Goal: Task Accomplishment & Management: Complete application form

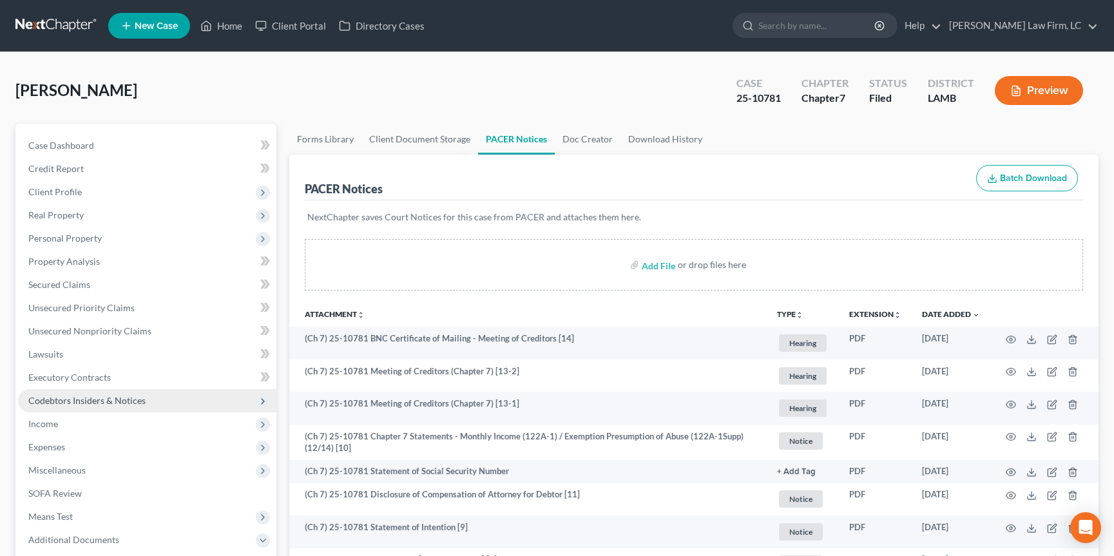
scroll to position [6, 0]
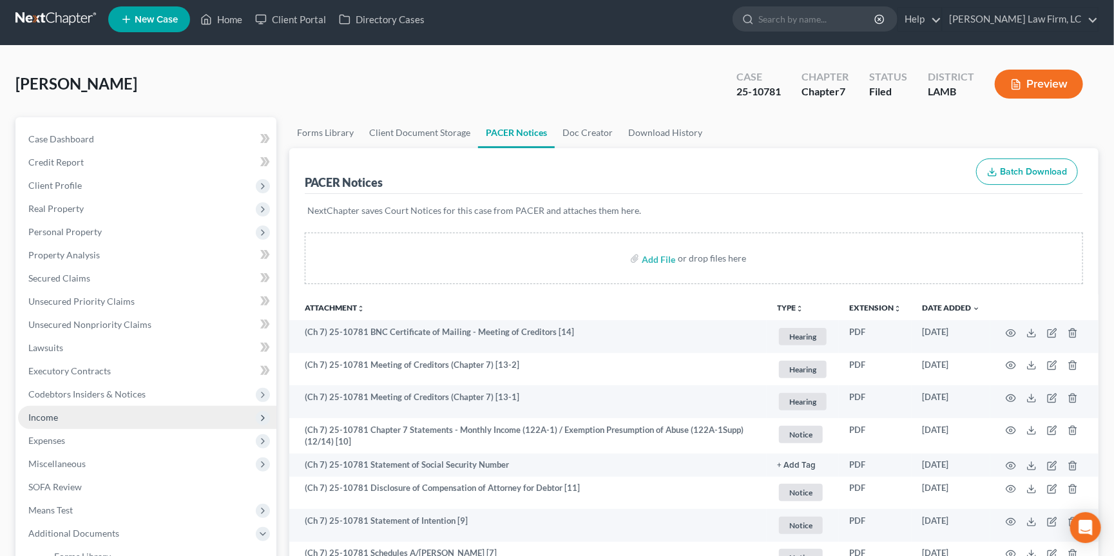
click at [106, 406] on span "Income" at bounding box center [147, 417] width 258 height 23
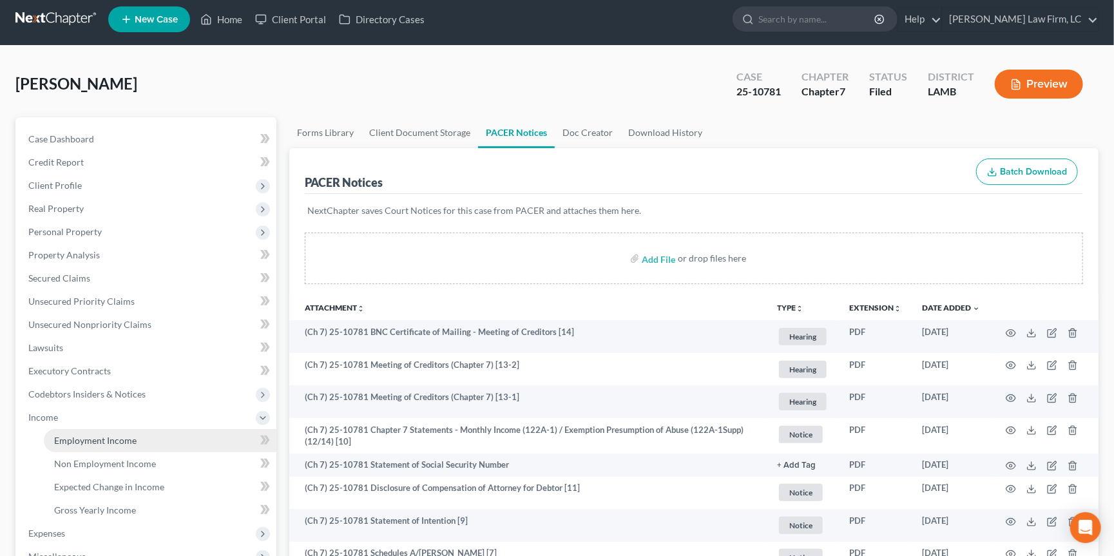
click at [131, 435] on span "Employment Income" at bounding box center [95, 440] width 82 height 11
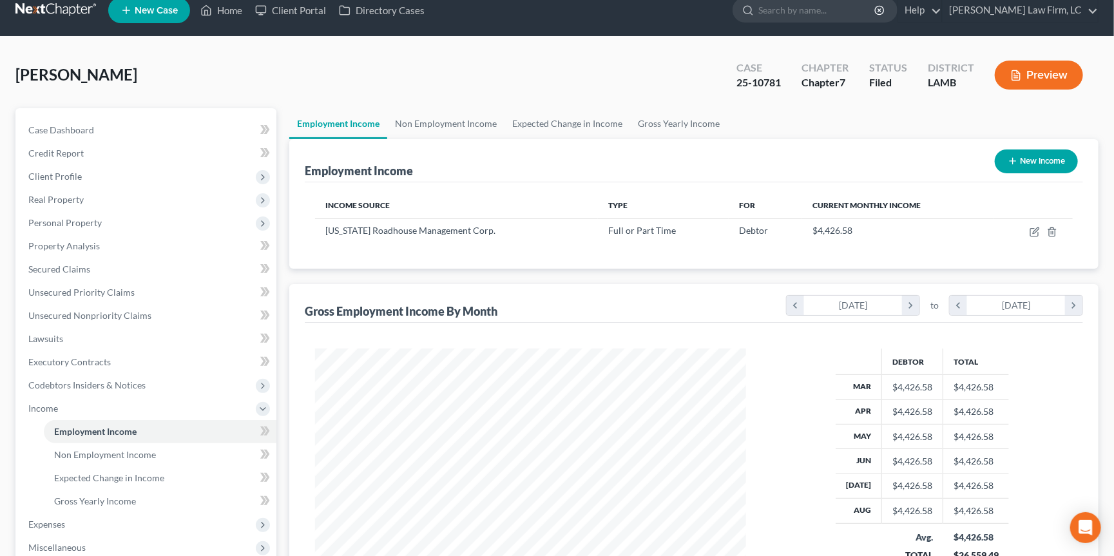
scroll to position [16, 0]
click at [118, 234] on link "Property Analysis" at bounding box center [147, 245] width 258 height 23
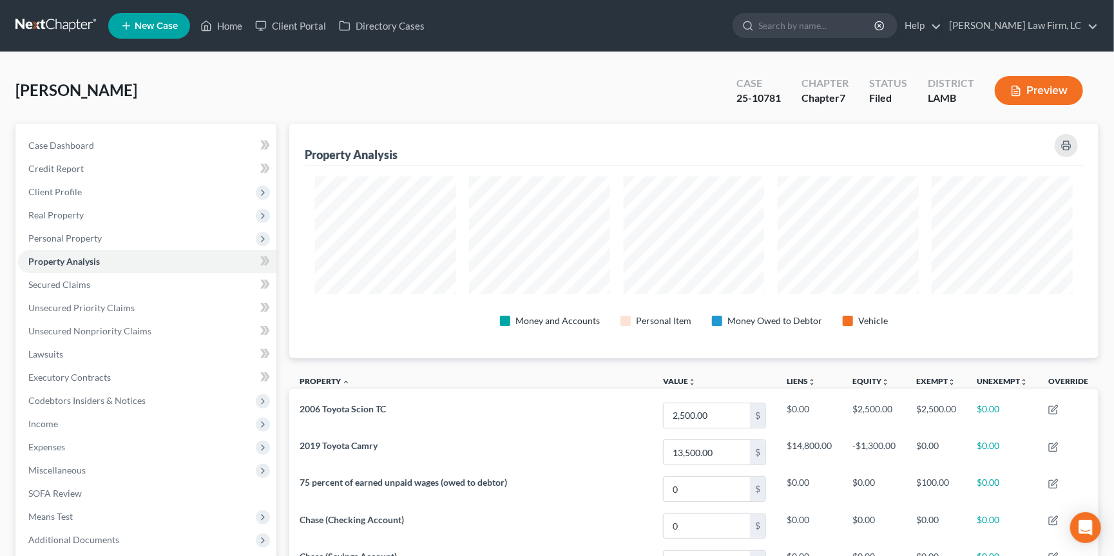
click at [64, 30] on link at bounding box center [56, 25] width 82 height 23
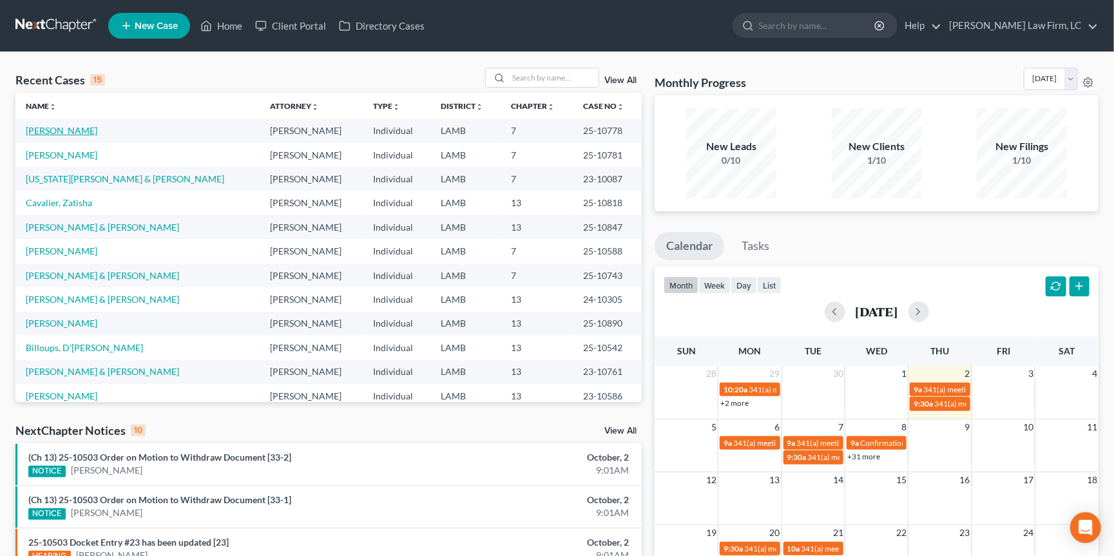
click at [66, 126] on link "[PERSON_NAME]" at bounding box center [62, 130] width 72 height 11
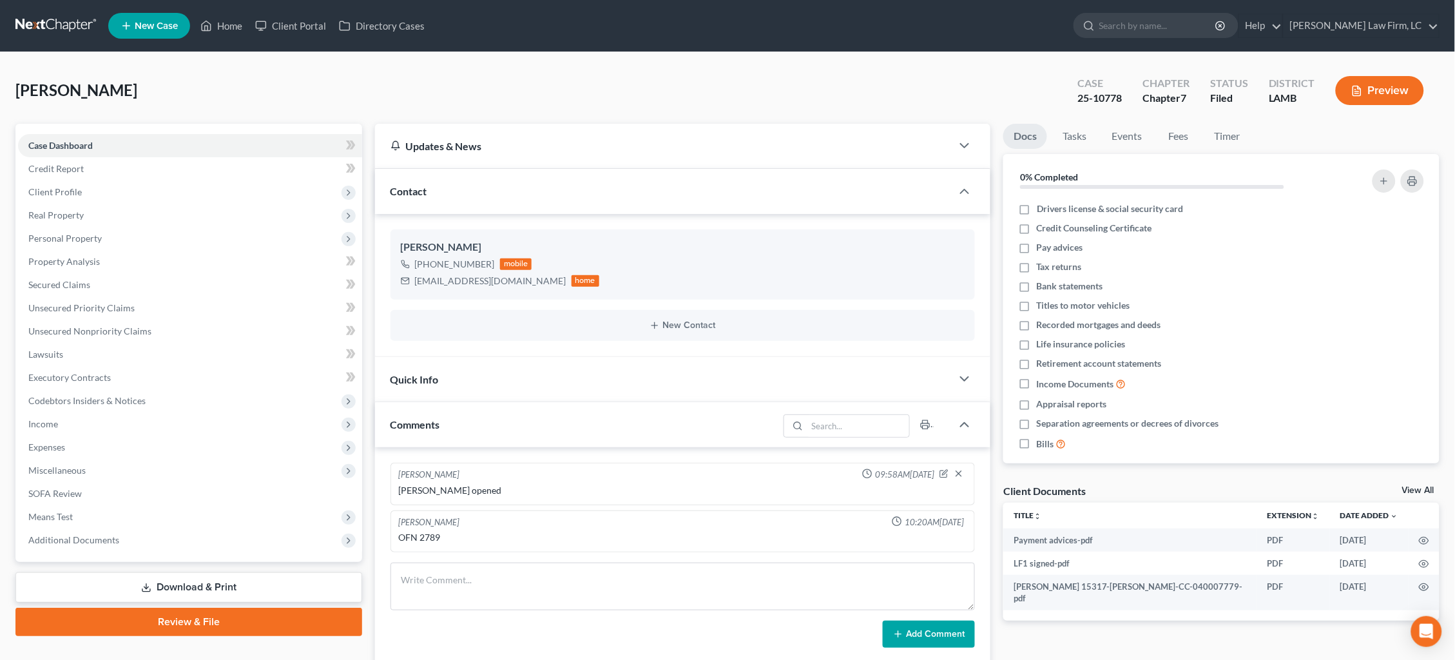
click at [41, 24] on link at bounding box center [56, 25] width 82 height 23
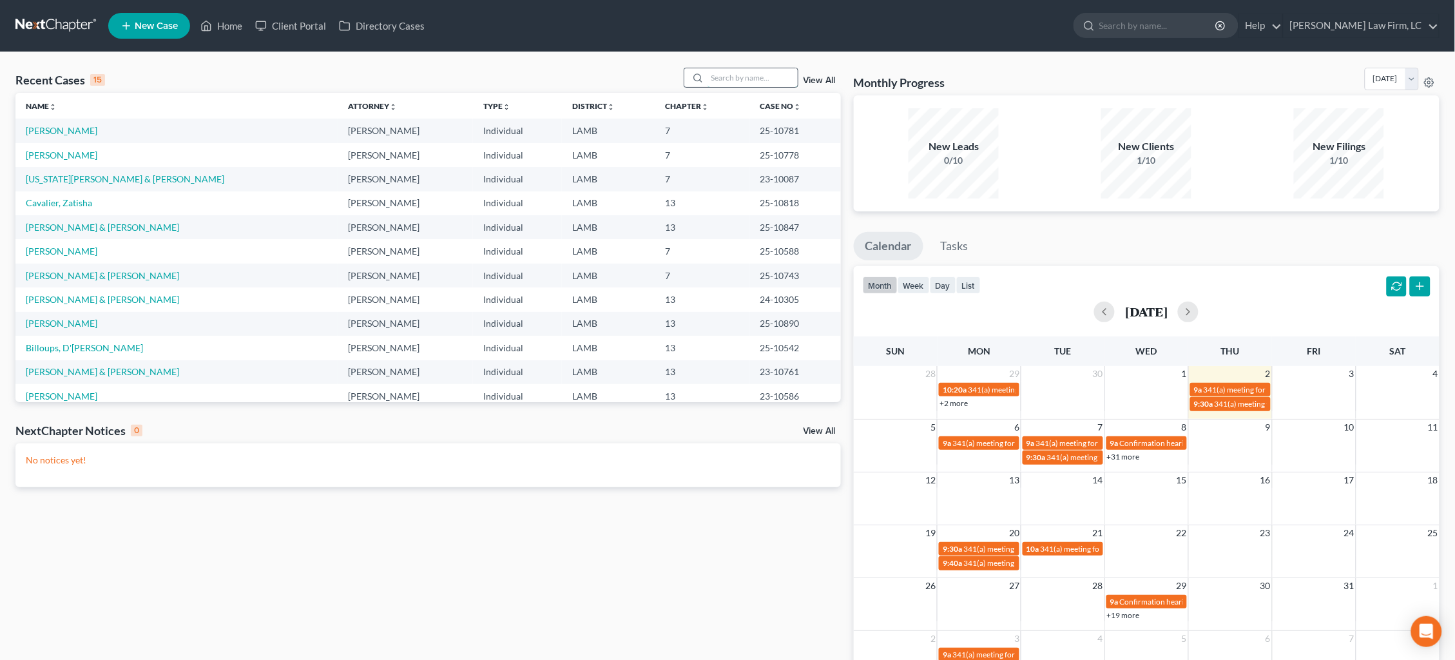
click at [743, 80] on input "search" at bounding box center [752, 77] width 90 height 19
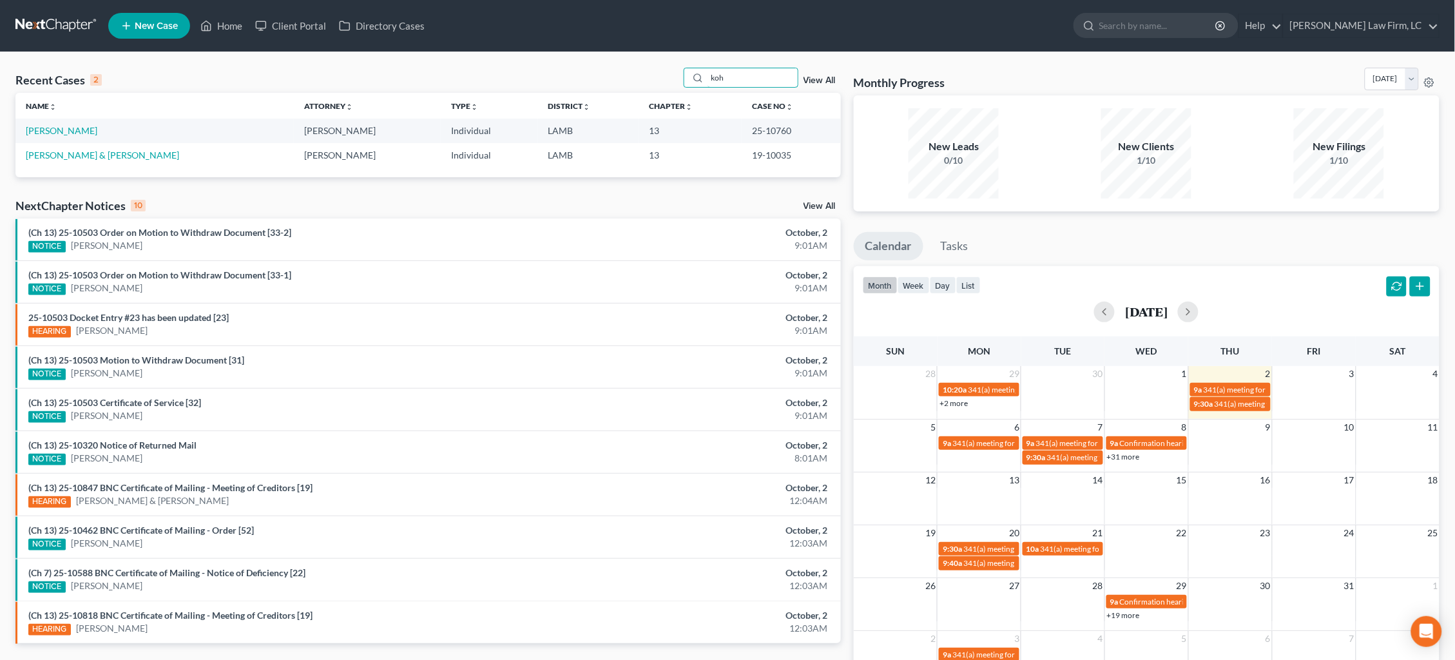
type input "Koh"
drag, startPoint x: 716, startPoint y: 105, endPoint x: 59, endPoint y: 132, distance: 658.4
click at [62, 134] on link "[PERSON_NAME]" at bounding box center [62, 130] width 72 height 11
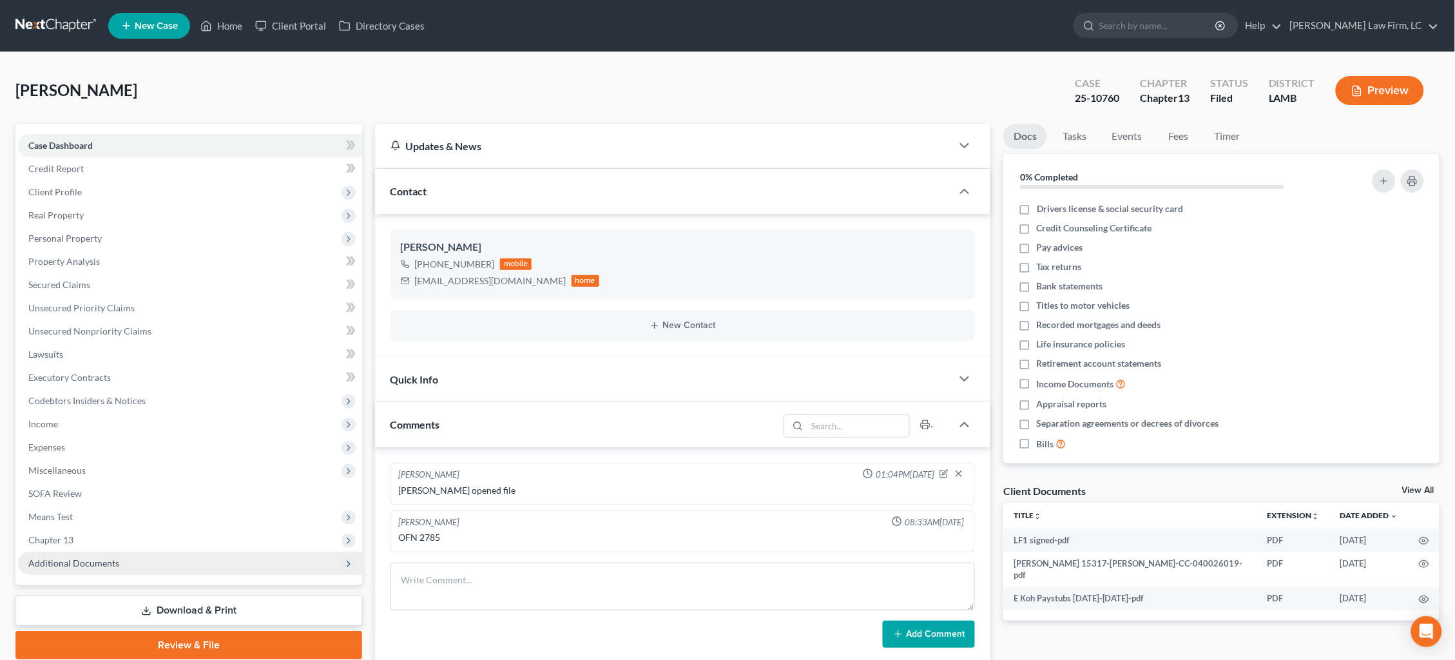
click at [88, 557] on span "Additional Documents" at bounding box center [73, 562] width 91 height 11
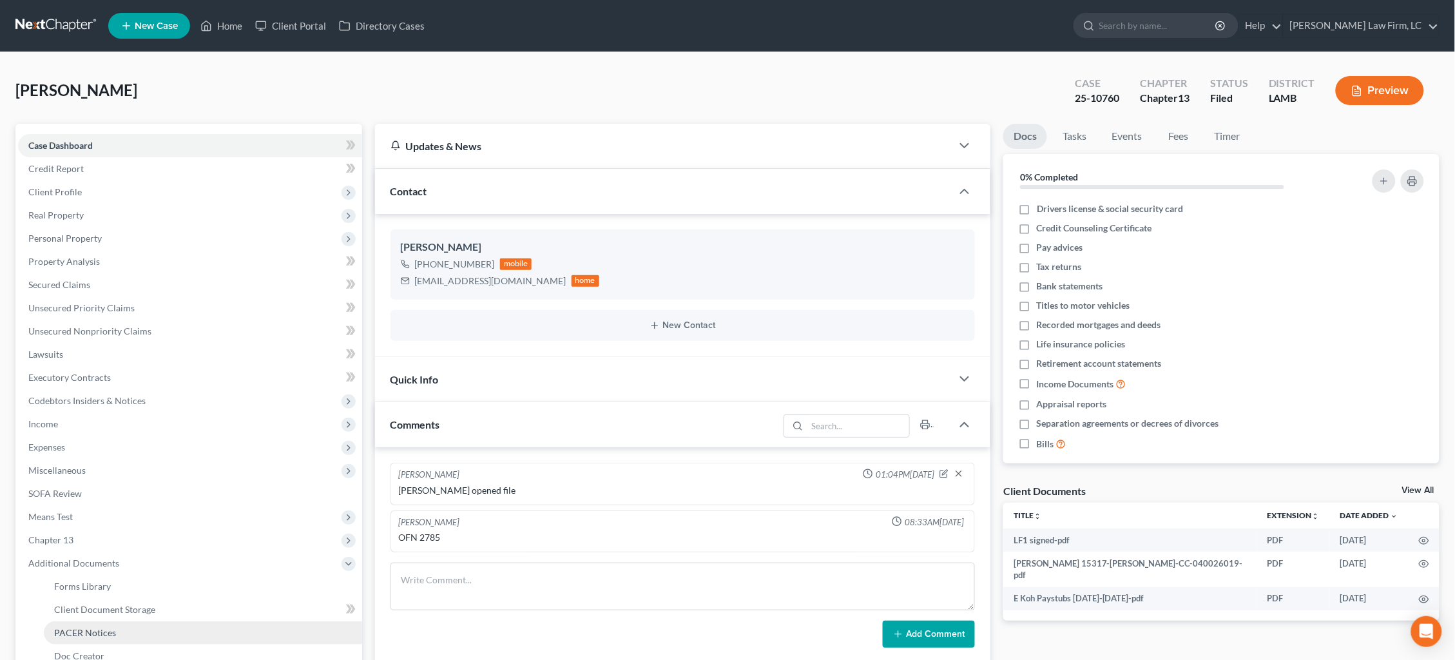
click at [97, 627] on span "PACER Notices" at bounding box center [85, 632] width 62 height 11
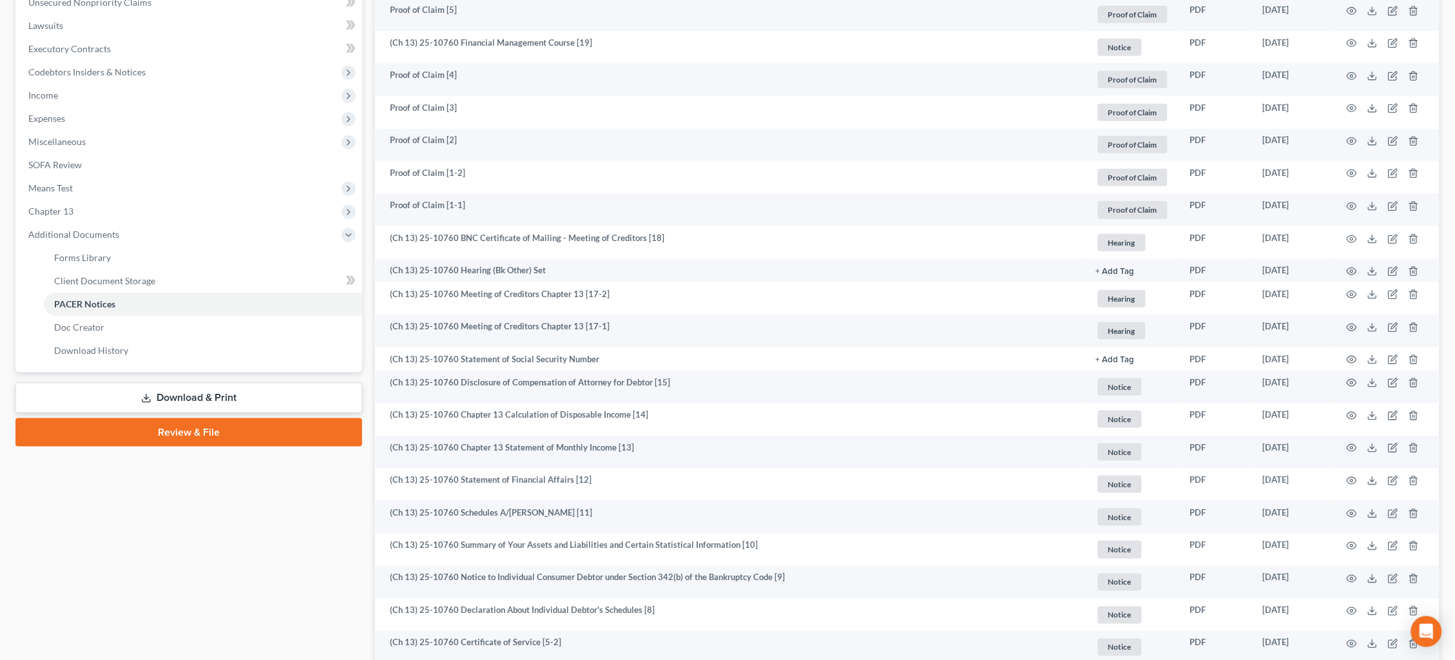
scroll to position [330, 0]
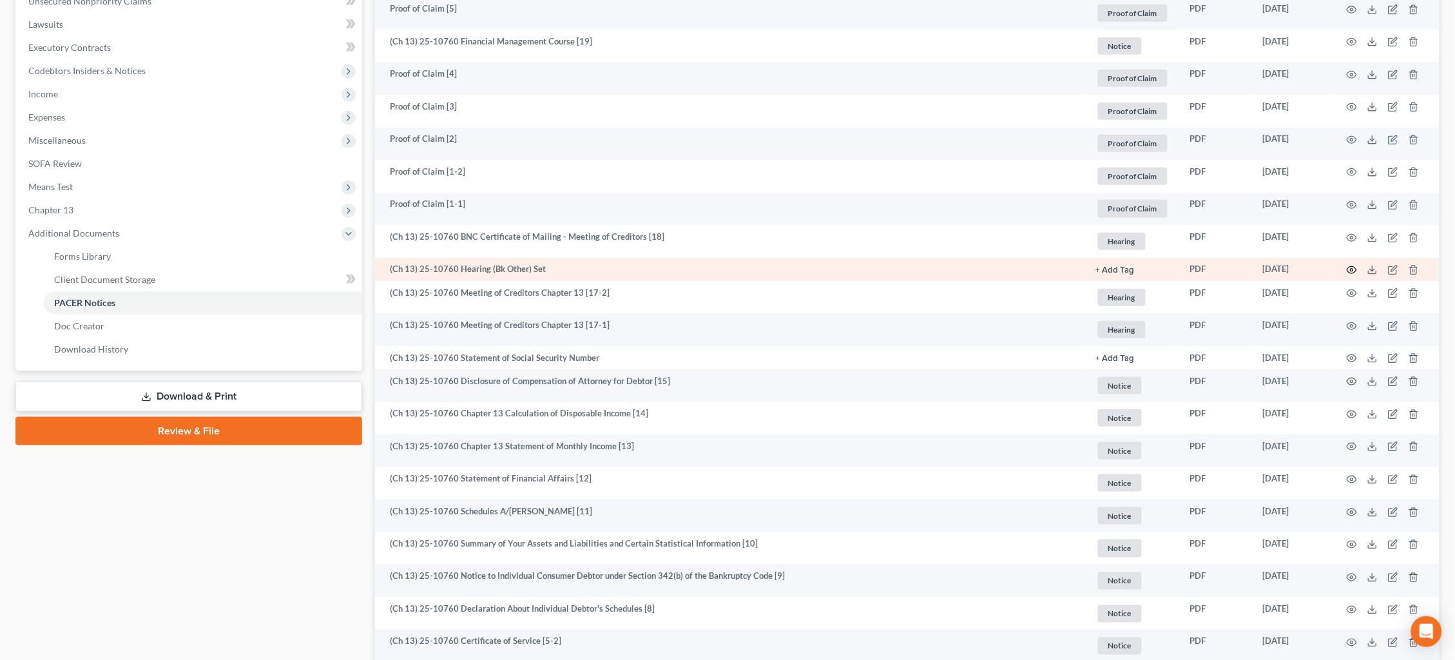
click at [1350, 265] on icon "button" at bounding box center [1352, 270] width 10 height 10
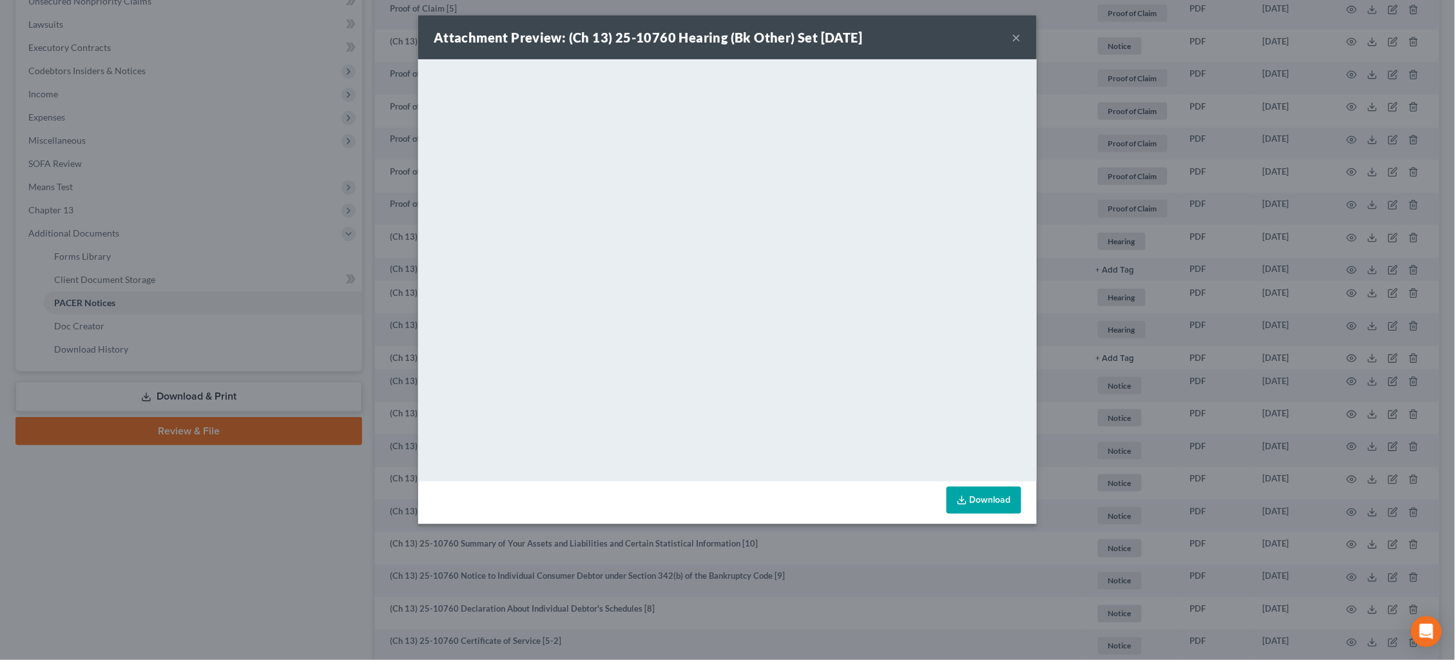
click at [1155, 345] on div "Attachment Preview: (Ch 13) 25-10760 Hearing (Bk Other) Set 09/05/2025 × <objec…" at bounding box center [727, 330] width 1455 height 660
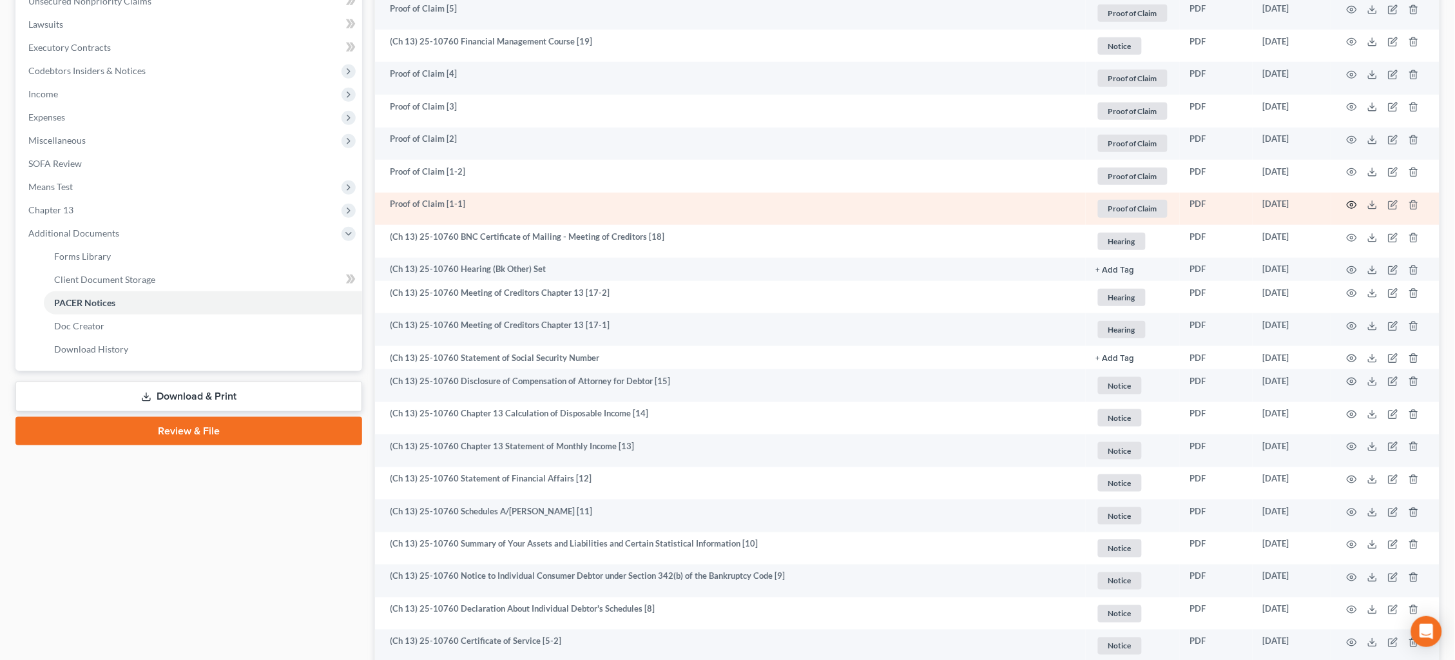
click at [1352, 204] on circle "button" at bounding box center [1351, 205] width 3 height 3
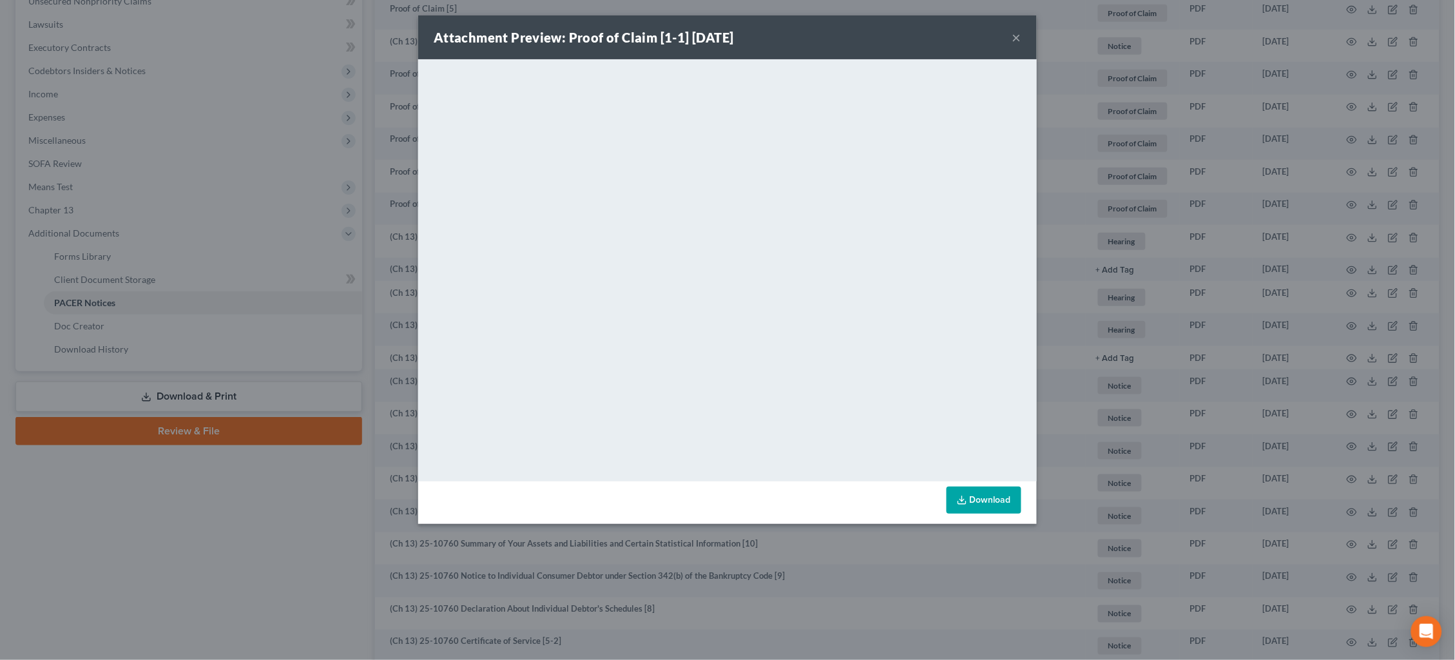
click at [1218, 218] on div "Attachment Preview: Proof of Claim [1-1] 09/10/2025 × <object ng-attr-data='htt…" at bounding box center [727, 330] width 1455 height 660
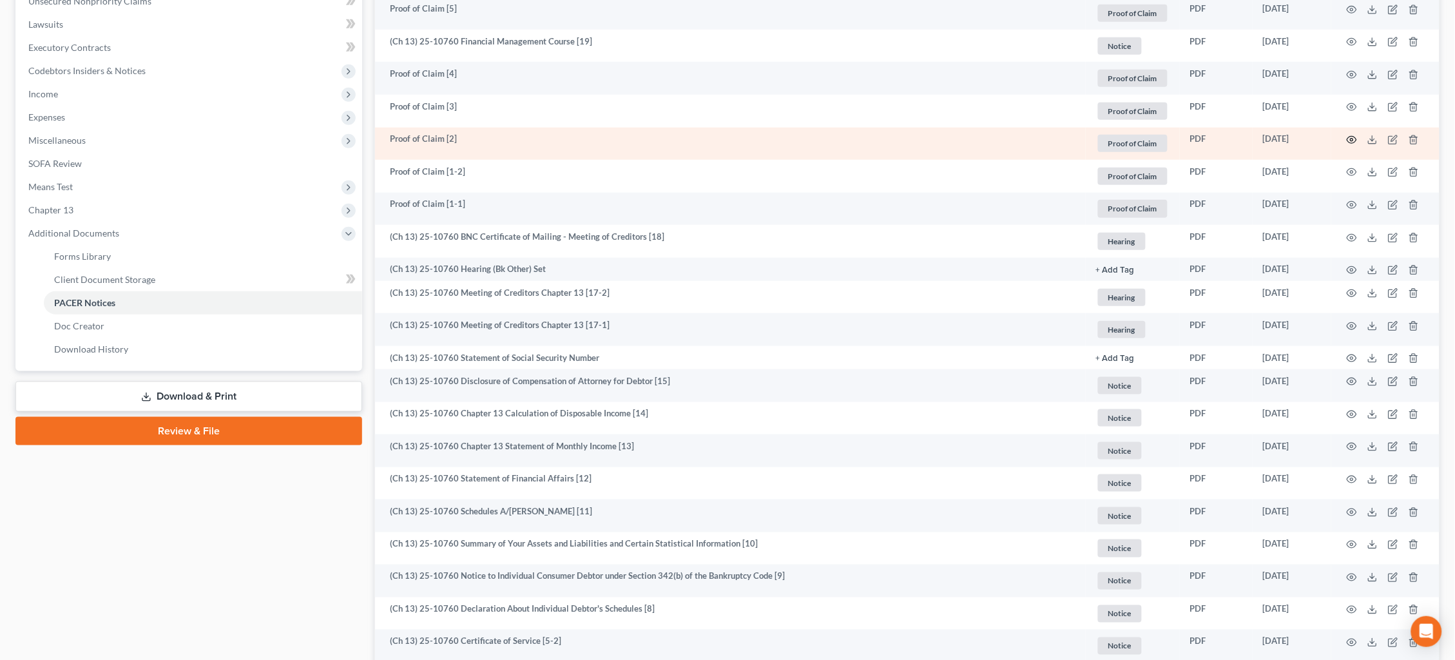
click at [1347, 135] on icon "button" at bounding box center [1352, 140] width 10 height 10
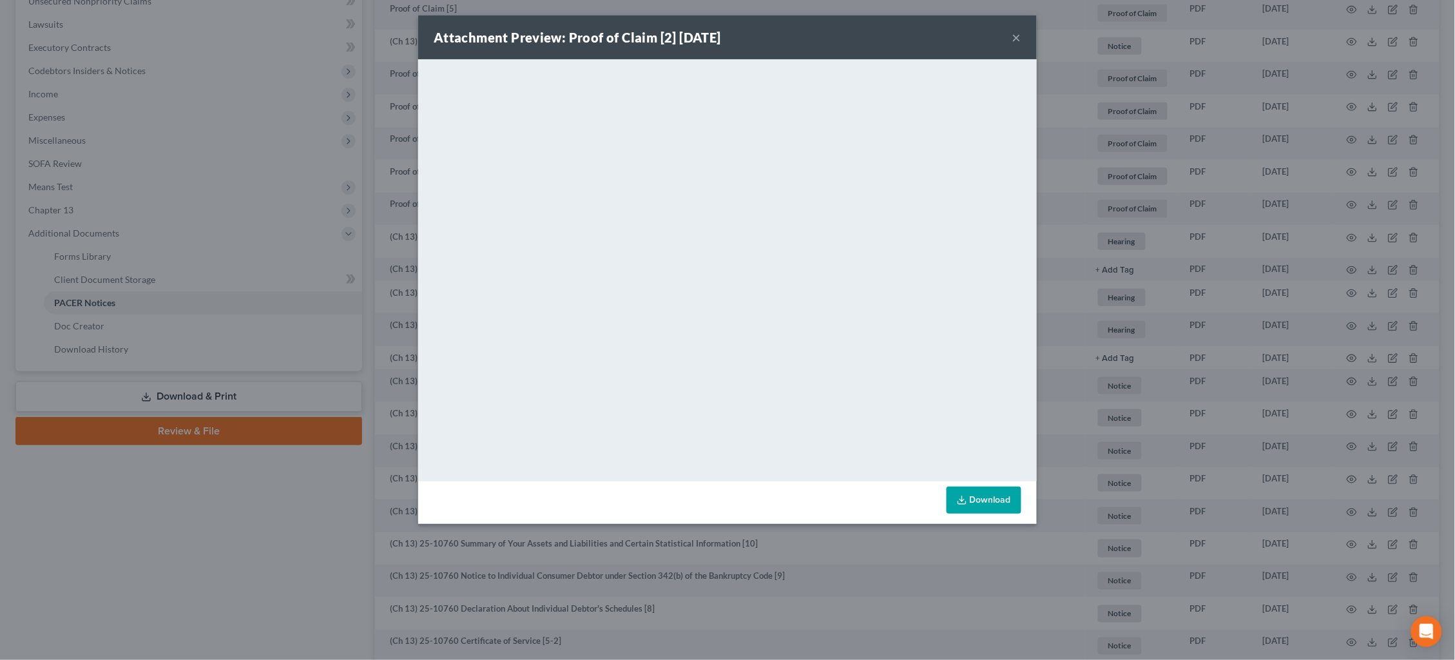
click at [1152, 400] on div "Attachment Preview: Proof of Claim [2] 09/15/2025 × <object ng-attr-data='https…" at bounding box center [727, 330] width 1455 height 660
click at [1151, 401] on div "Attachment Preview: Proof of Claim [2] 09/15/2025 × <object ng-attr-data='https…" at bounding box center [727, 330] width 1455 height 660
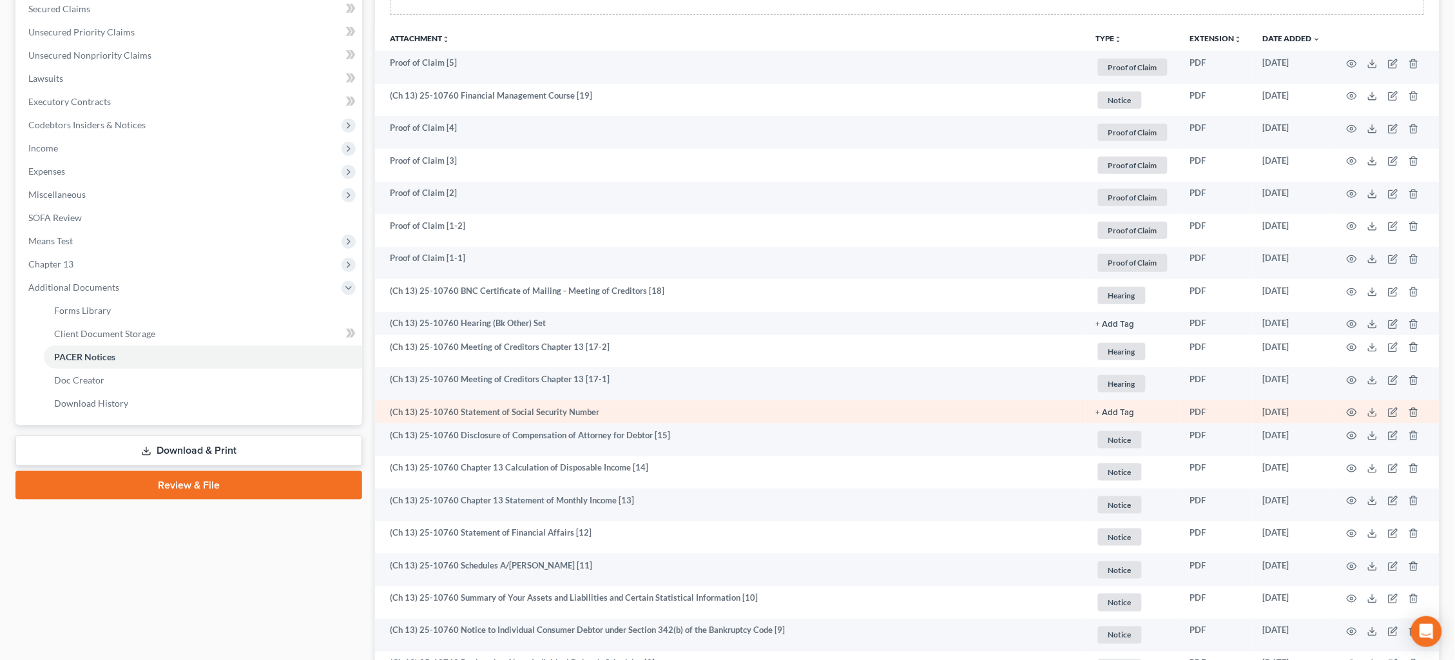
scroll to position [271, 0]
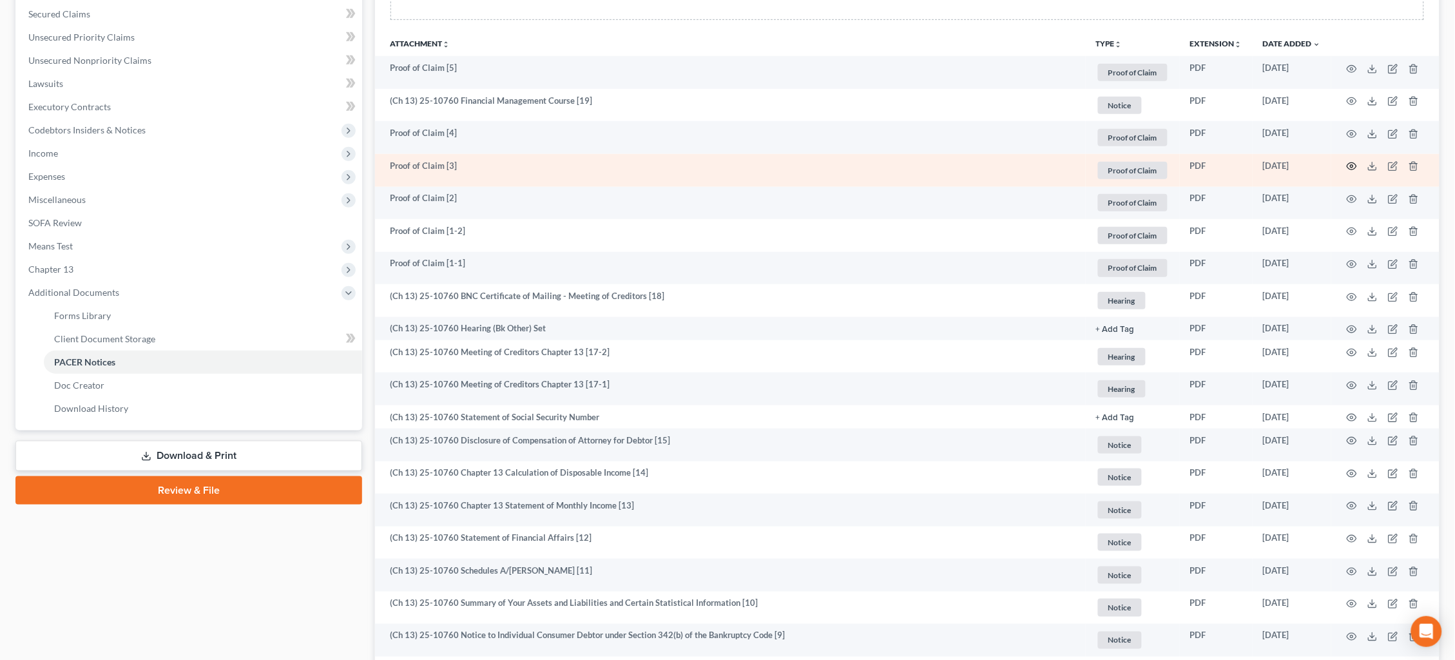
click at [1354, 166] on icon "button" at bounding box center [1352, 166] width 10 height 10
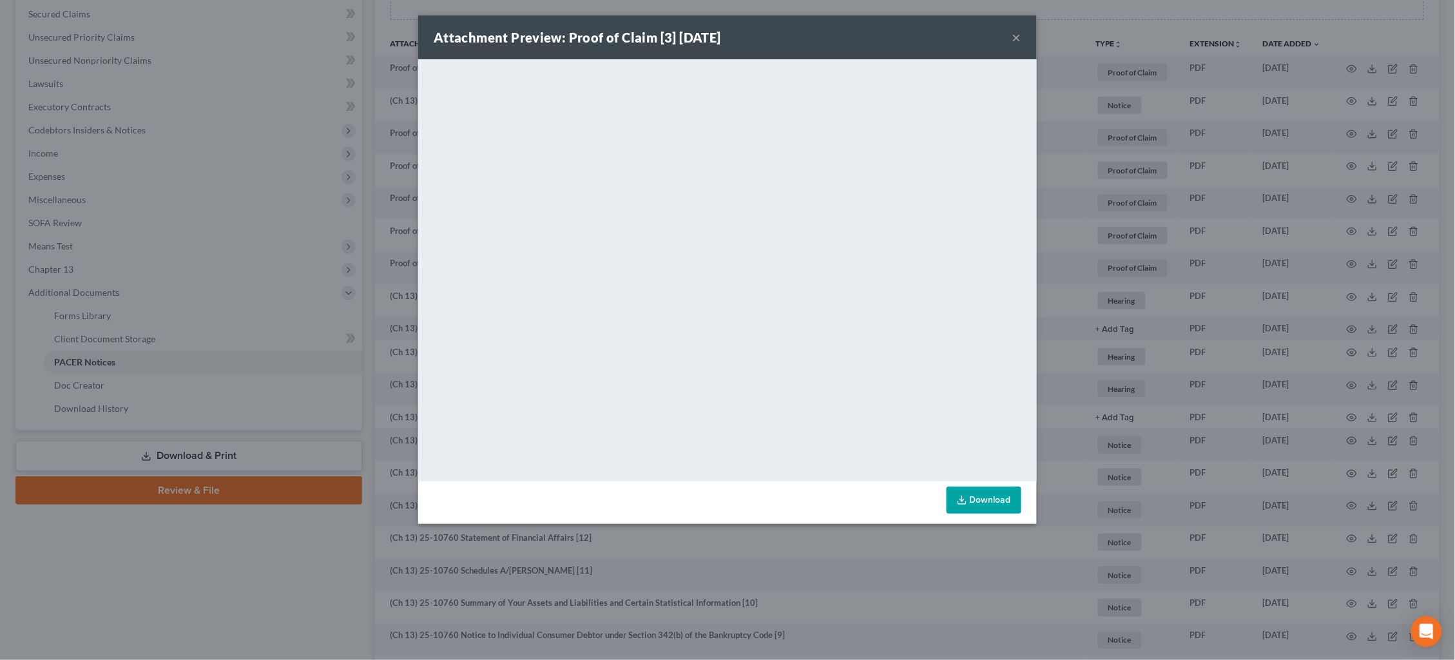
click at [1269, 181] on div "Attachment Preview: Proof of Claim [3] 09/19/2025 × <object ng-attr-data='https…" at bounding box center [727, 330] width 1455 height 660
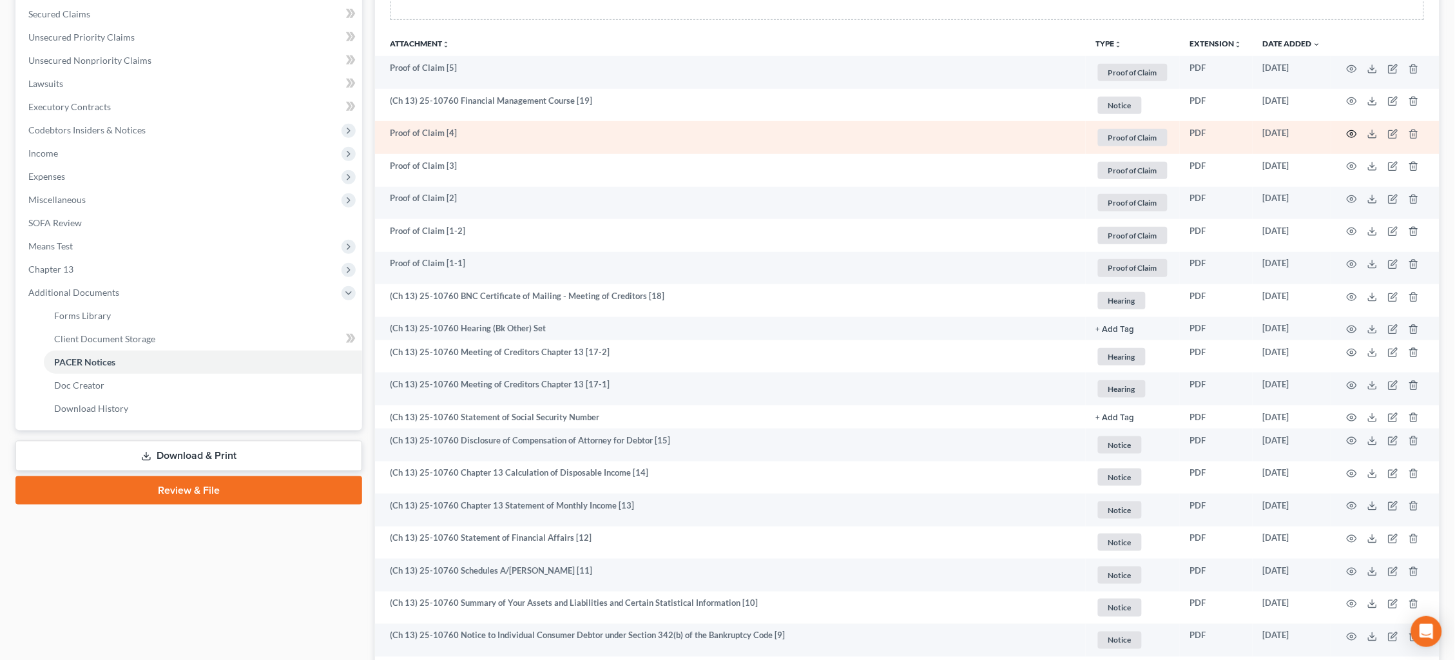
click at [1348, 132] on icon "button" at bounding box center [1352, 134] width 10 height 10
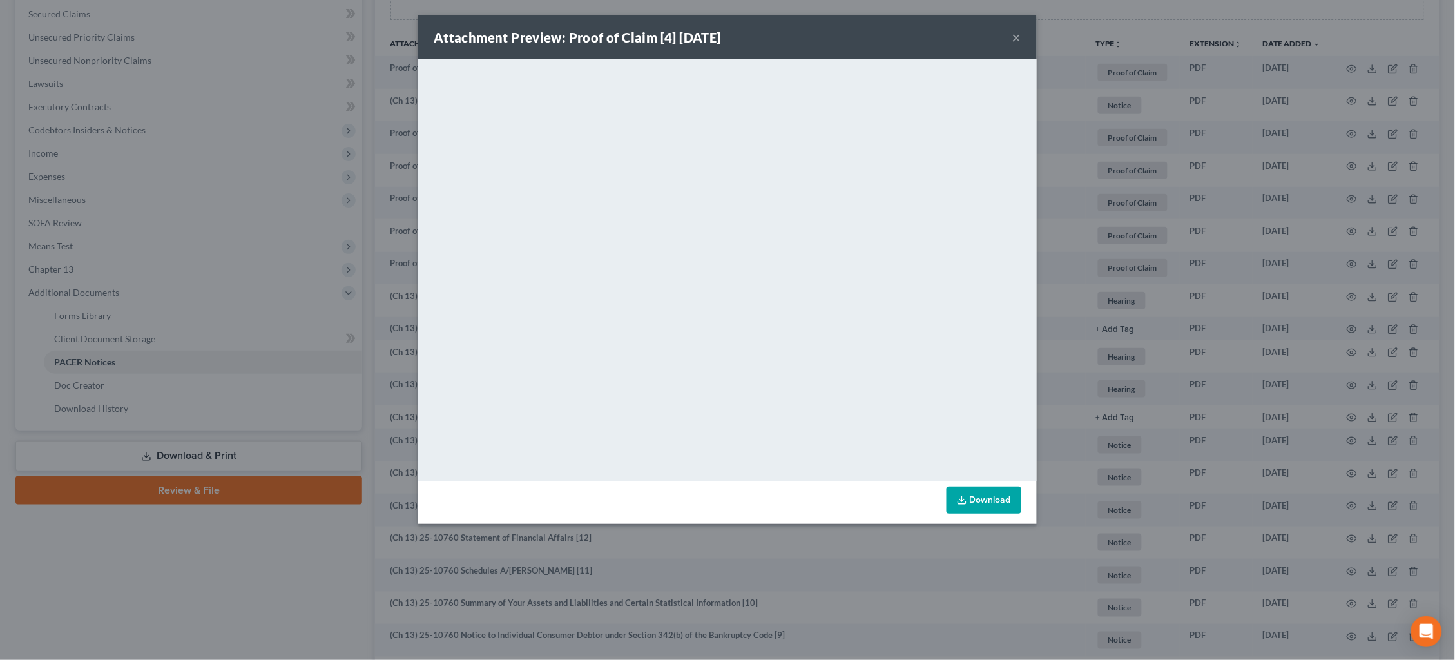
click at [1149, 225] on div "Attachment Preview: Proof of Claim [4] 09/19/2025 × <object ng-attr-data='https…" at bounding box center [727, 330] width 1455 height 660
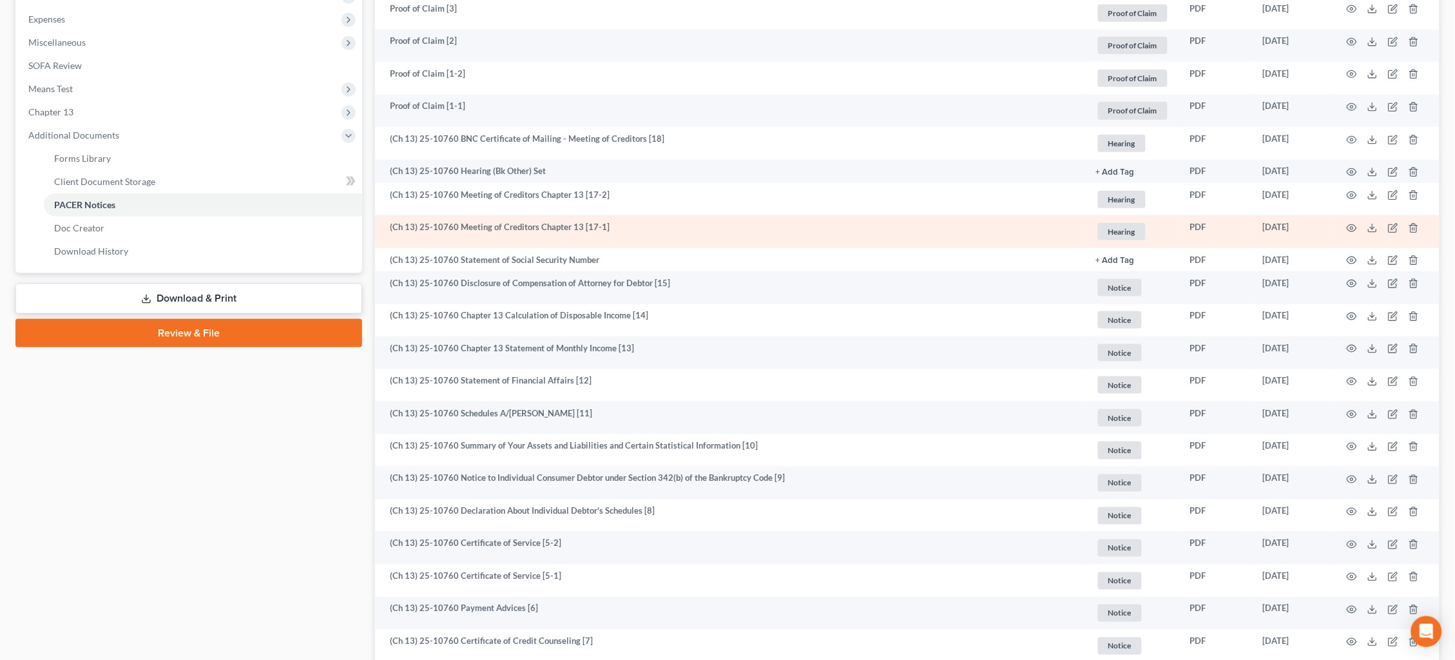
scroll to position [425, 0]
click at [1356, 227] on icon "button" at bounding box center [1352, 230] width 10 height 10
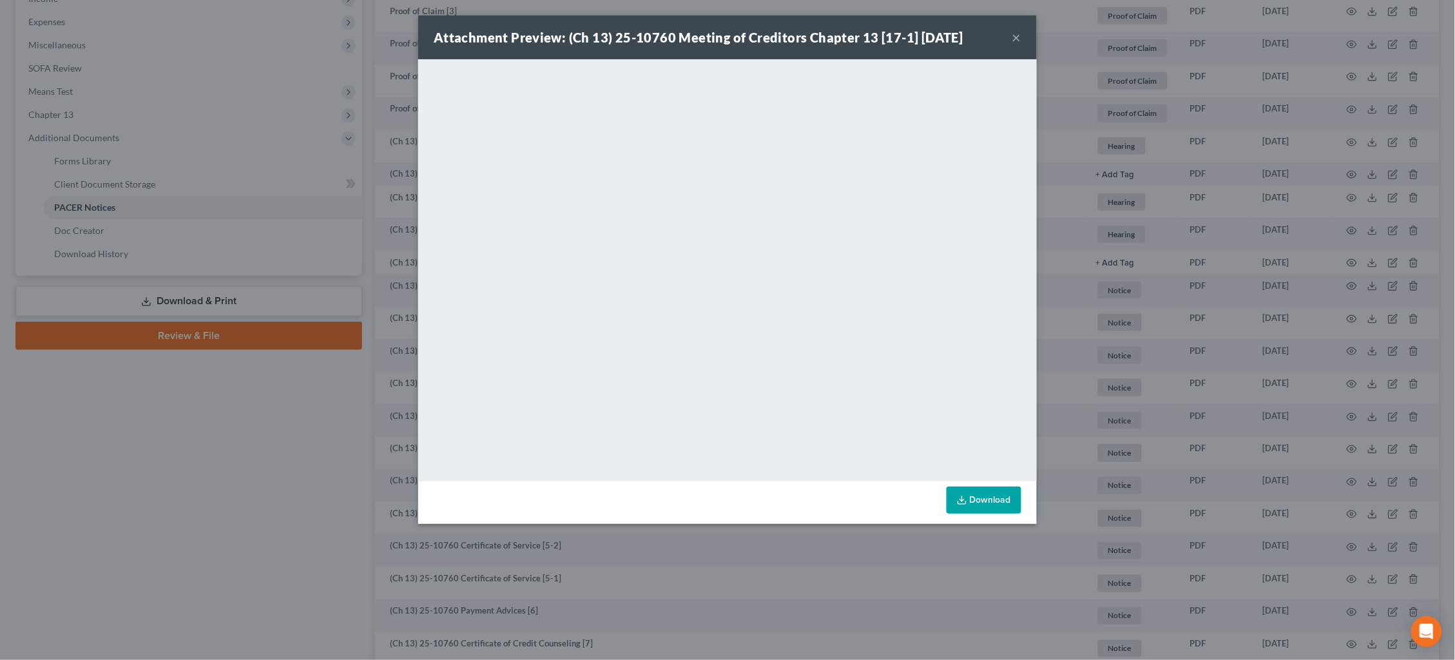
drag, startPoint x: 396, startPoint y: 113, endPoint x: 388, endPoint y: 113, distance: 7.7
click at [391, 113] on div "Attachment Preview: (Ch 13) 25-10760 Meeting of Creditors Chapter 13 [17-1] 09/…" at bounding box center [727, 330] width 1455 height 660
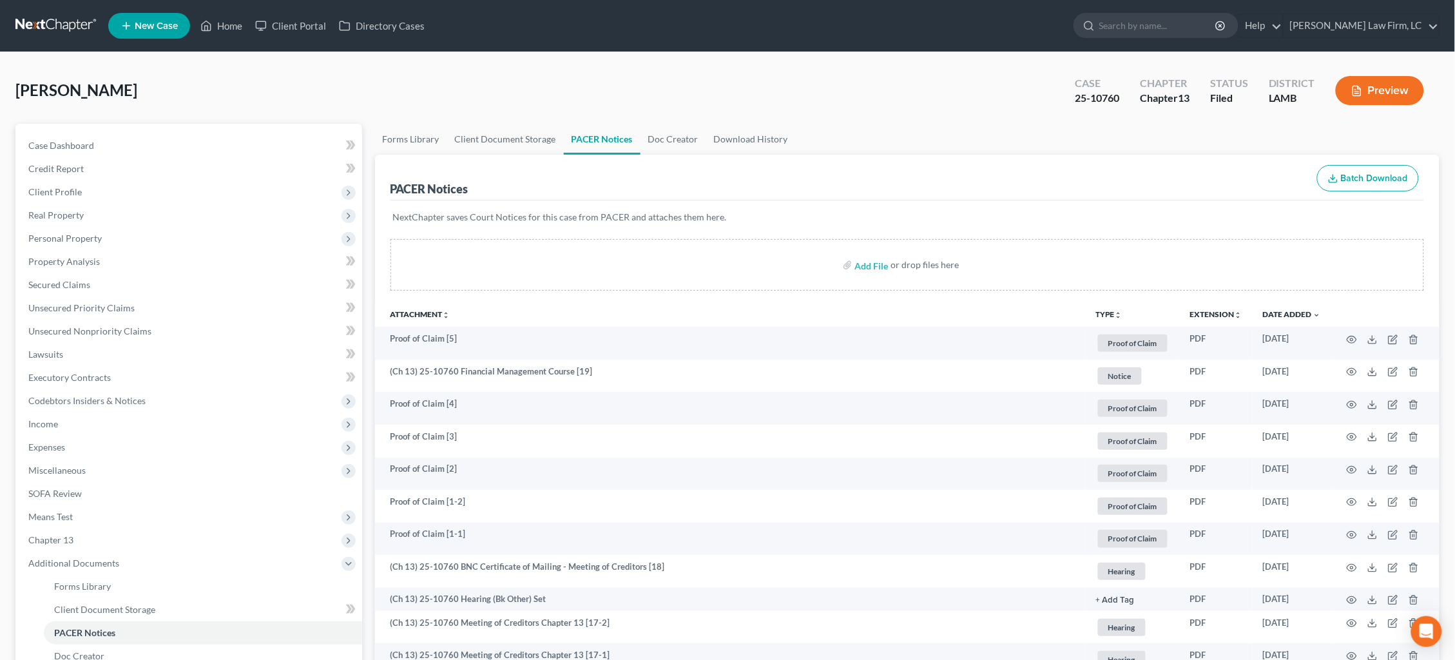
scroll to position [0, 0]
click at [51, 15] on link at bounding box center [56, 25] width 82 height 23
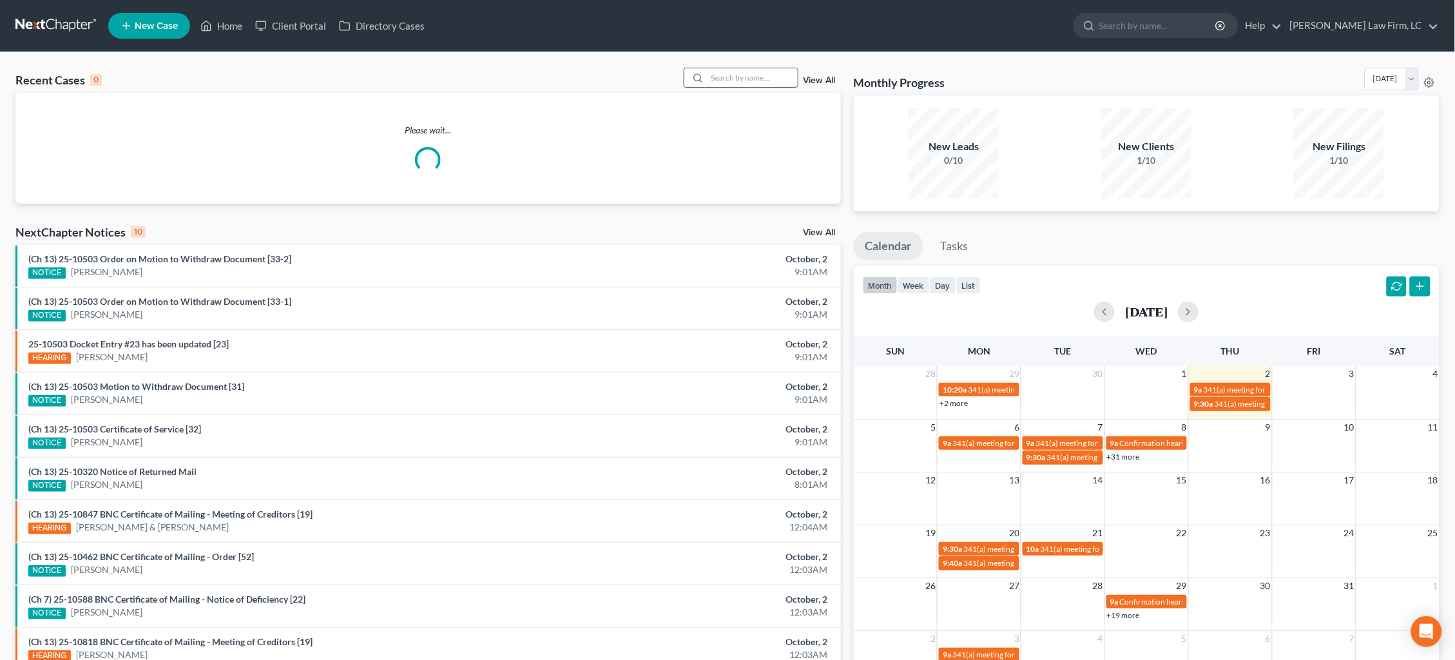
click at [731, 81] on input "search" at bounding box center [752, 77] width 90 height 19
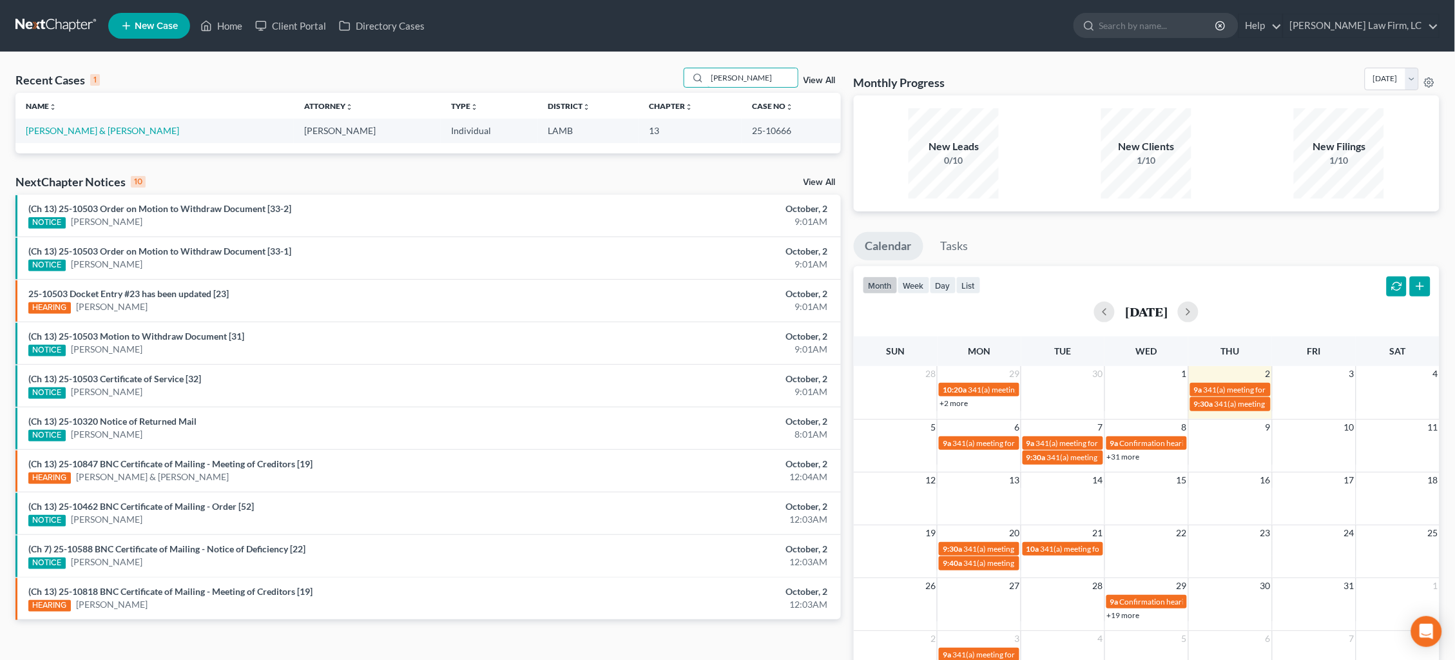
type input "Reese"
drag, startPoint x: 449, startPoint y: 117, endPoint x: 79, endPoint y: 129, distance: 370.7
click at [79, 135] on td "Seese, Thomas & Lisa" at bounding box center [154, 131] width 278 height 24
click at [78, 130] on link "Seese, Thomas & Lisa" at bounding box center [102, 130] width 153 height 11
select select "2"
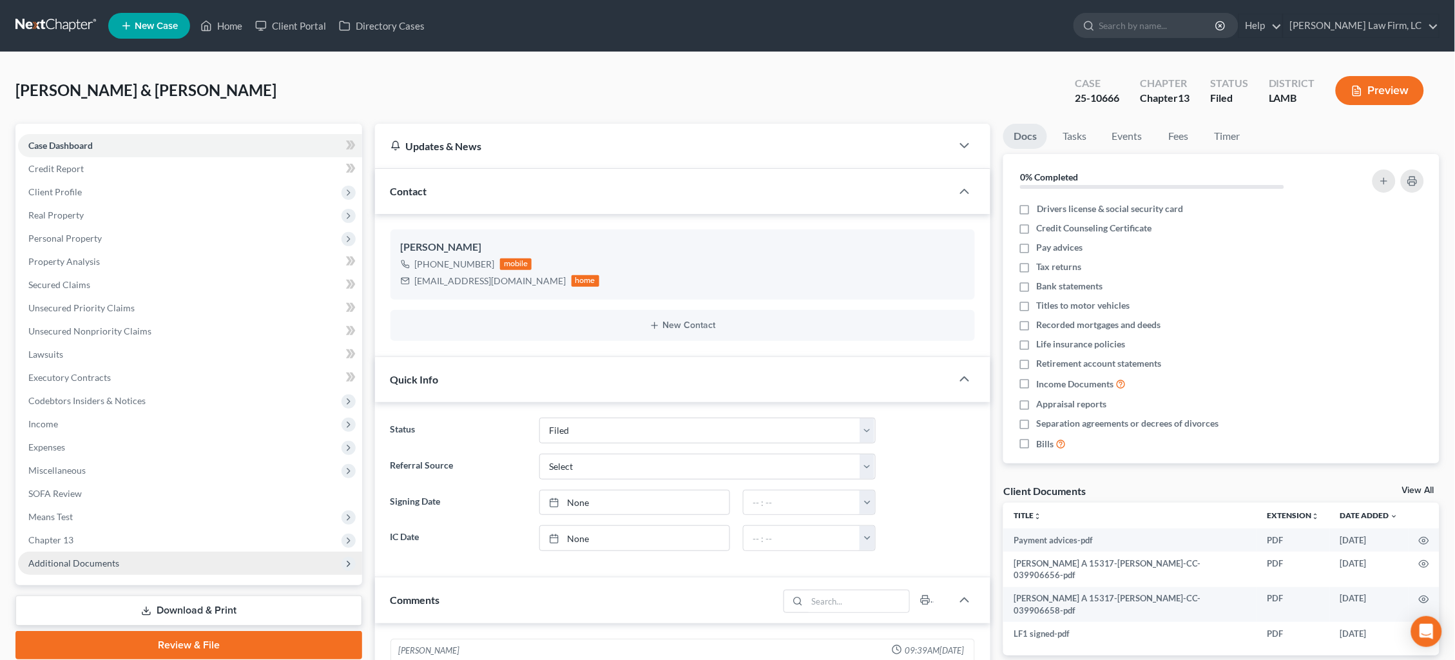
click at [241, 551] on span "Additional Documents" at bounding box center [190, 562] width 344 height 23
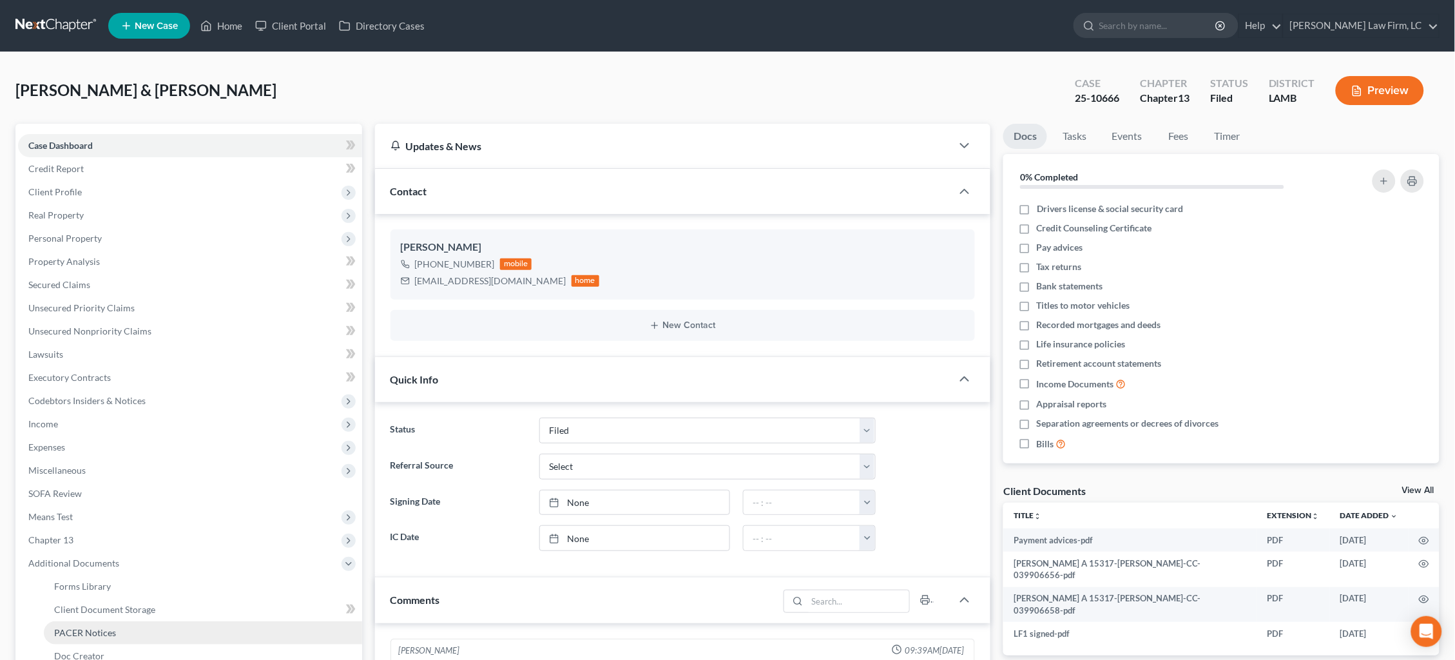
click at [197, 621] on link "PACER Notices" at bounding box center [203, 632] width 318 height 23
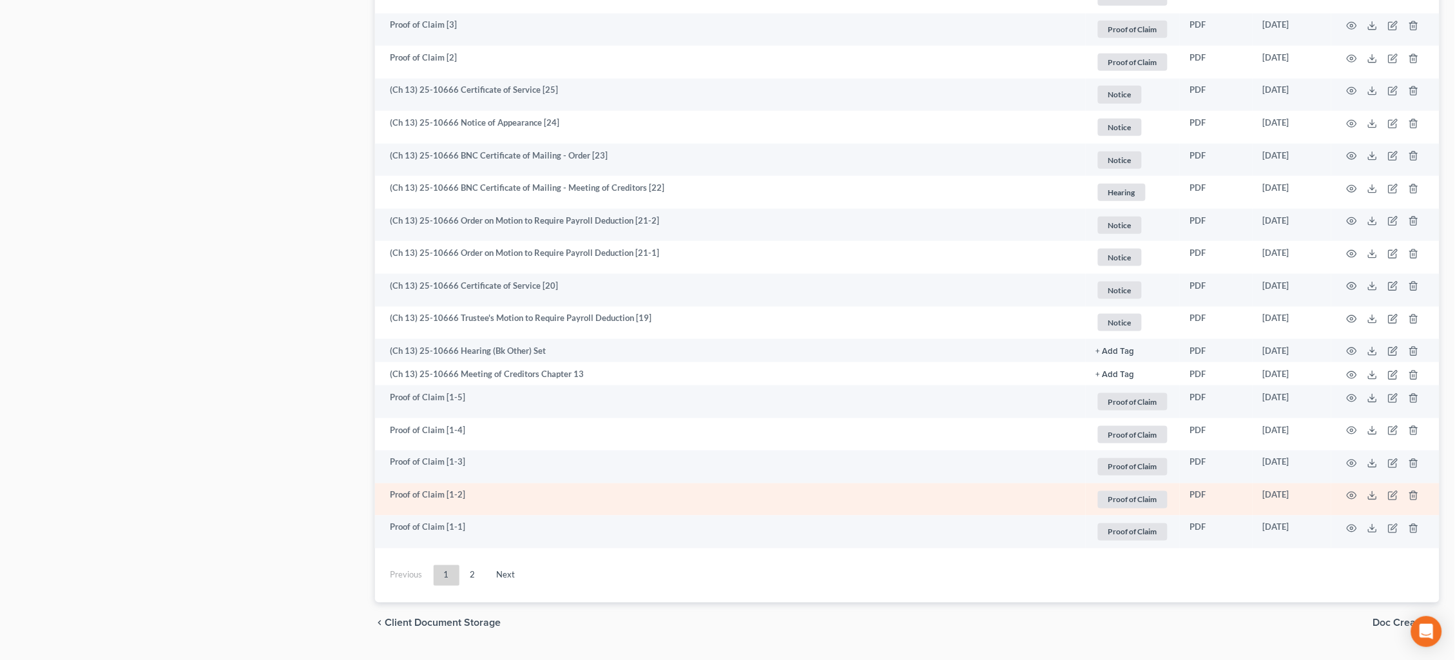
scroll to position [2192, 0]
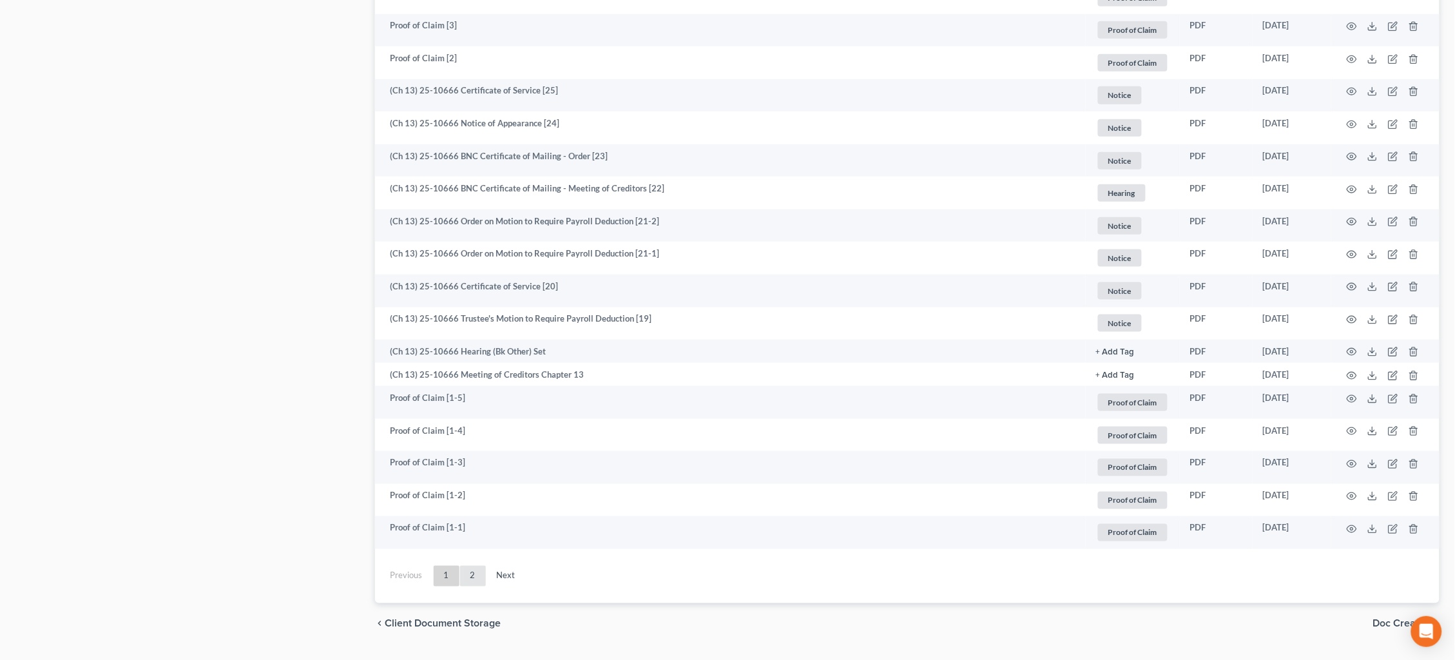
click at [470, 566] on link "2" at bounding box center [473, 576] width 26 height 21
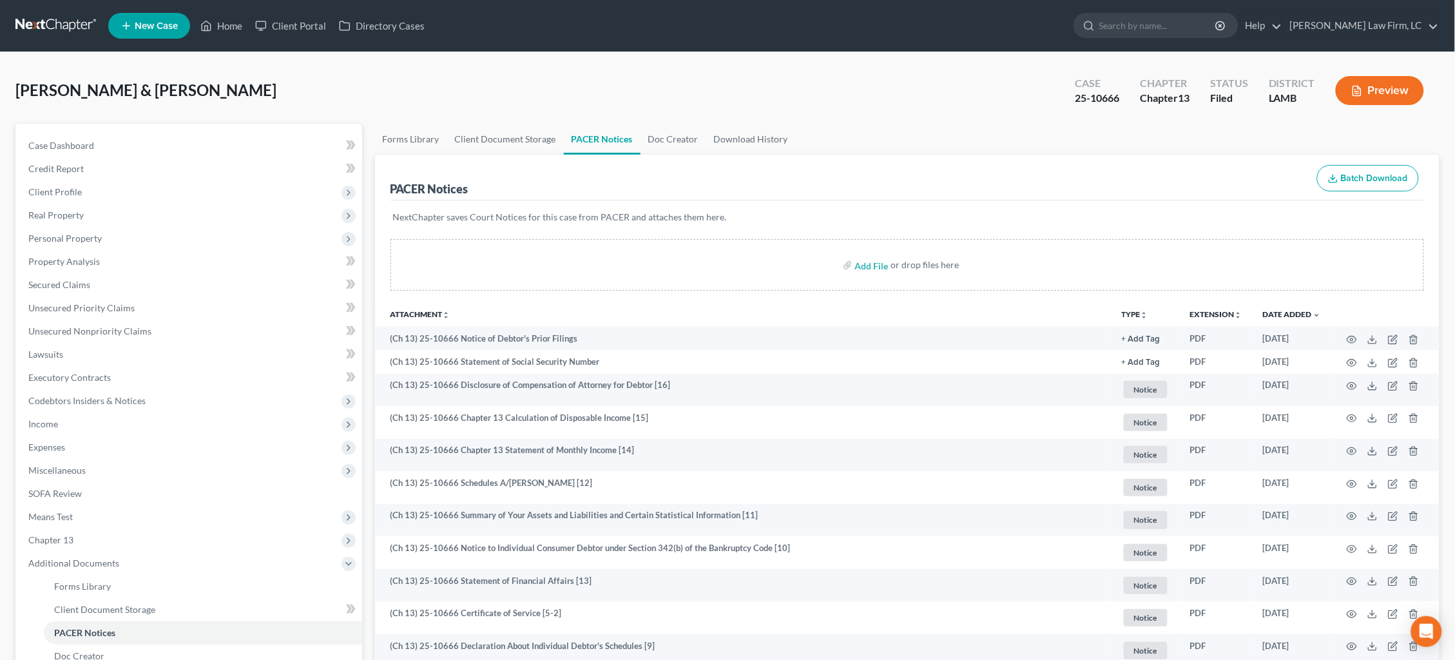
scroll to position [0, 0]
click at [63, 26] on link at bounding box center [56, 25] width 82 height 23
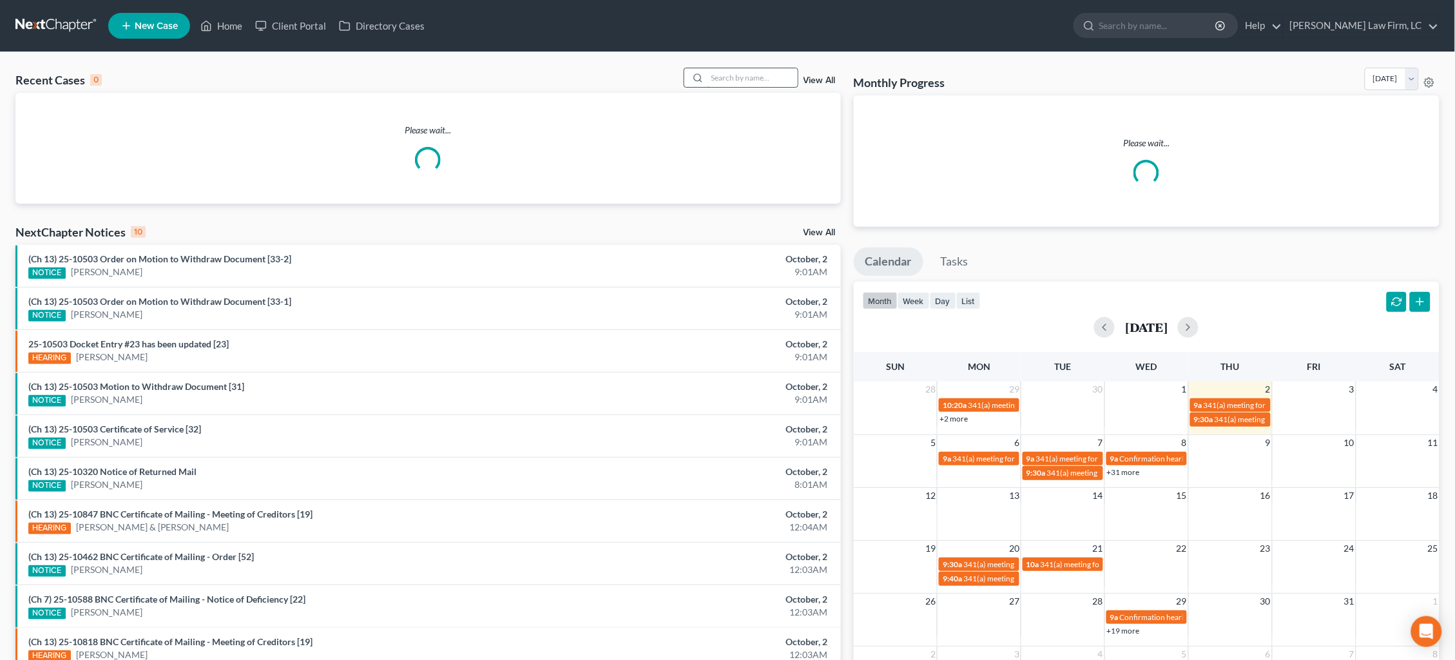
click at [724, 79] on input "search" at bounding box center [752, 77] width 90 height 19
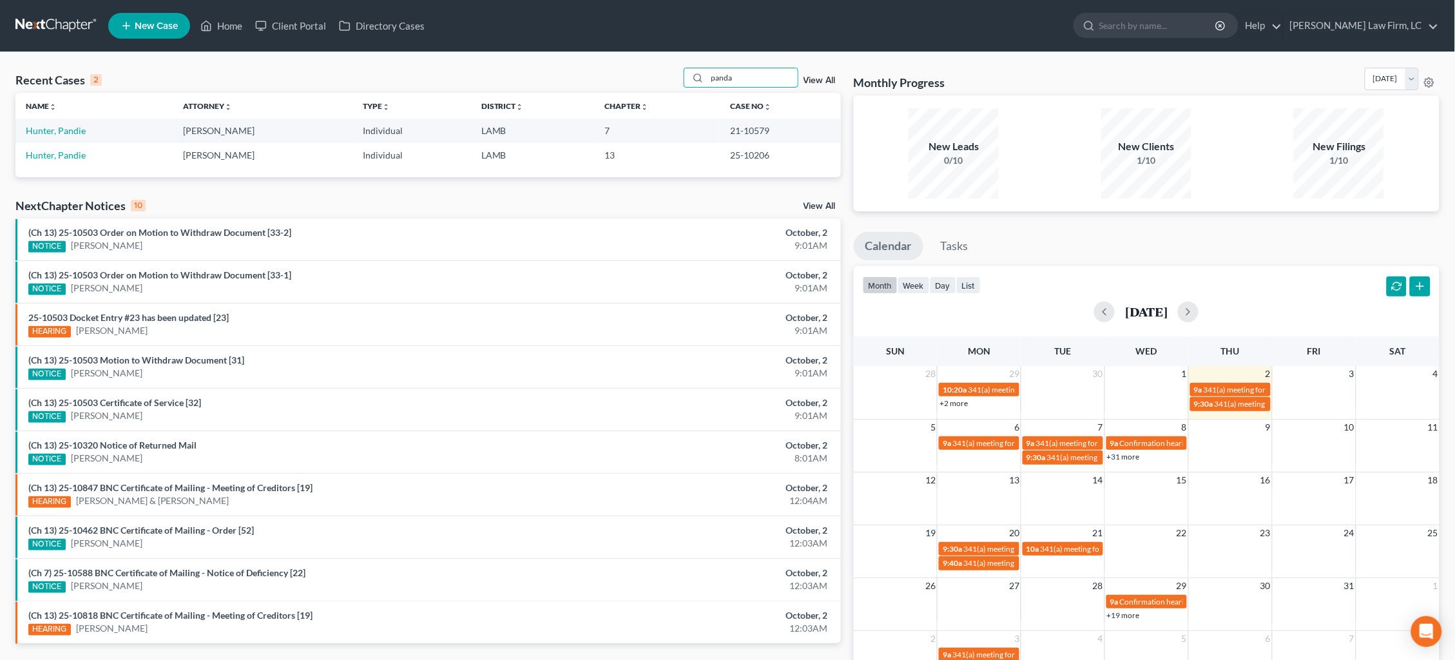
type input "panda"
drag, startPoint x: 651, startPoint y: 87, endPoint x: 67, endPoint y: 132, distance: 586.1
click at [68, 131] on link "Hunter, Pandie" at bounding box center [56, 130] width 60 height 11
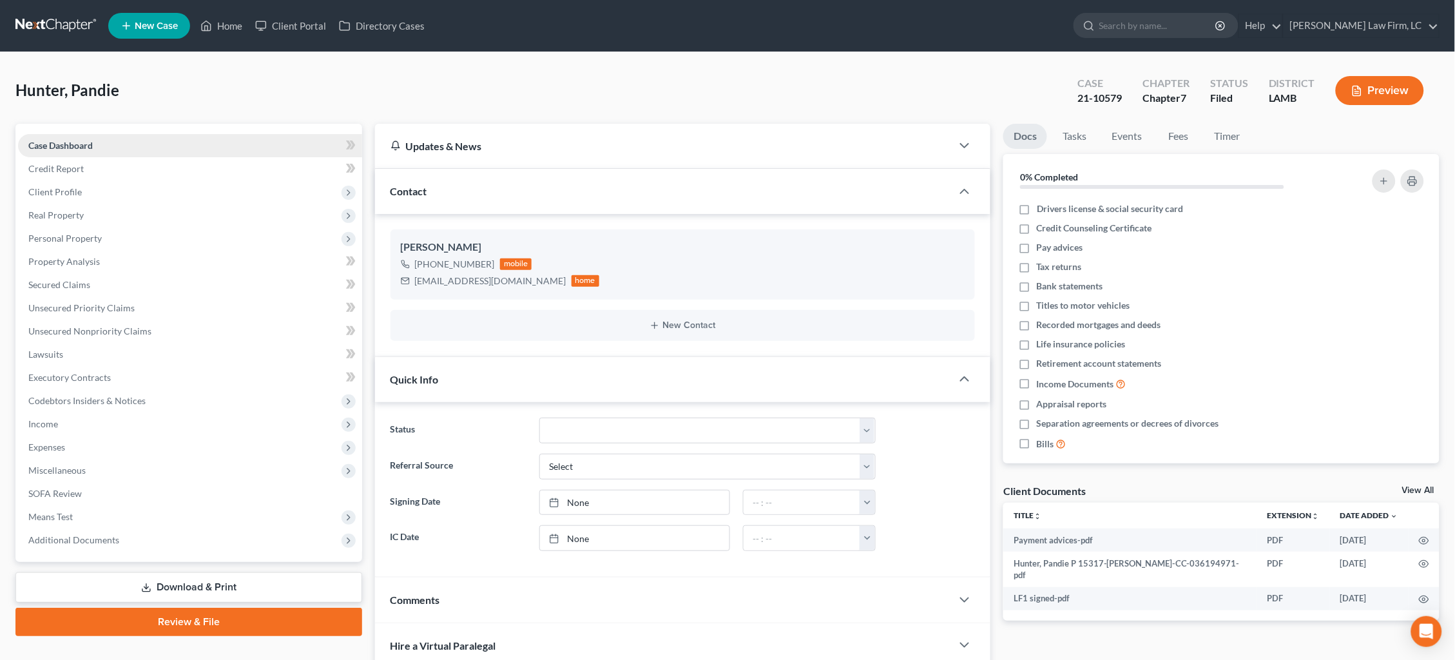
drag, startPoint x: 67, startPoint y: 160, endPoint x: 77, endPoint y: 149, distance: 14.6
click at [67, 160] on link "Credit Report" at bounding box center [190, 168] width 344 height 23
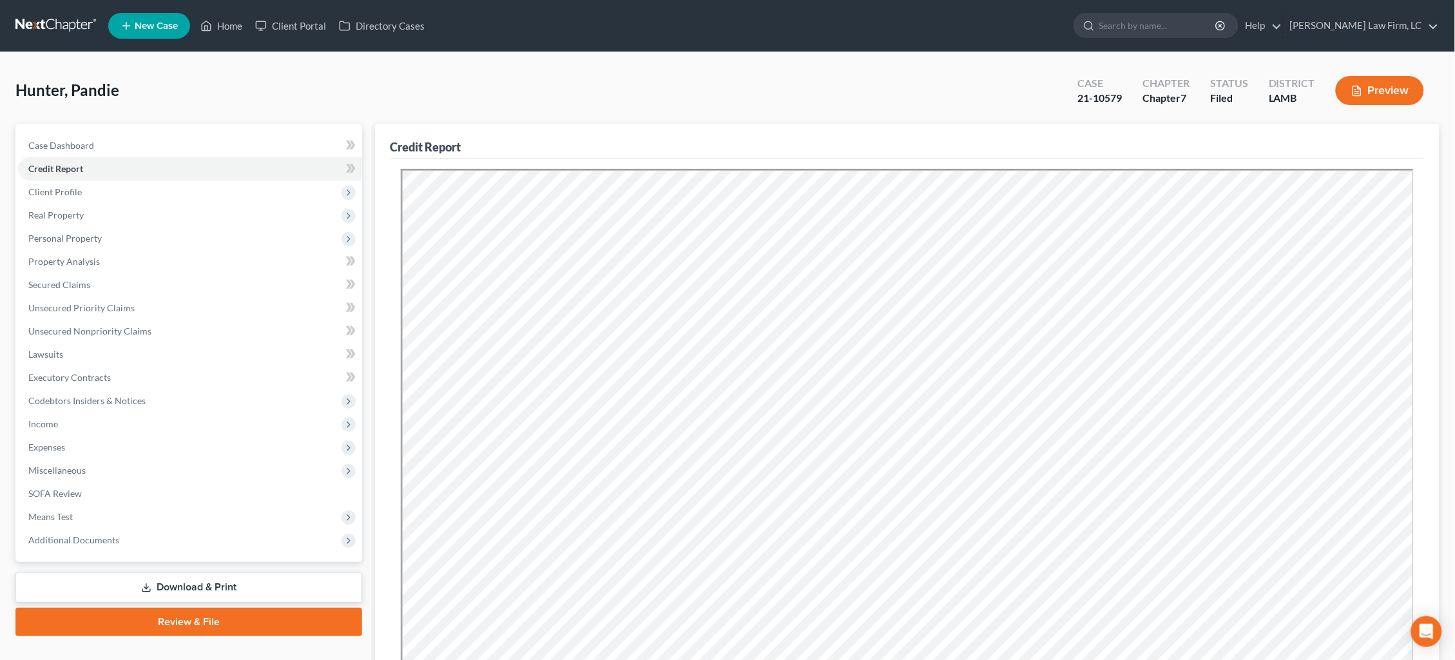
click at [55, 24] on link at bounding box center [56, 25] width 82 height 23
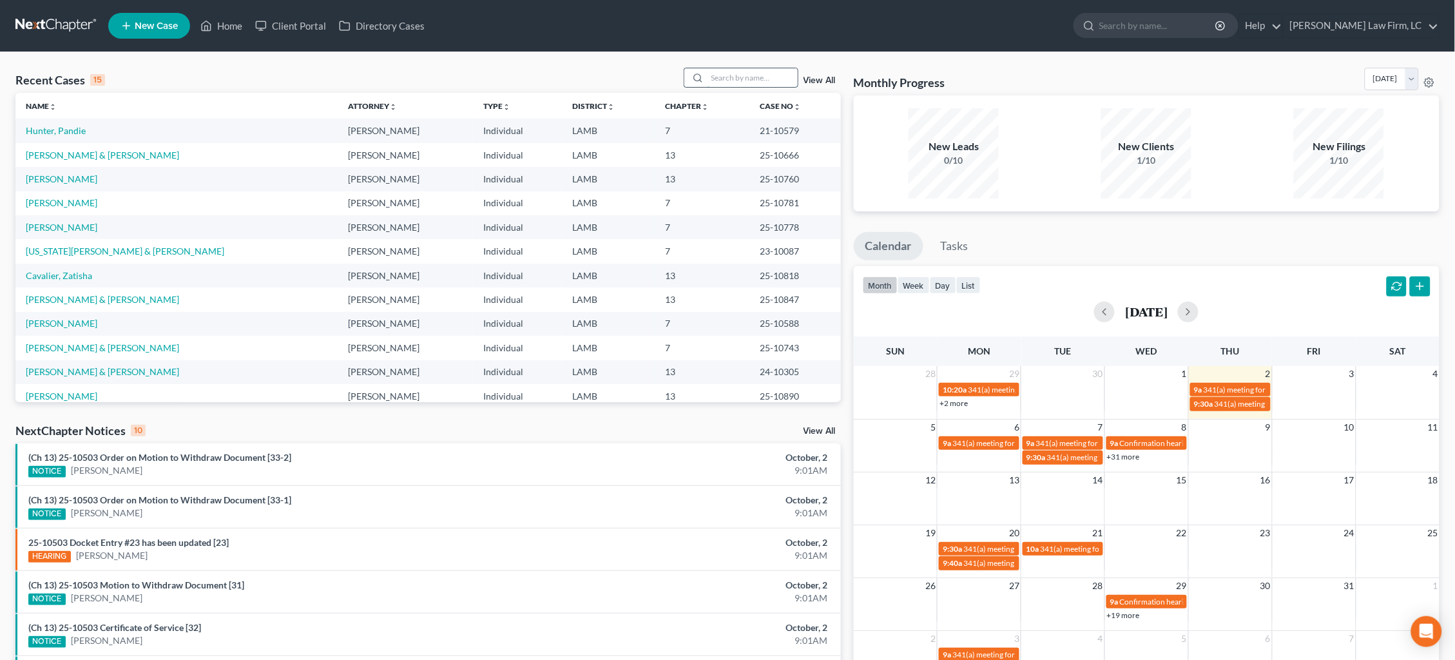
click at [731, 70] on input "search" at bounding box center [752, 77] width 90 height 19
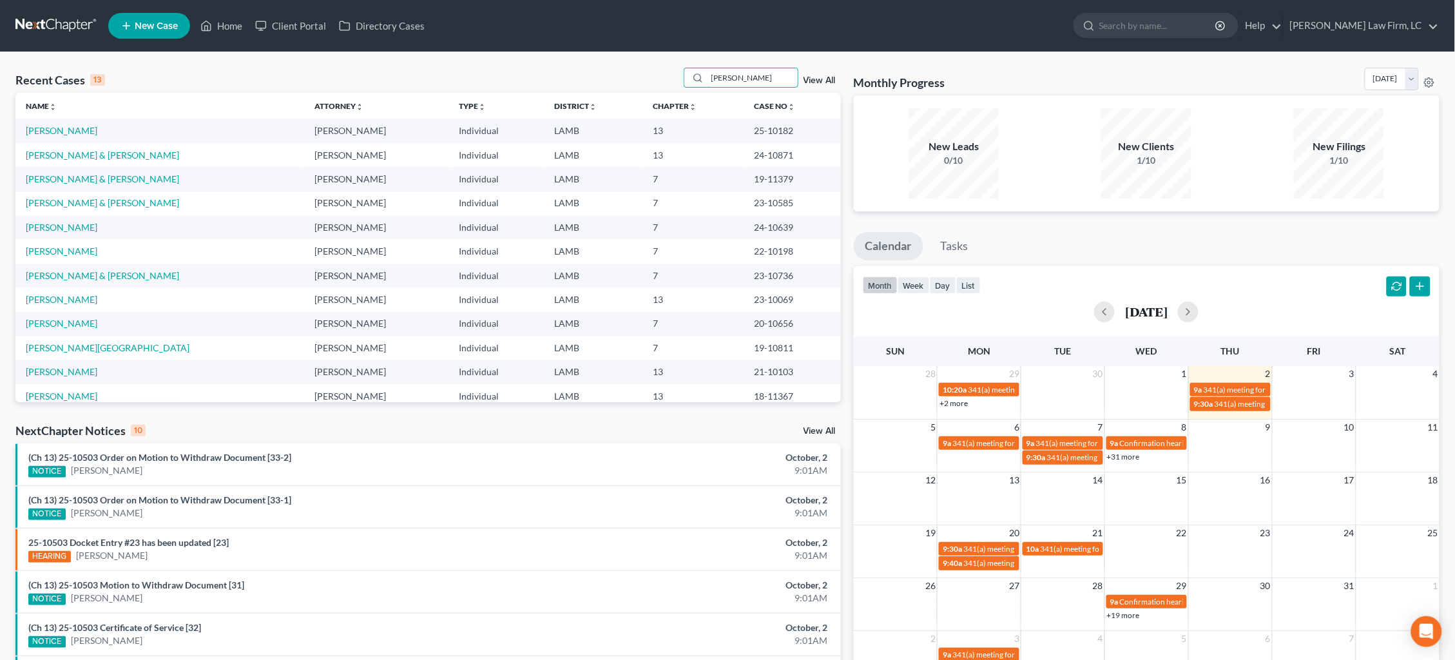
drag, startPoint x: 725, startPoint y: 76, endPoint x: 669, endPoint y: 89, distance: 57.5
click at [675, 90] on div "Recent Cases 13 Joseph View All" at bounding box center [427, 80] width 825 height 25
drag, startPoint x: 706, startPoint y: 78, endPoint x: 624, endPoint y: 66, distance: 83.3
click at [626, 69] on div "Recent Cases 13 Joseph View All" at bounding box center [427, 80] width 825 height 25
paste input "[PERSON_NAME]"
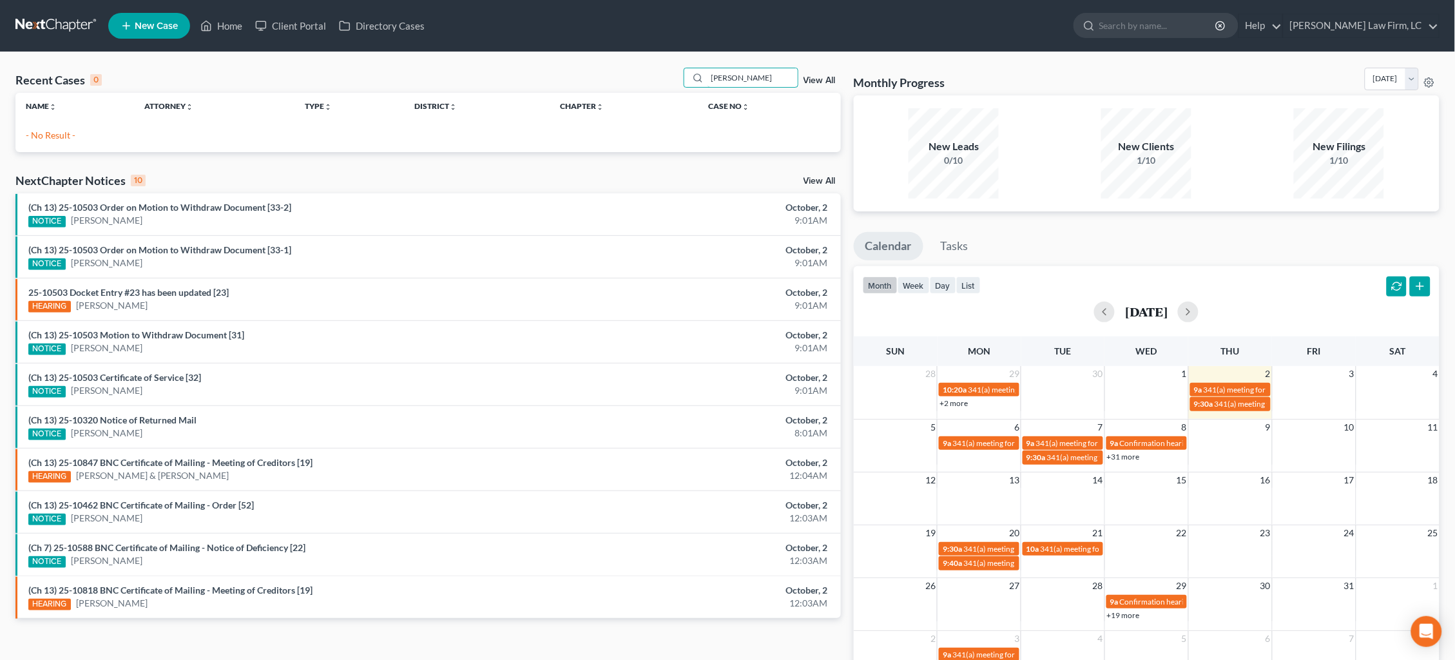
drag, startPoint x: 682, startPoint y: 71, endPoint x: 625, endPoint y: 55, distance: 58.9
click at [628, 59] on div "Recent Cases 0 Rodriguez View All Name unfold_more expand_more expand_less Atto…" at bounding box center [727, 386] width 1455 height 669
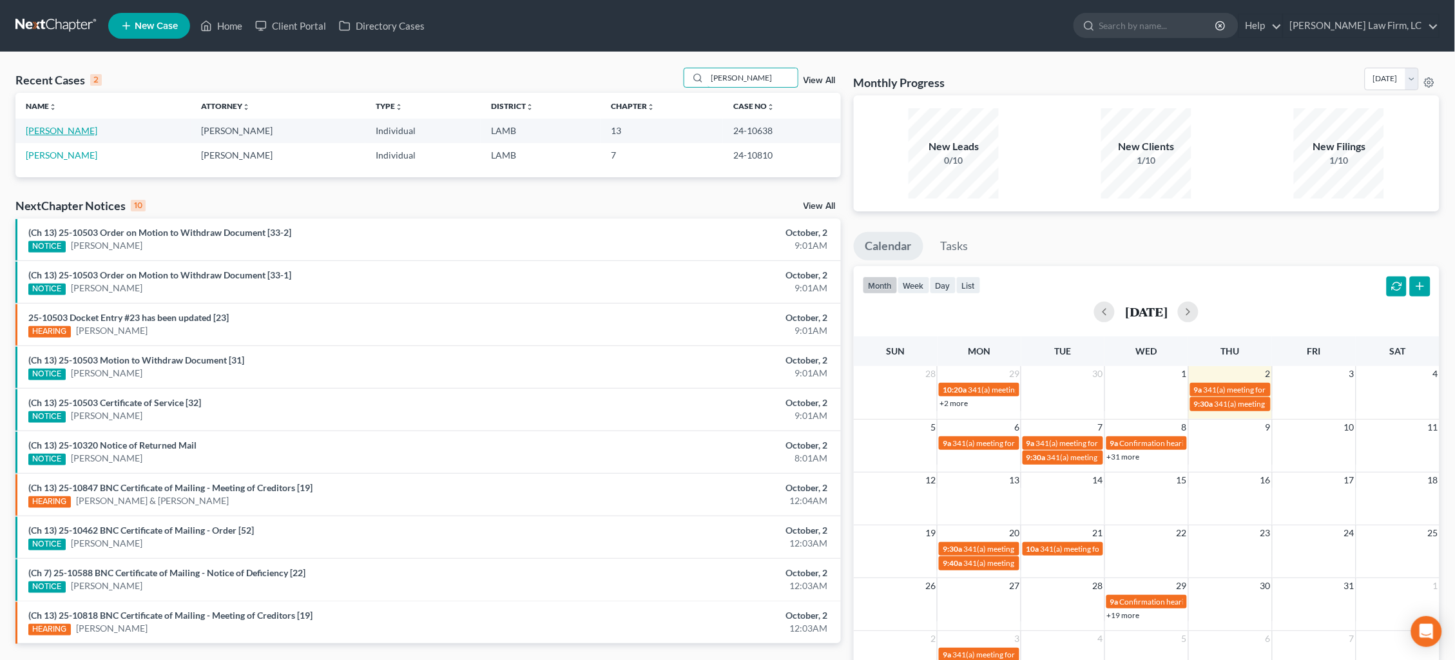
type input "howard"
click at [71, 131] on link "Howard, Tiauna" at bounding box center [62, 130] width 72 height 11
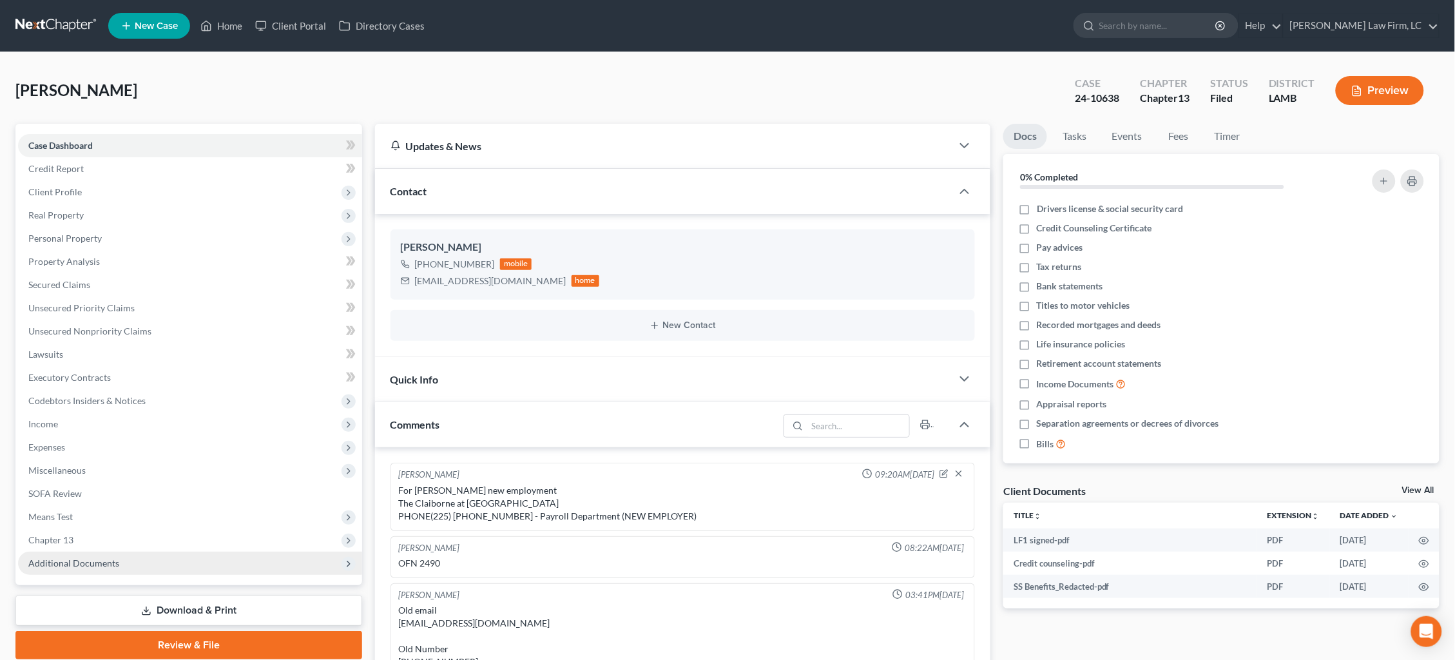
click at [102, 557] on span "Additional Documents" at bounding box center [73, 562] width 91 height 11
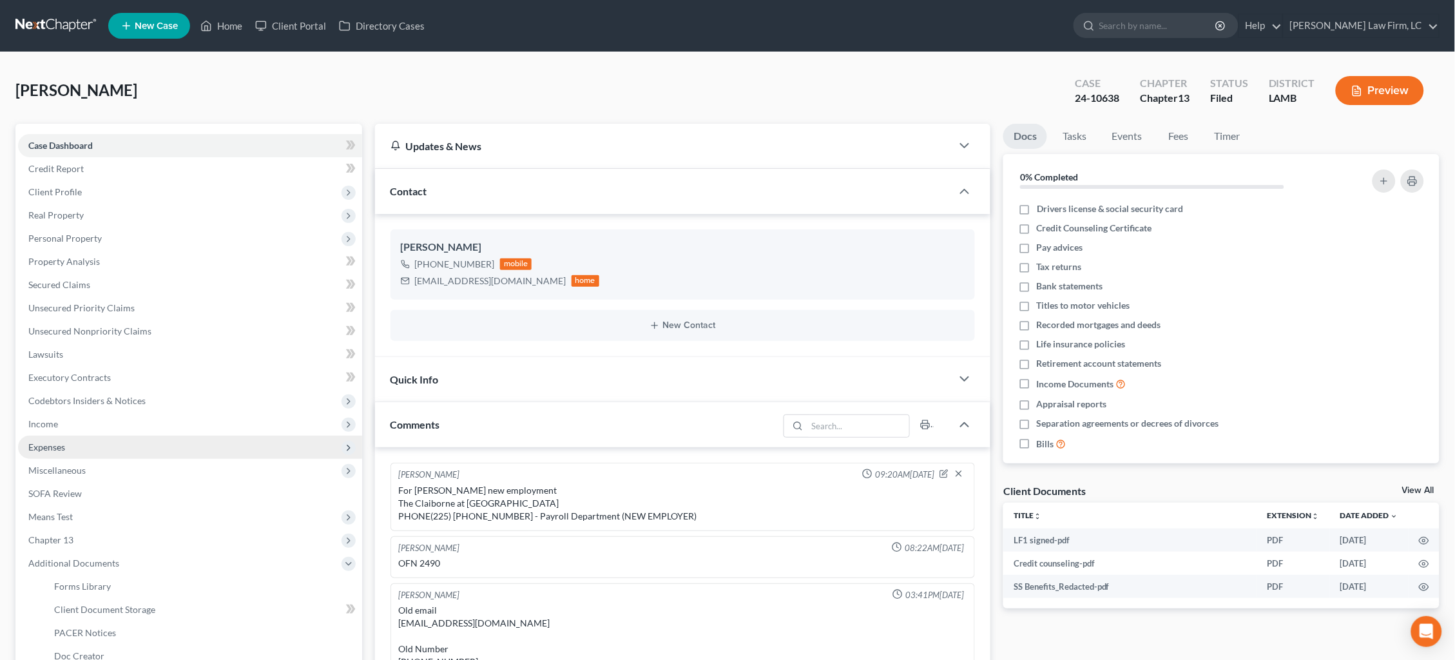
click at [82, 436] on span "Expenses" at bounding box center [190, 447] width 344 height 23
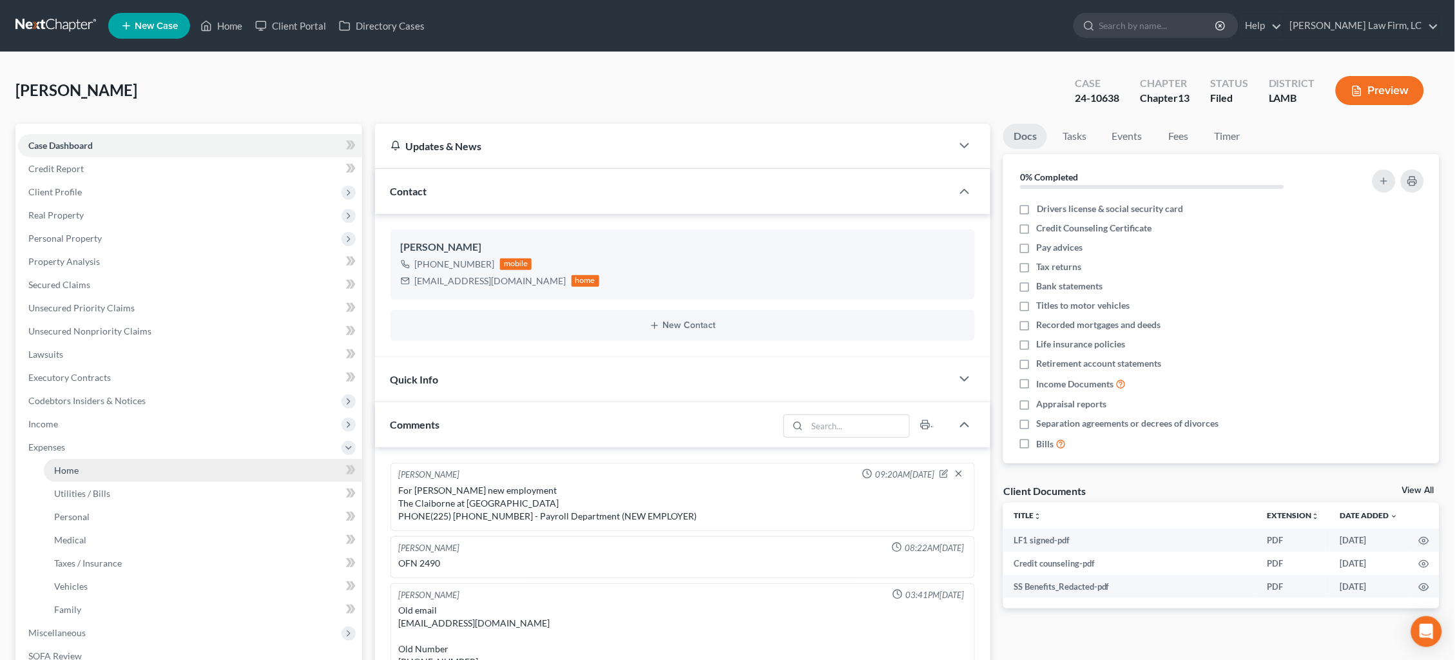
click at [122, 459] on link "Home" at bounding box center [203, 470] width 318 height 23
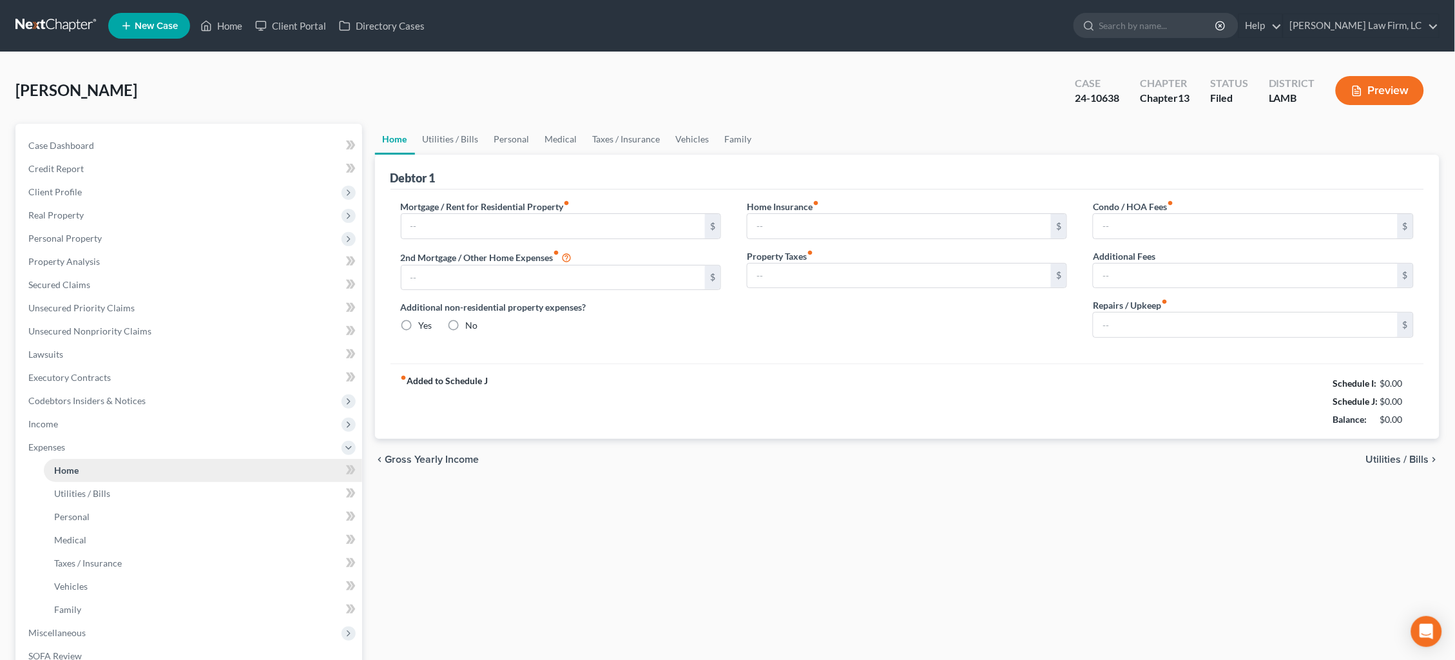
type input "847.28"
type input "0.00"
radio input "true"
type input "0.00"
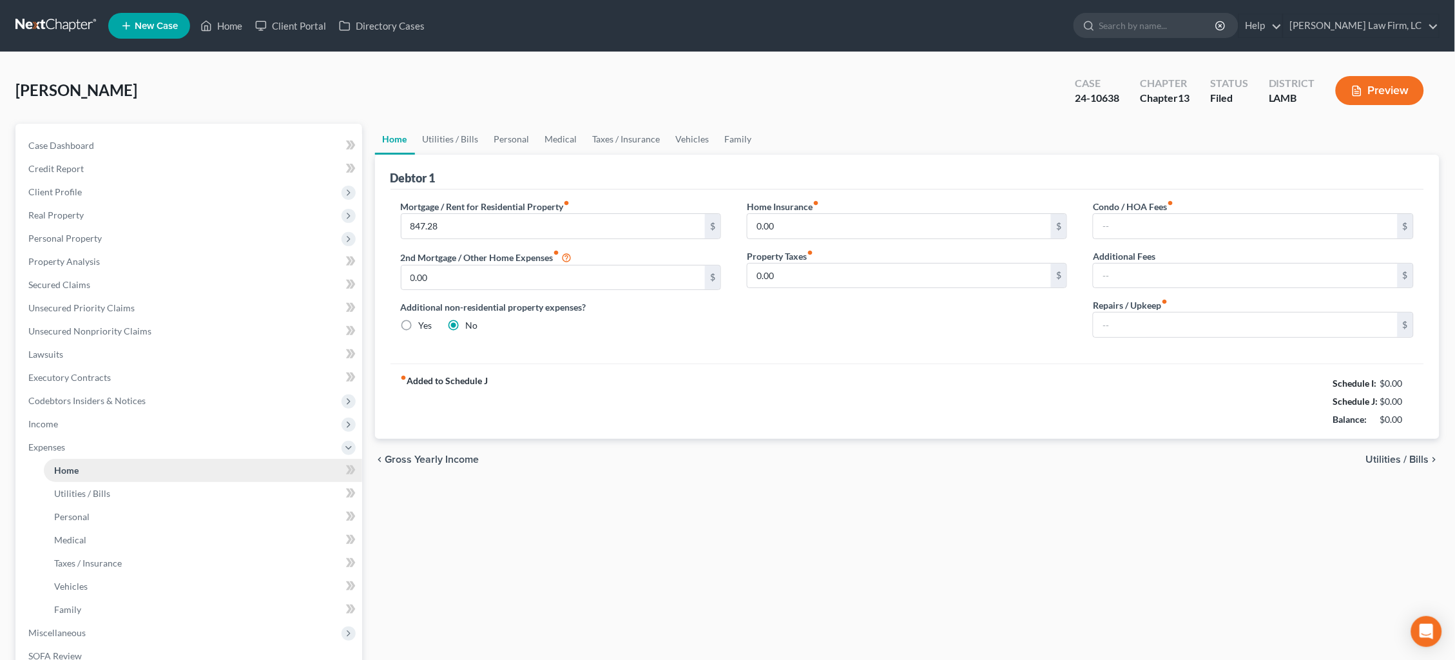
type input "0.00"
type input "50.00"
click at [117, 418] on span "Income" at bounding box center [190, 423] width 344 height 23
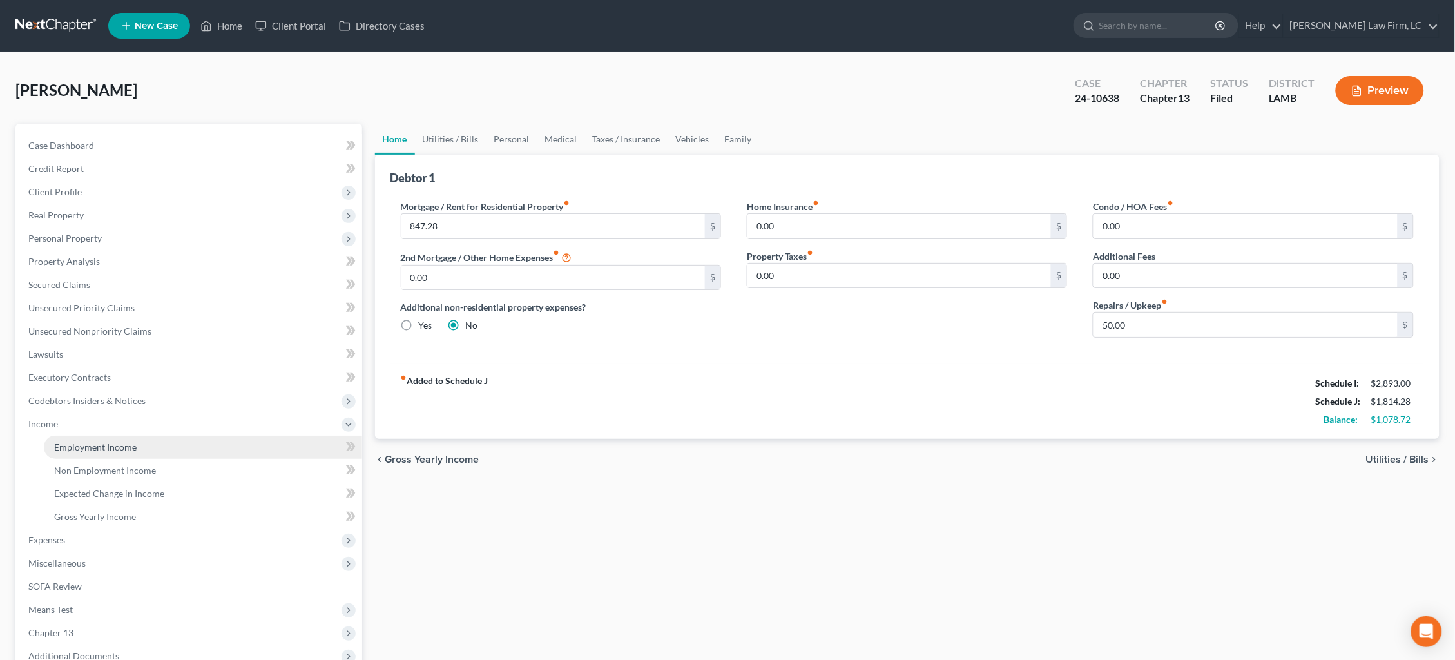
click at [115, 441] on span "Employment Income" at bounding box center [95, 446] width 82 height 11
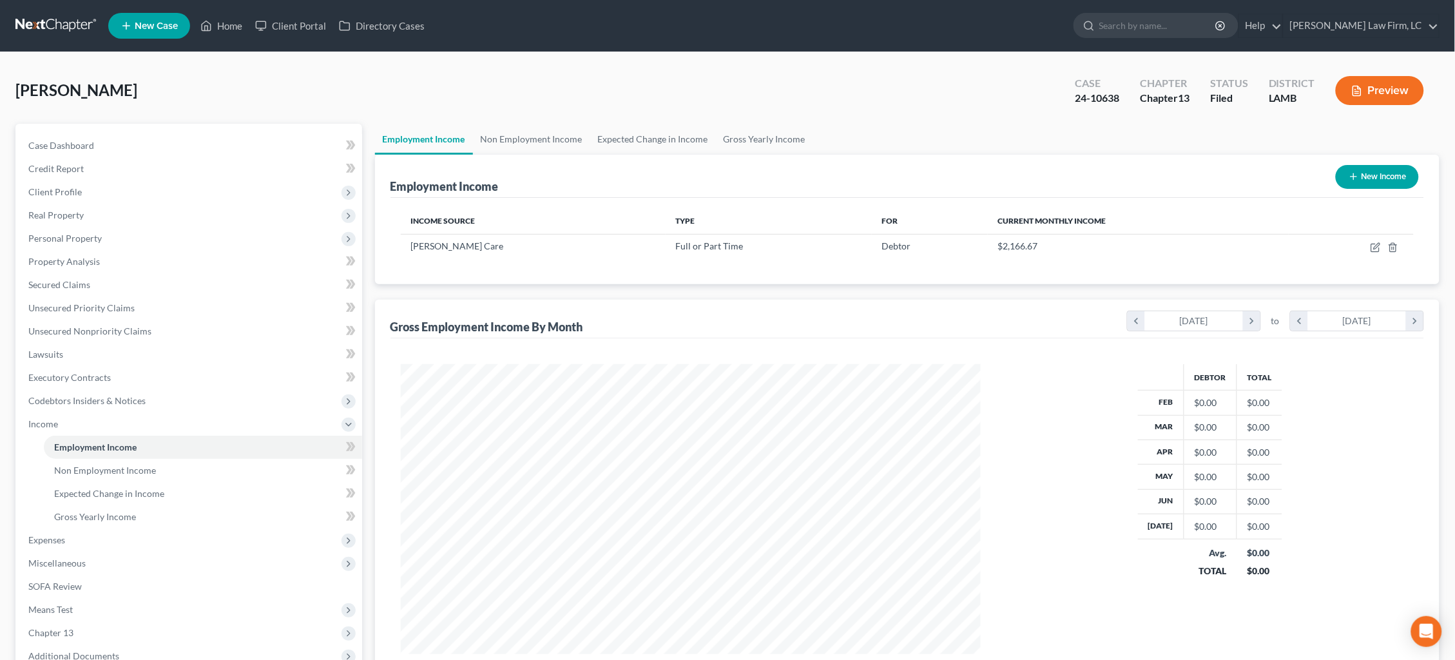
scroll to position [289, 606]
click at [1377, 247] on icon "button" at bounding box center [1375, 247] width 10 height 10
select select "0"
select select "19"
select select "2"
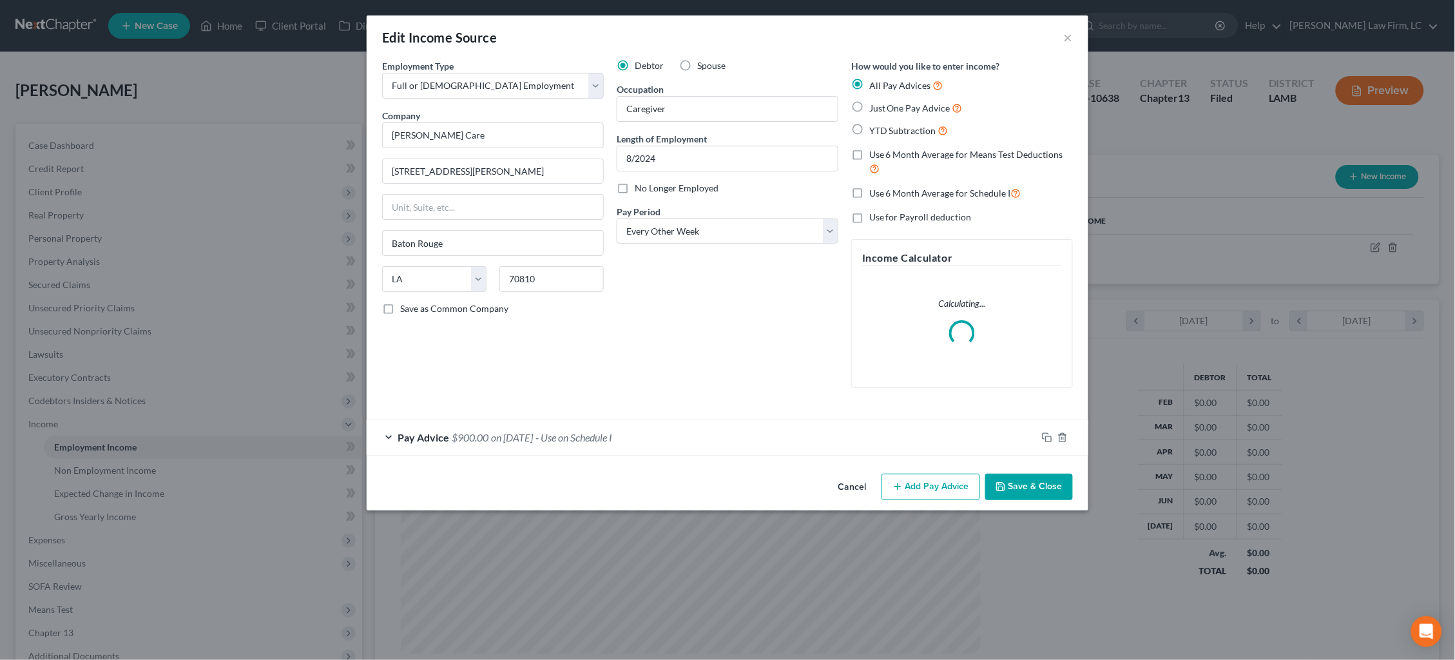
click at [673, 186] on span "No Longer Employed" at bounding box center [677, 187] width 84 height 11
click at [648, 186] on input "No Longer Employed" at bounding box center [644, 186] width 8 height 8
checkbox input "true"
click at [1038, 486] on button "Save & Close" at bounding box center [1029, 487] width 88 height 27
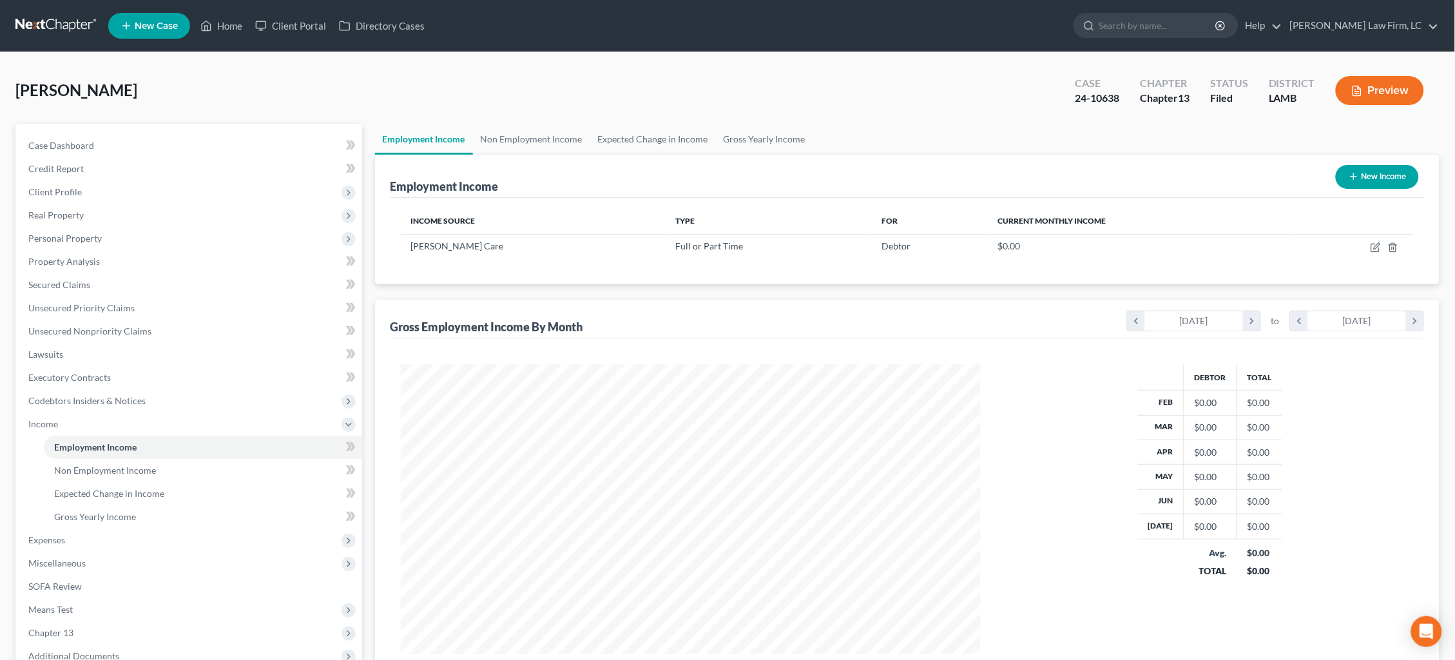
click at [1365, 178] on button "New Income" at bounding box center [1377, 177] width 83 height 24
select select "0"
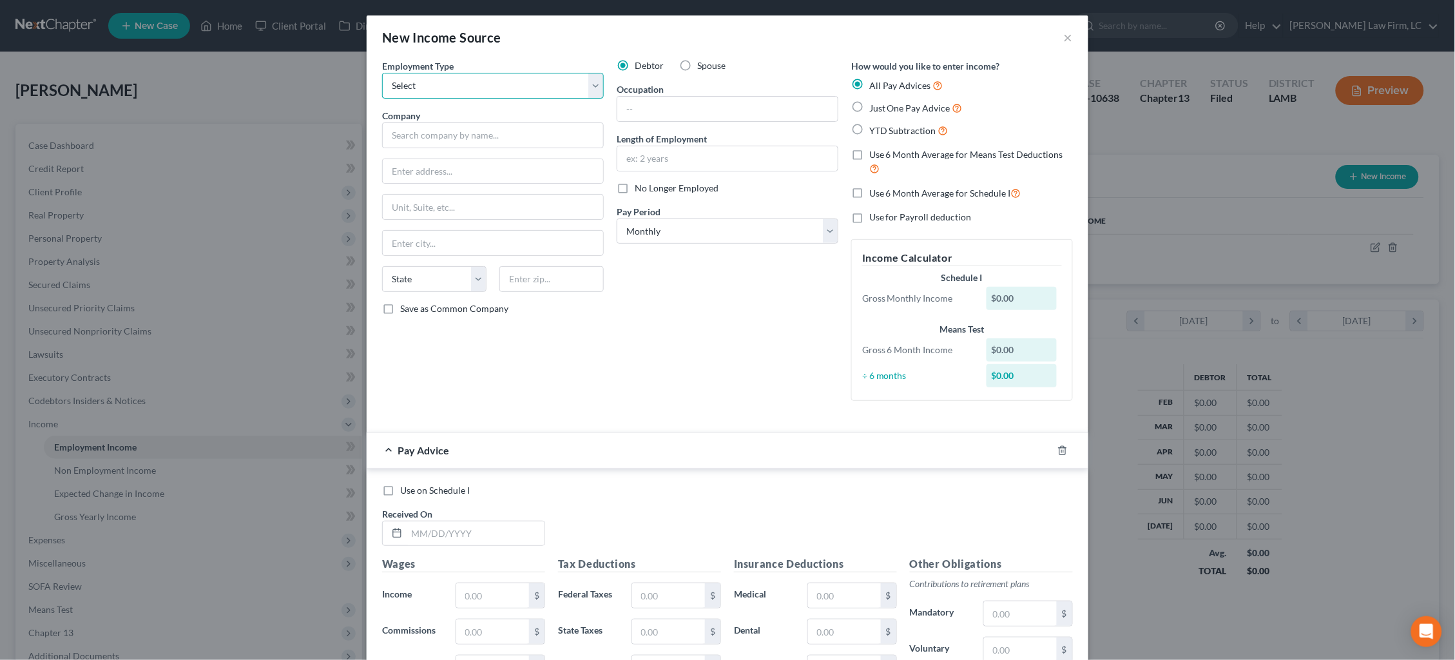
select select "0"
click at [516, 128] on input "text" at bounding box center [493, 135] width 222 height 26
type input "AFNB Home Care Inc."
type input "3888 S. Sherwood Blvd."
click at [484, 211] on input "text" at bounding box center [493, 207] width 220 height 24
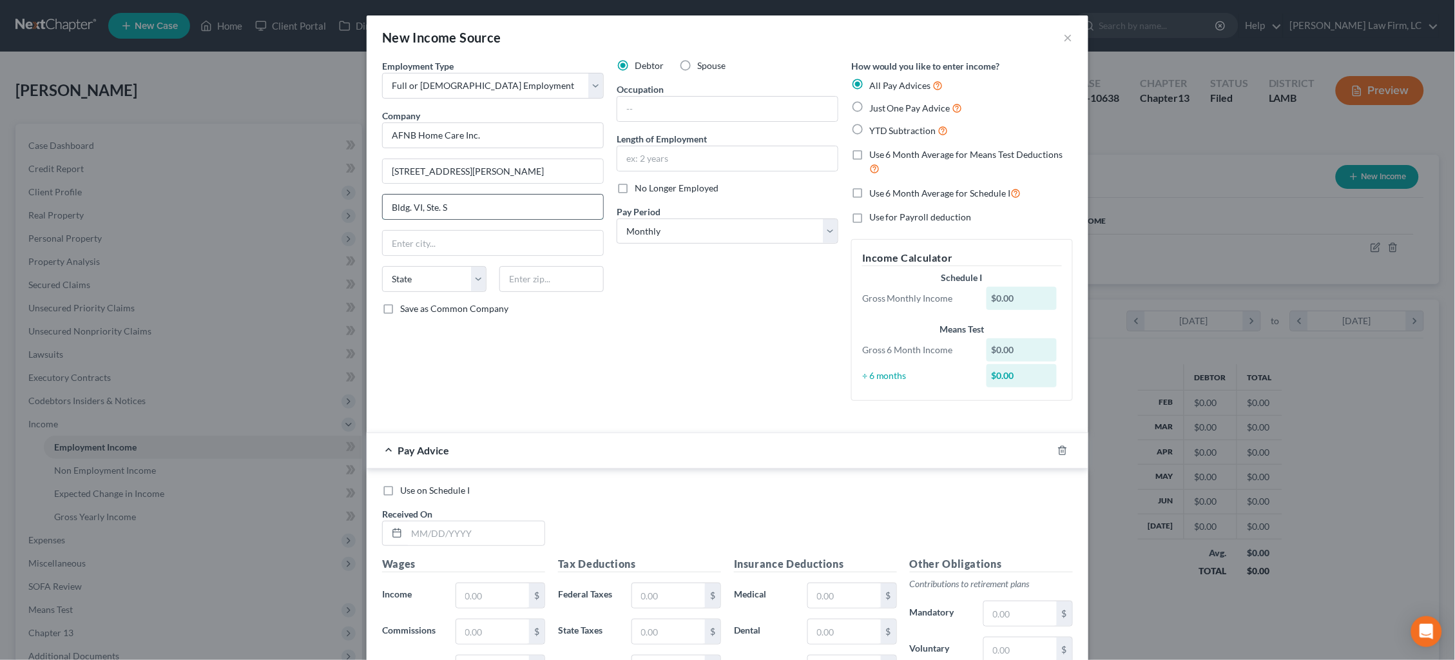
type input "Bldg. VI, Ste. S"
type input "Baton Rouge"
select select "19"
type input "70816"
click at [718, 111] on input "text" at bounding box center [727, 109] width 220 height 24
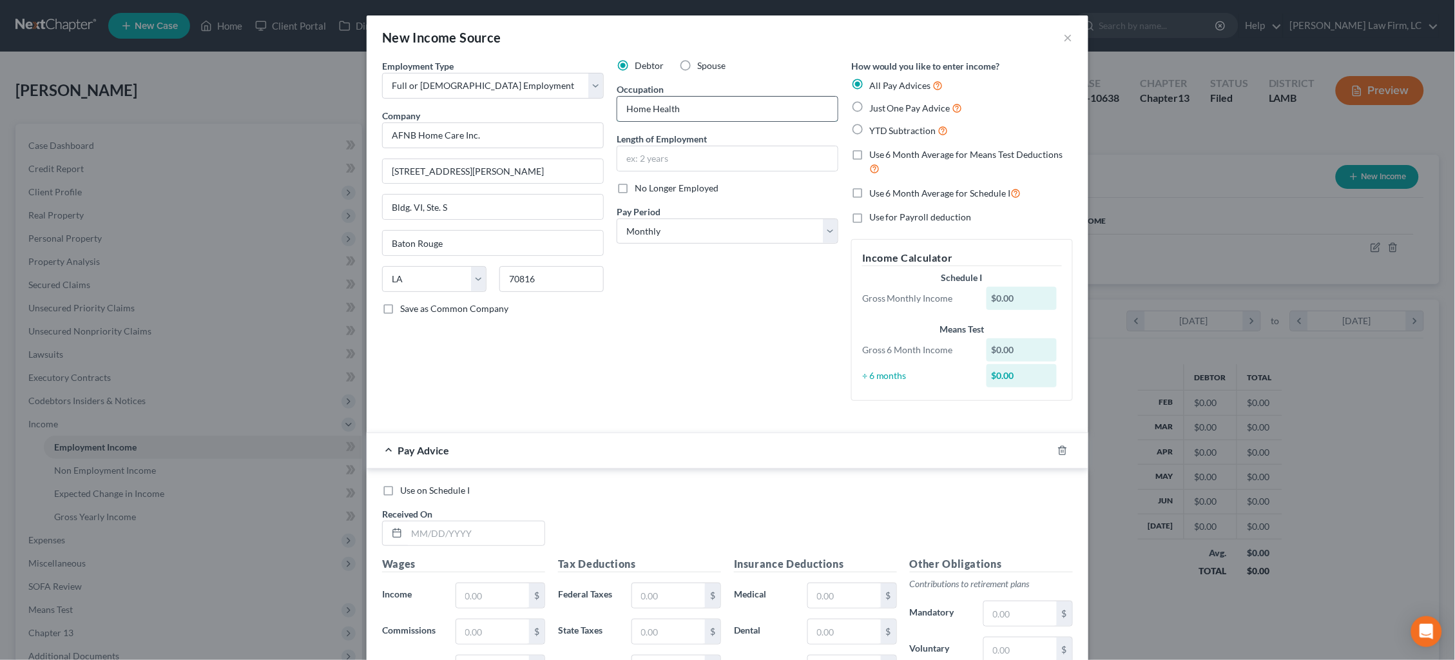
type input "Home Health"
type input "2 months"
click at [891, 106] on span "Just One Pay Advice" at bounding box center [909, 107] width 81 height 11
click at [883, 106] on input "Just One Pay Advice" at bounding box center [878, 105] width 8 height 8
radio input "true"
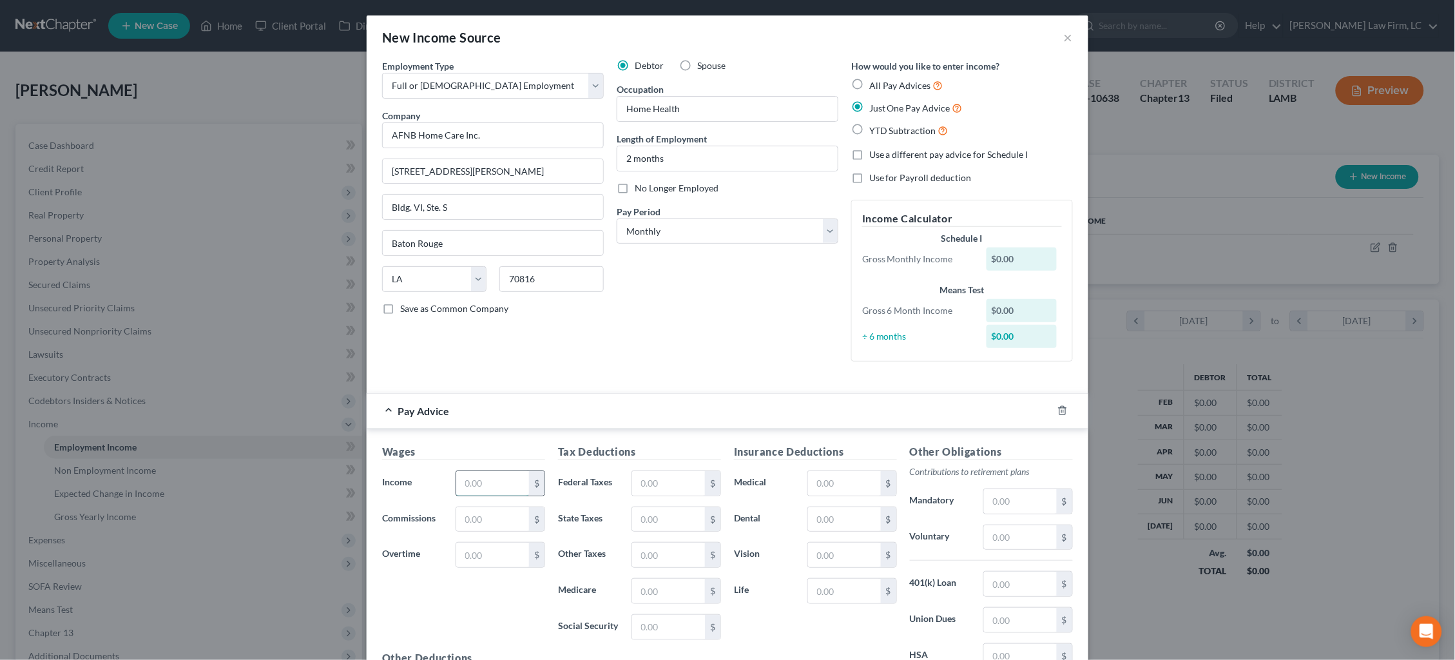
click at [515, 480] on input "text" at bounding box center [492, 483] width 73 height 24
type input "787.15"
click at [660, 475] on input "text" at bounding box center [668, 483] width 73 height 24
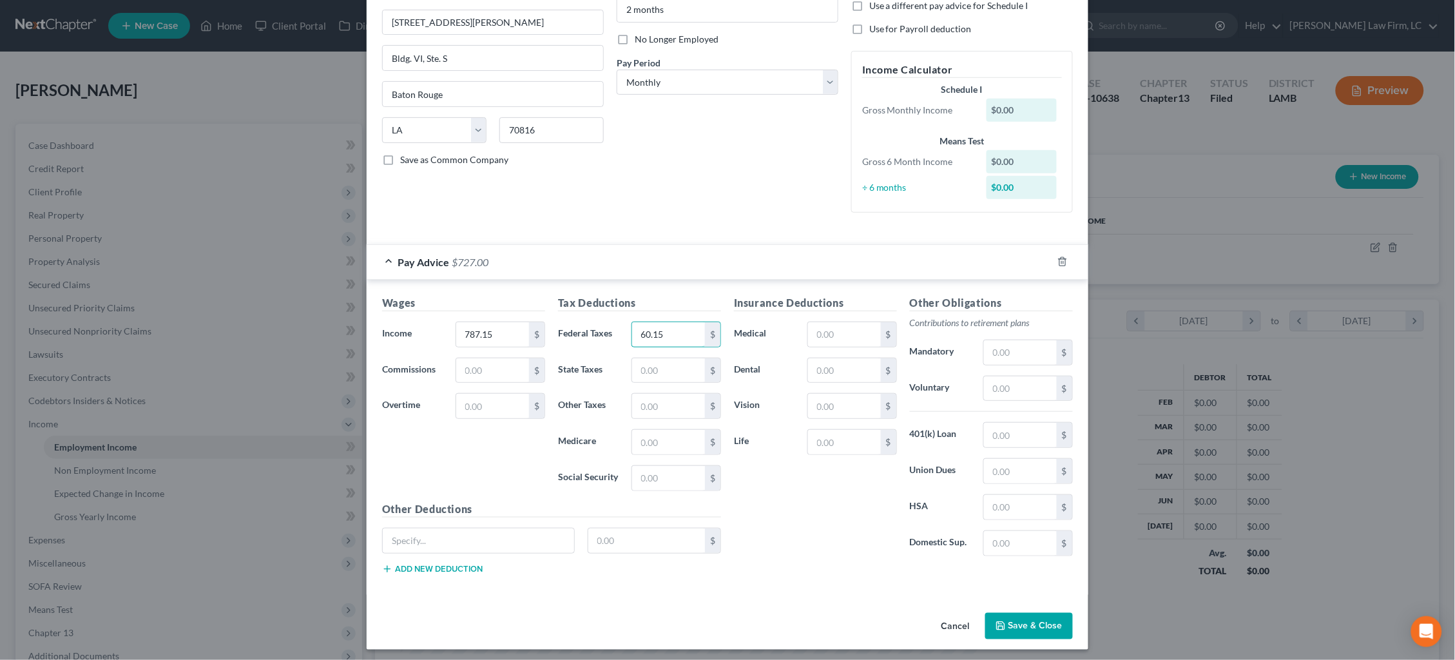
scroll to position [148, 0]
type input "60.15"
click at [1039, 621] on button "Save & Close" at bounding box center [1029, 626] width 88 height 27
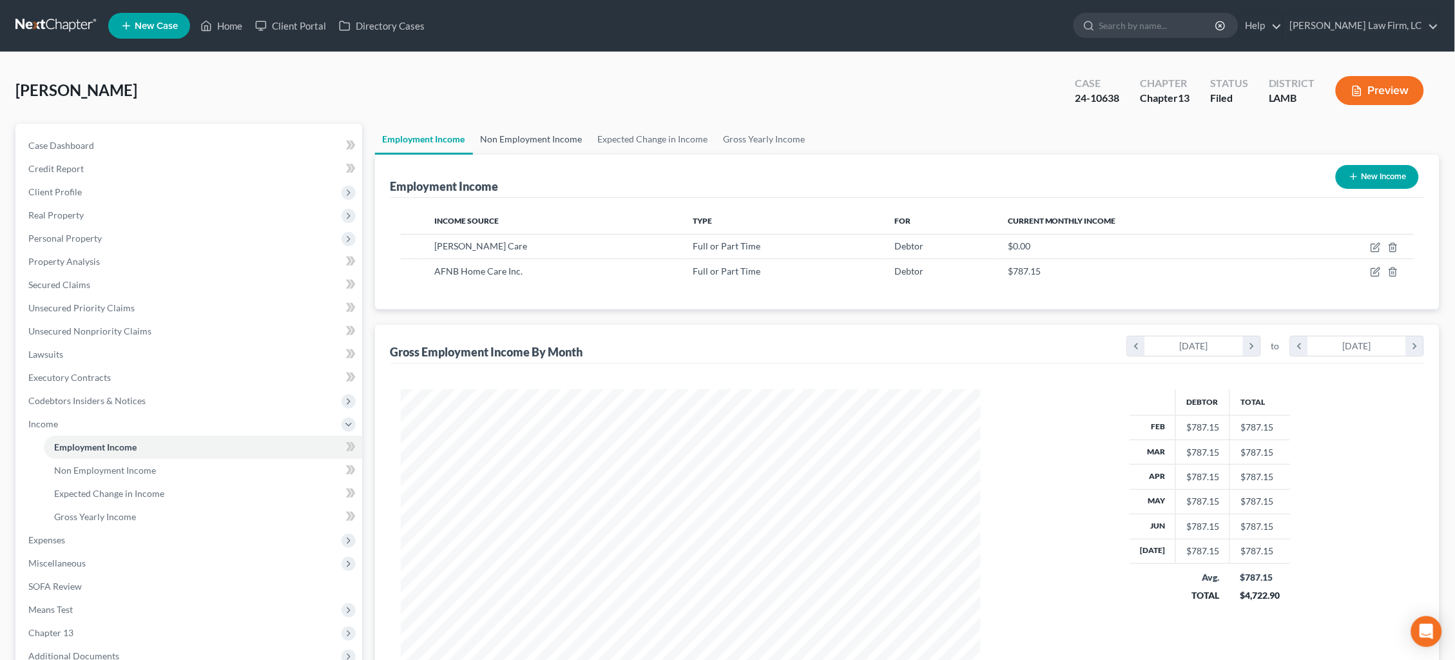
click at [557, 138] on link "Non Employment Income" at bounding box center [531, 139] width 117 height 31
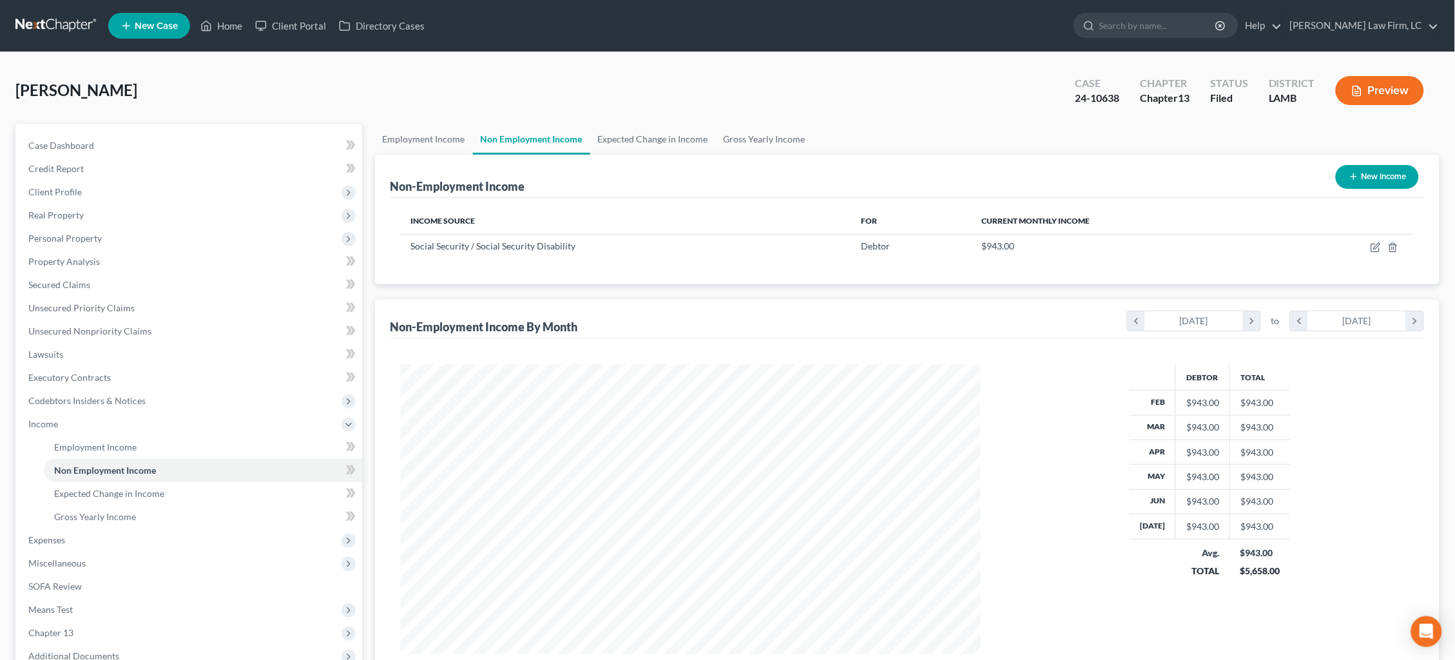
scroll to position [289, 606]
click at [437, 140] on link "Employment Income" at bounding box center [424, 139] width 98 height 31
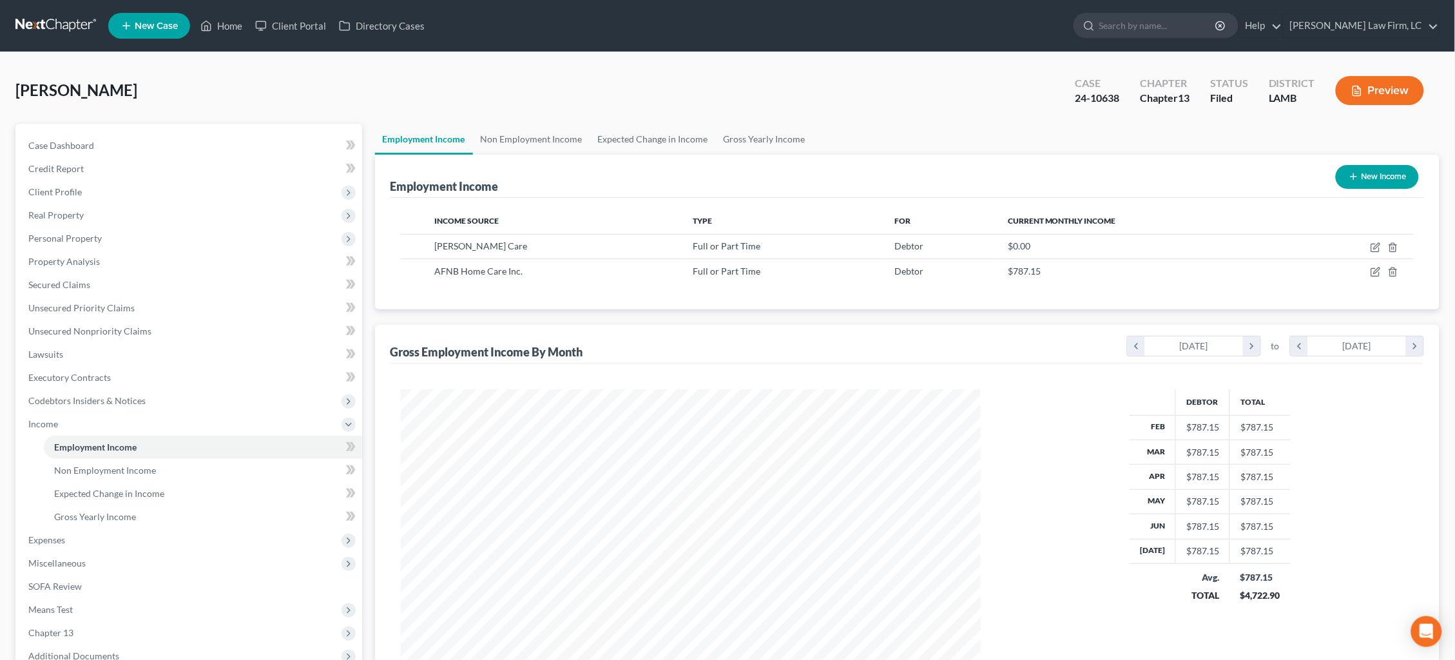
scroll to position [289, 606]
click at [1389, 178] on button "New Income" at bounding box center [1377, 177] width 83 height 24
select select "0"
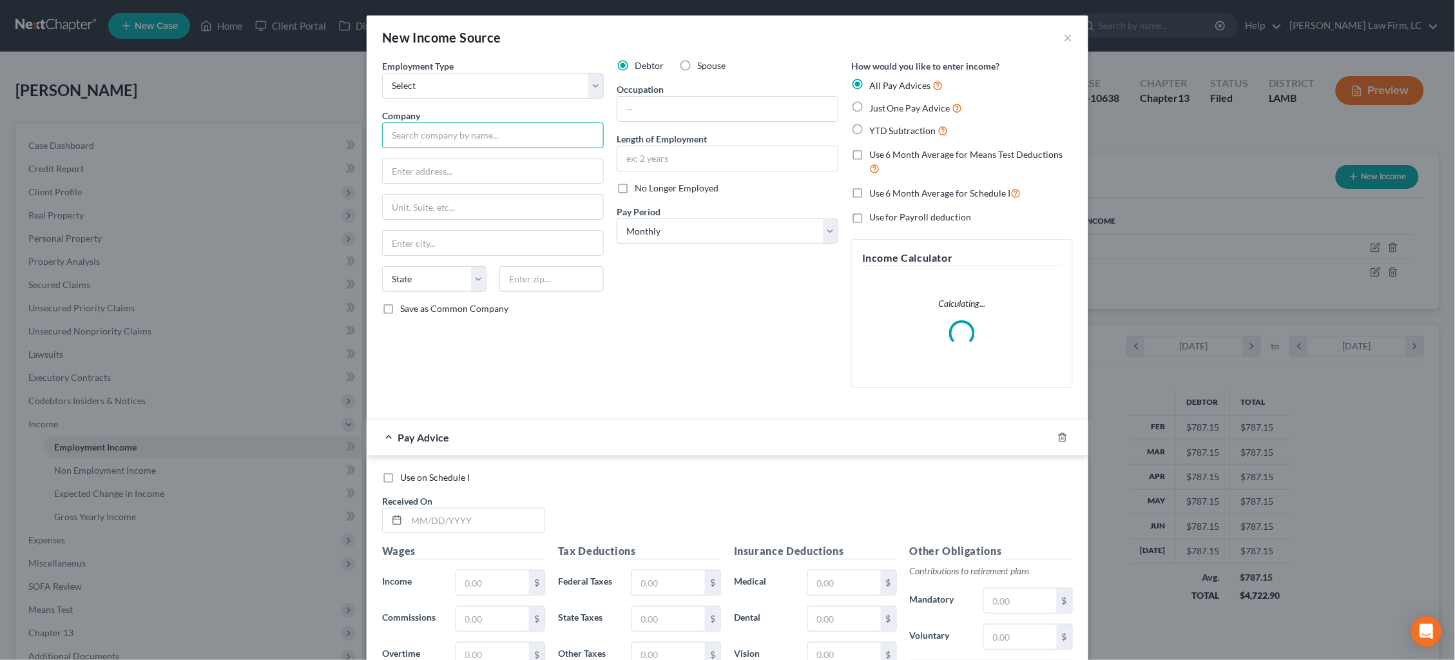
click at [539, 132] on input "text" at bounding box center [493, 135] width 222 height 26
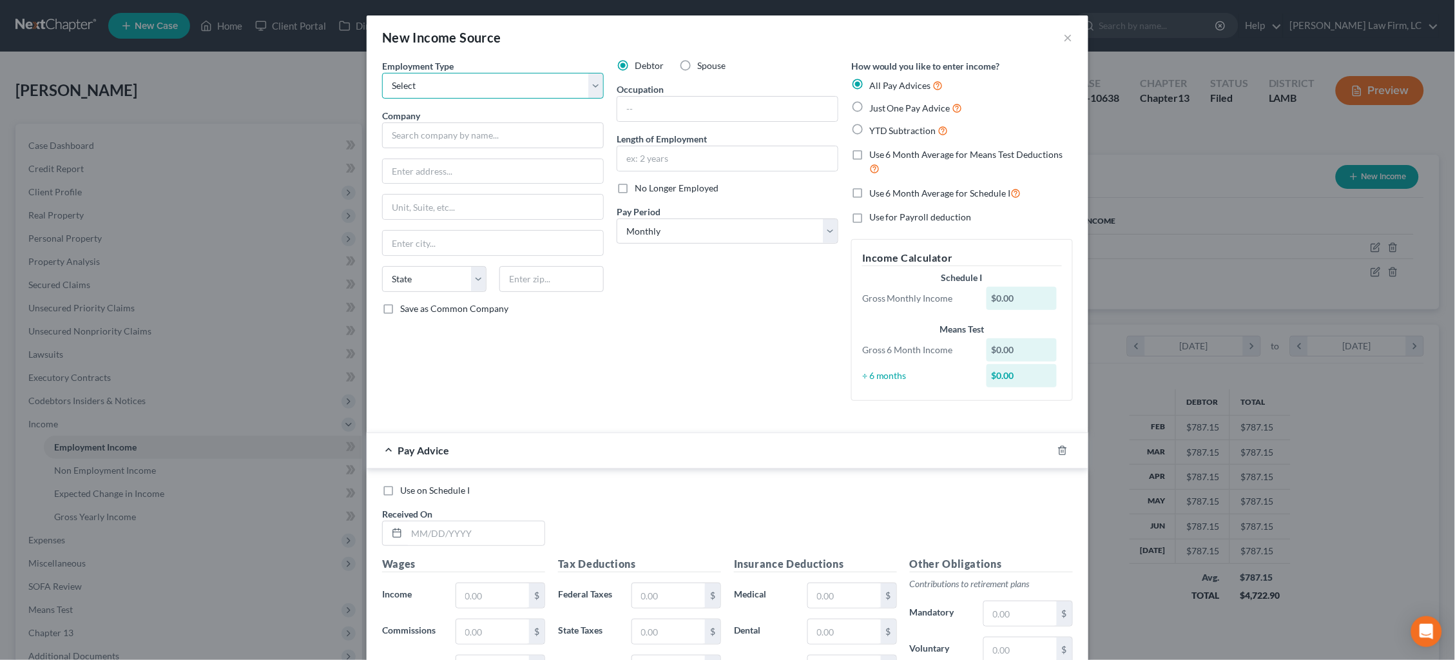
select select "0"
click at [515, 136] on input "text" at bounding box center [493, 135] width 222 height 26
type input "Caretaker"
click at [888, 106] on span "Just One Pay Advice" at bounding box center [909, 107] width 81 height 11
click at [883, 106] on input "Just One Pay Advice" at bounding box center [878, 105] width 8 height 8
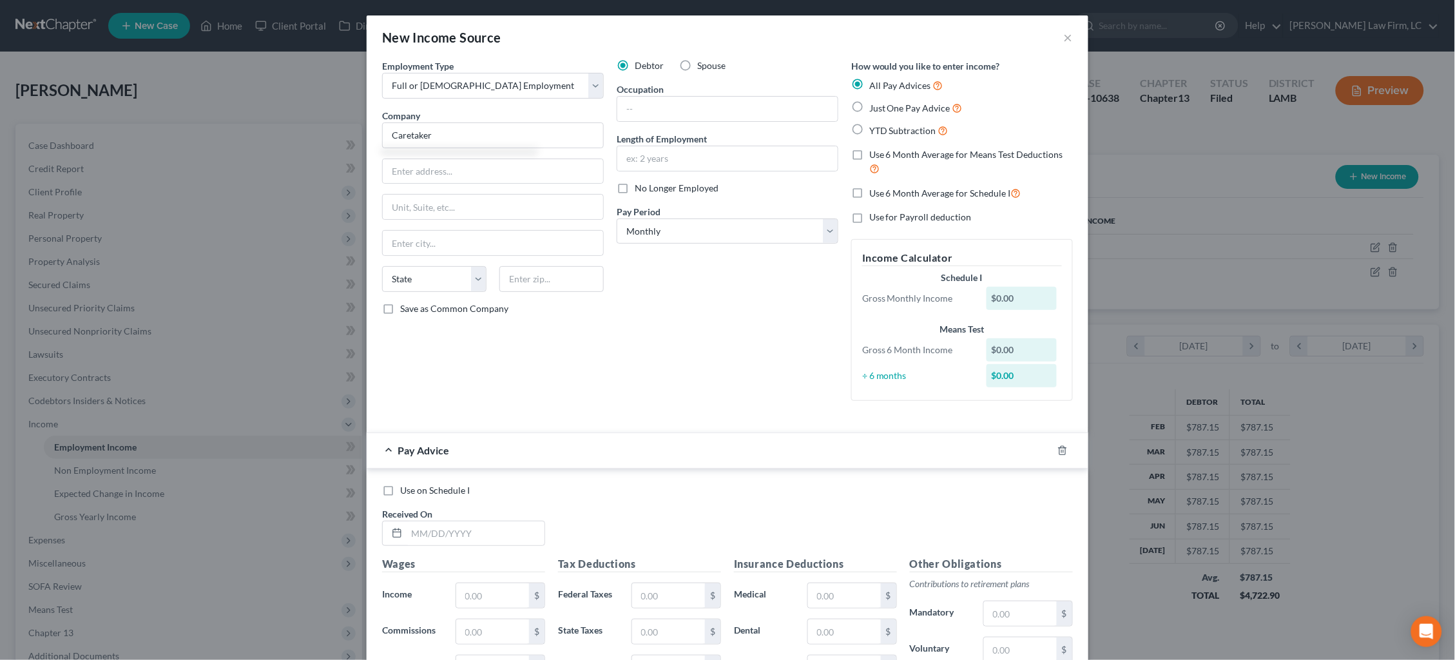
radio input "true"
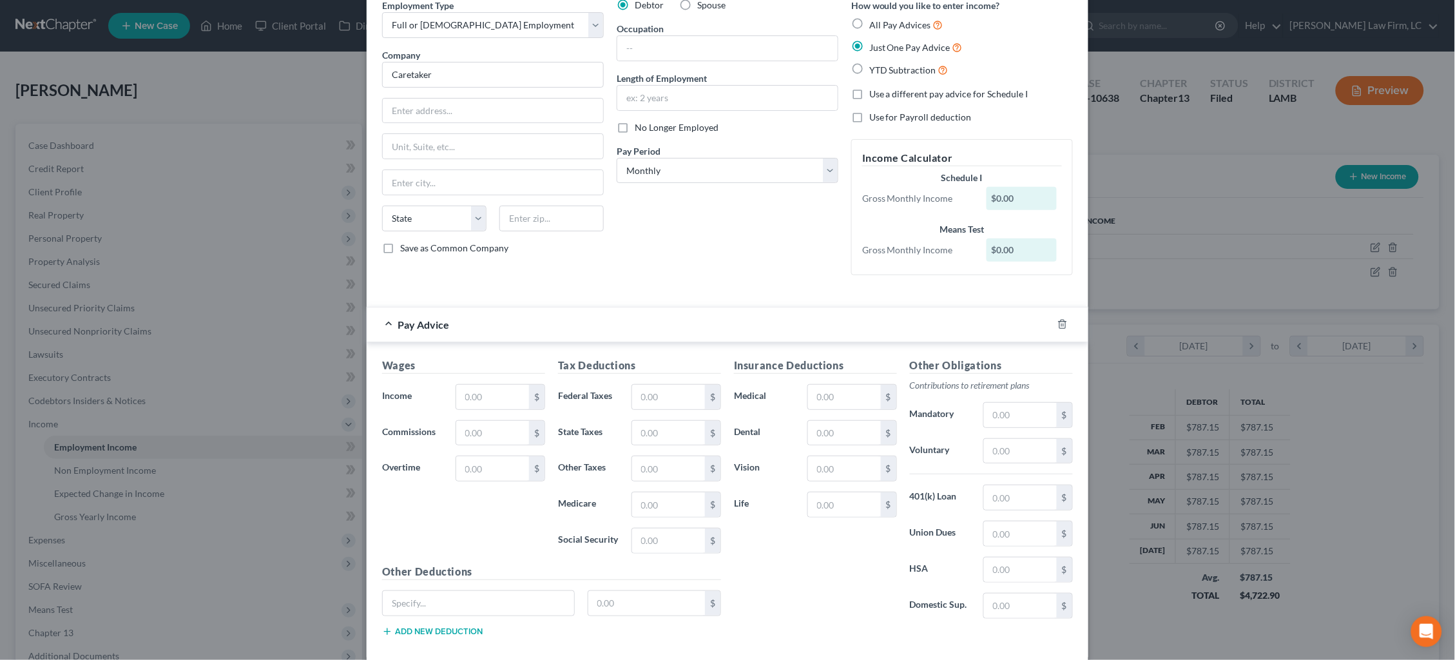
scroll to position [67, 0]
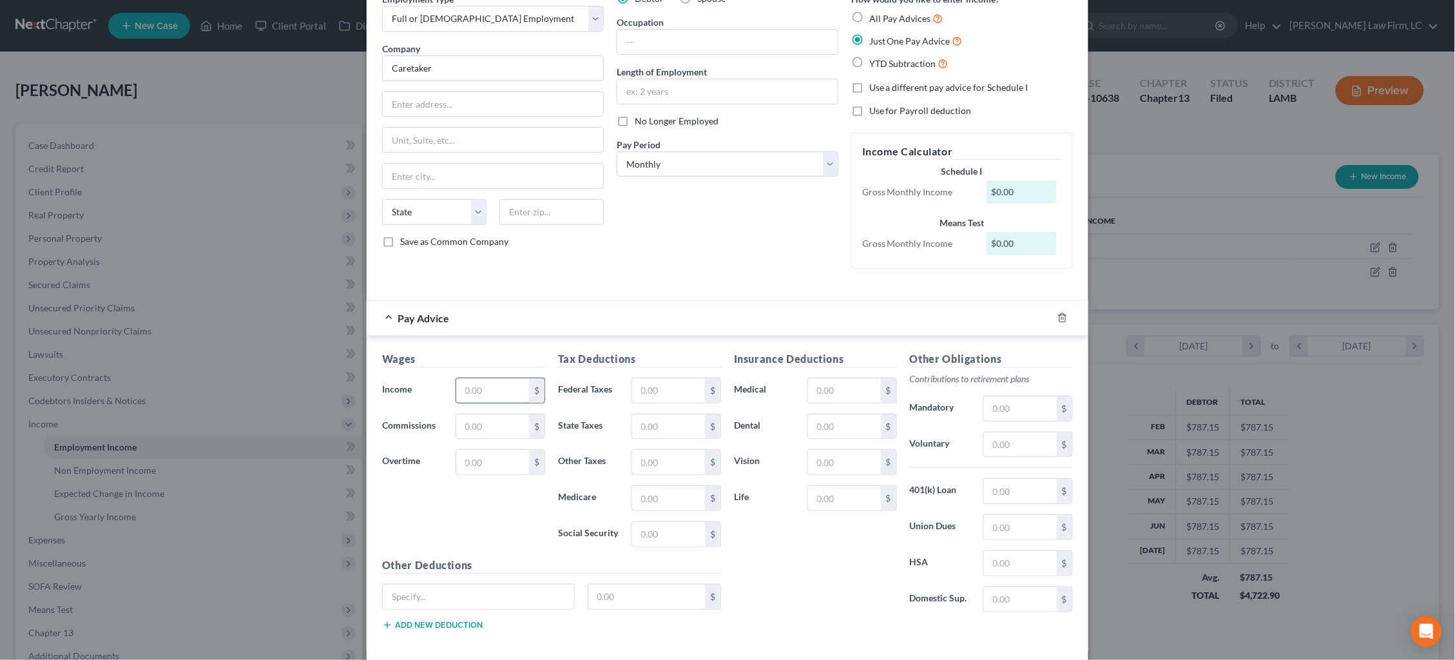
click at [497, 385] on input "text" at bounding box center [492, 390] width 73 height 24
type input "1,744"
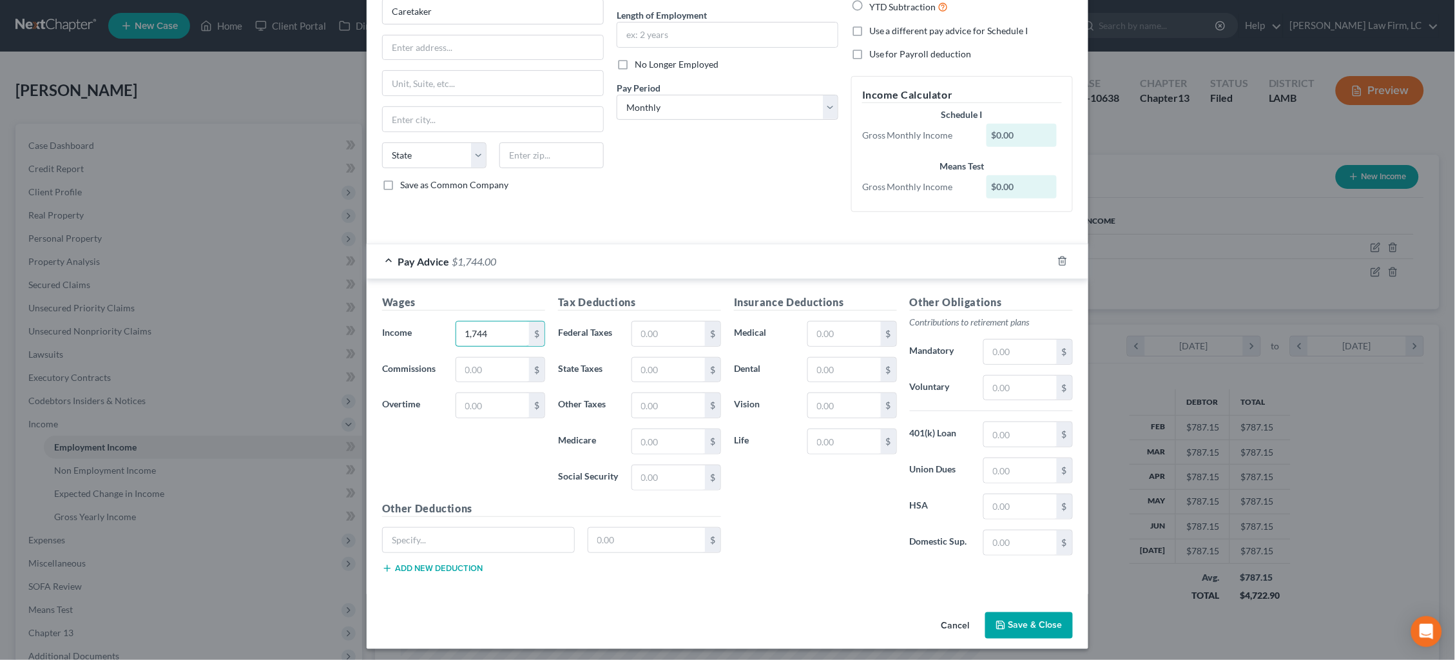
scroll to position [123, 0]
click at [1036, 624] on button "Save & Close" at bounding box center [1029, 626] width 88 height 27
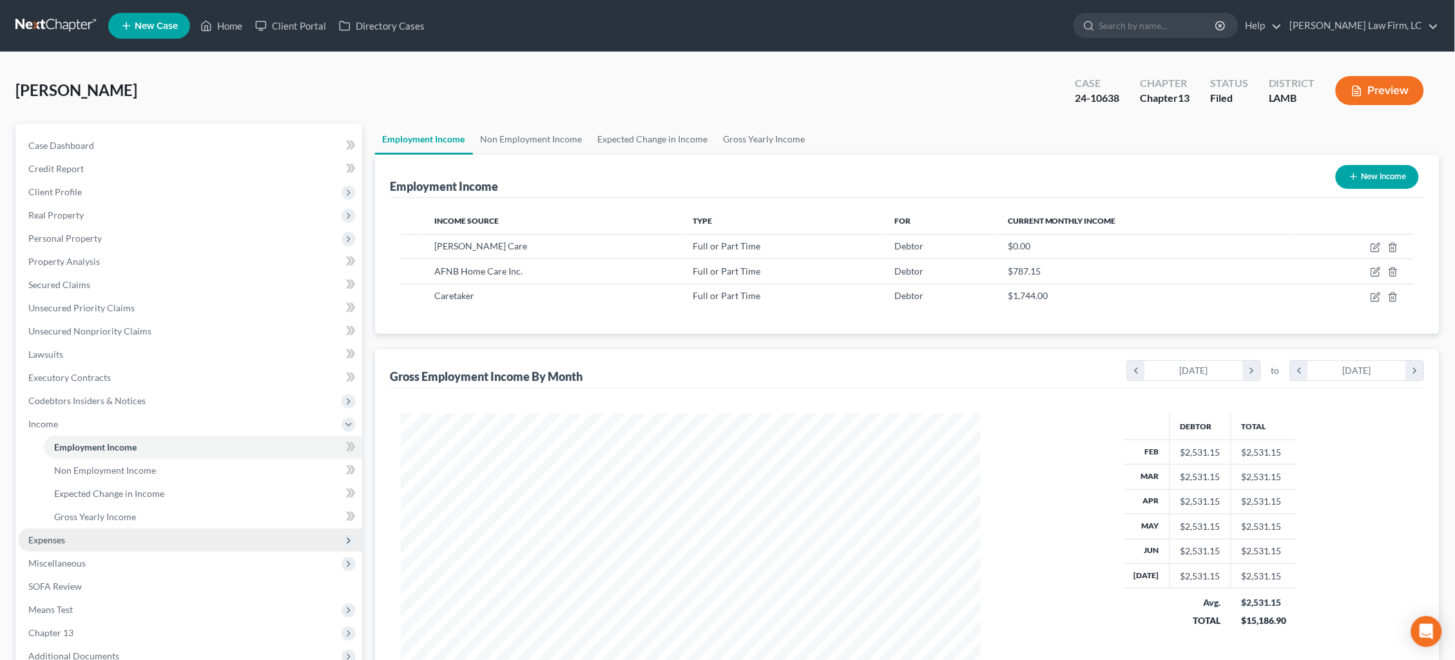
click at [108, 528] on span "Expenses" at bounding box center [190, 539] width 344 height 23
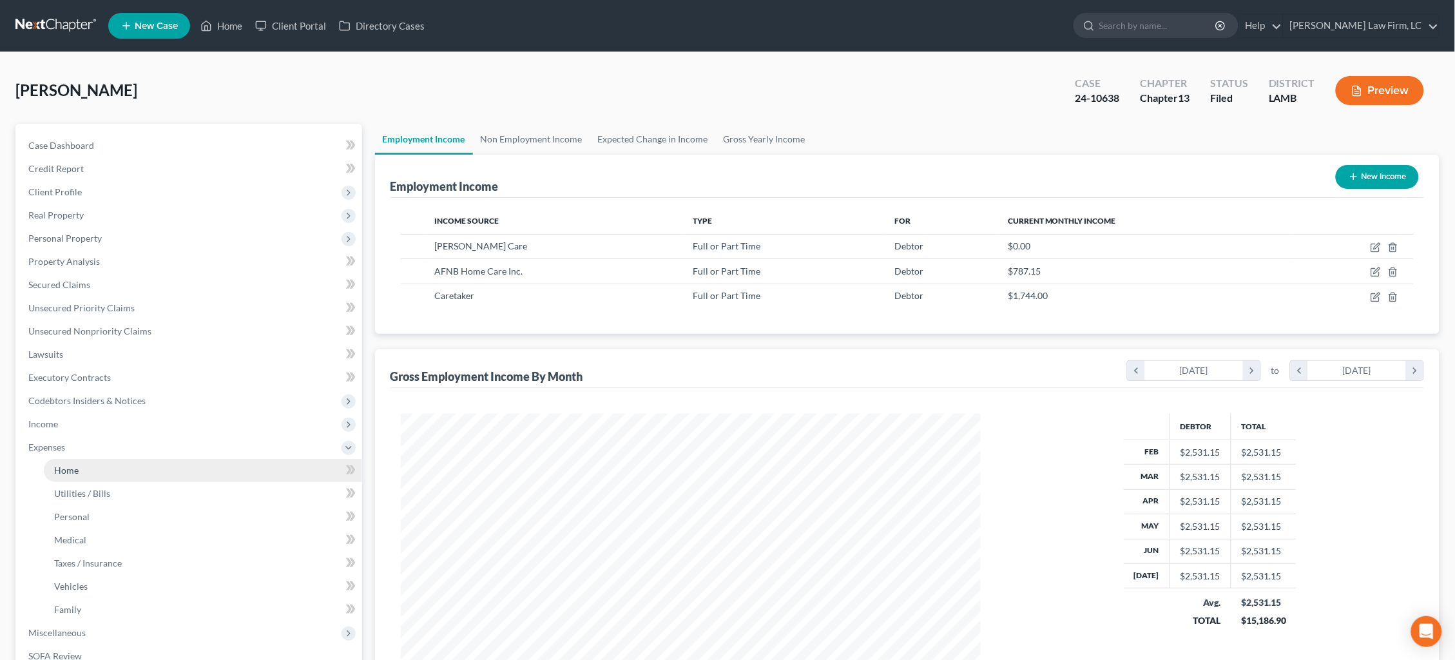
click at [126, 459] on link "Home" at bounding box center [203, 470] width 318 height 23
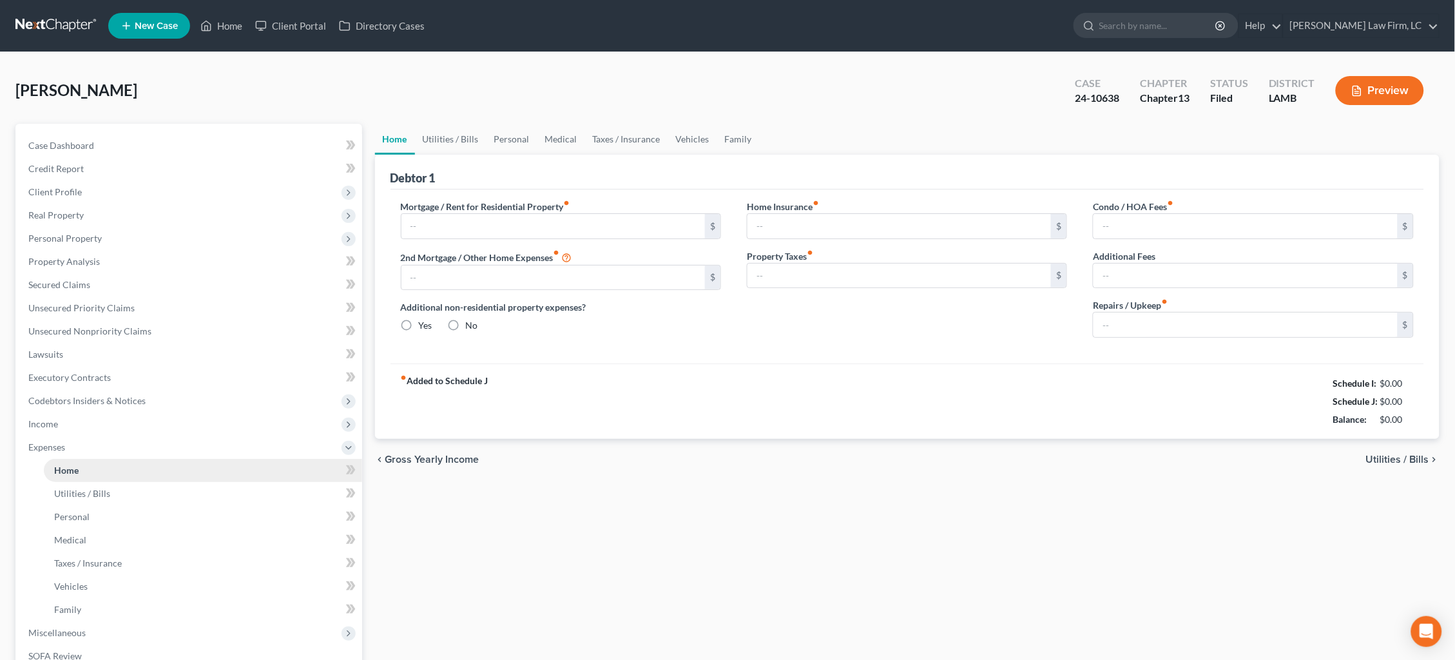
type input "847.28"
type input "0.00"
radio input "true"
type input "0.00"
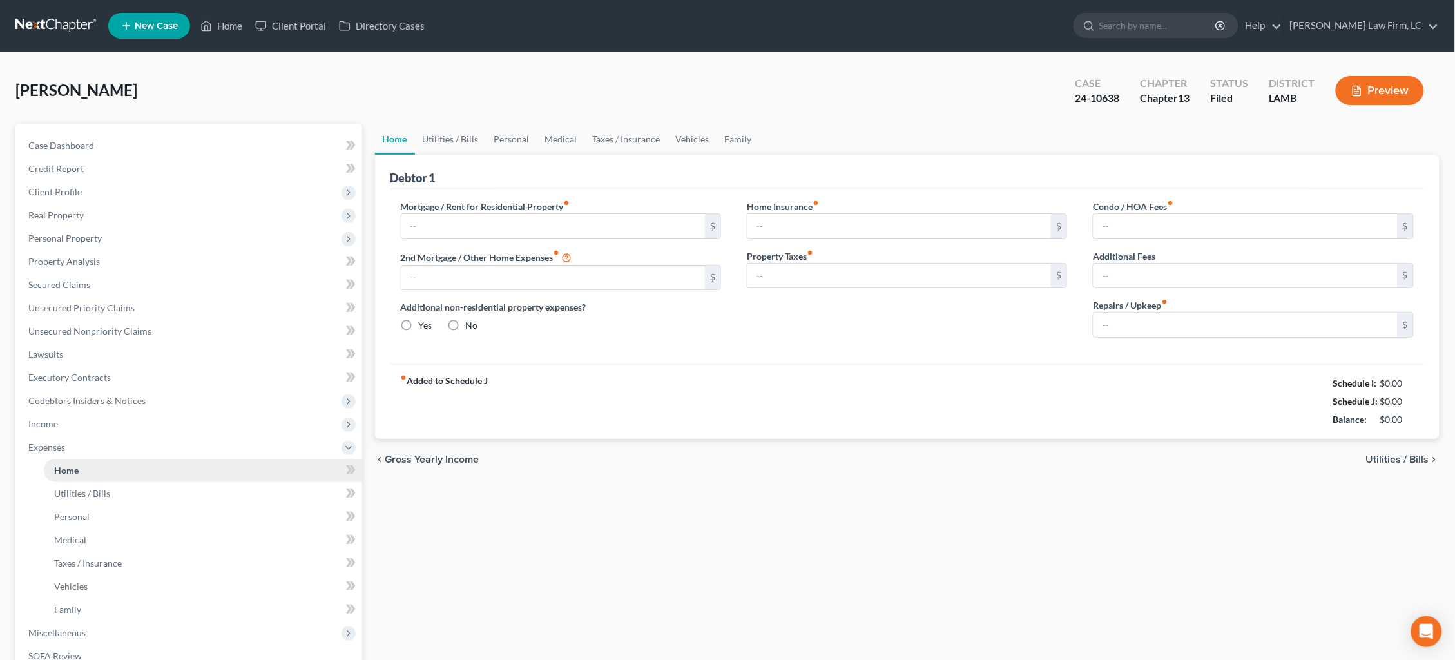
type input "0.00"
type input "50.00"
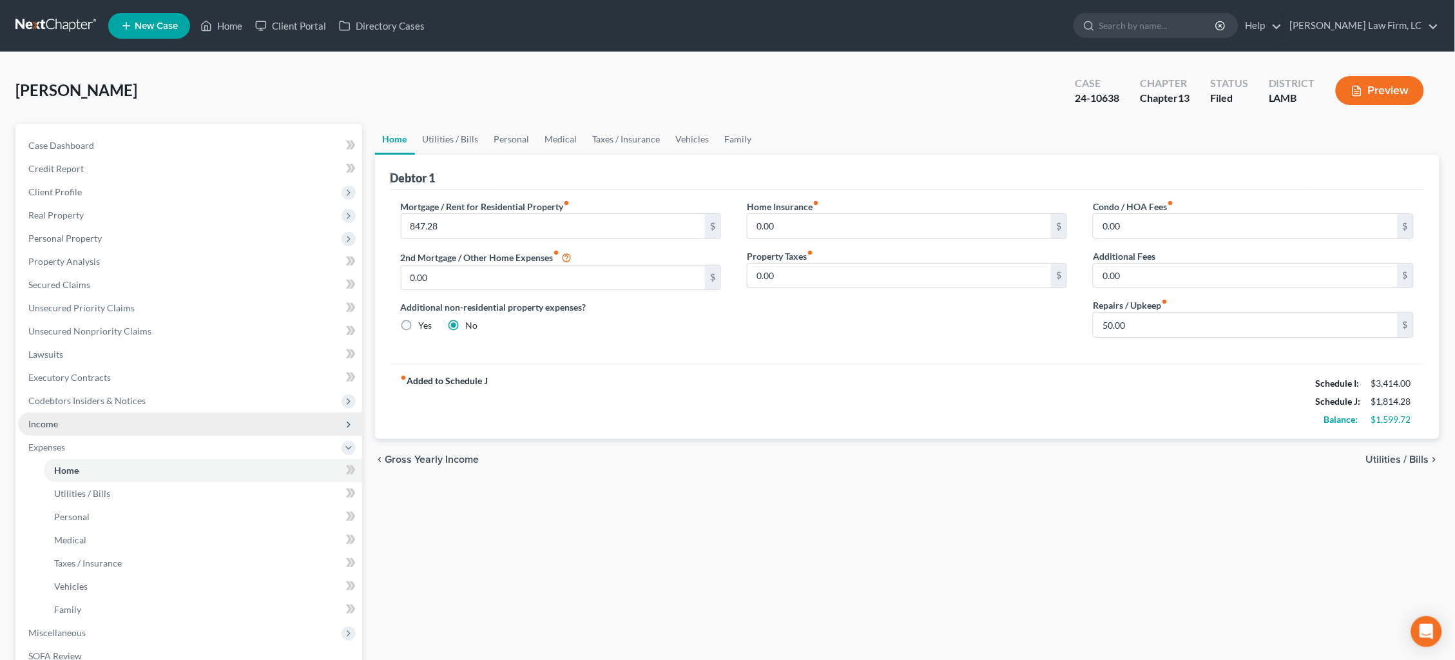
click at [142, 414] on span "Income" at bounding box center [190, 423] width 344 height 23
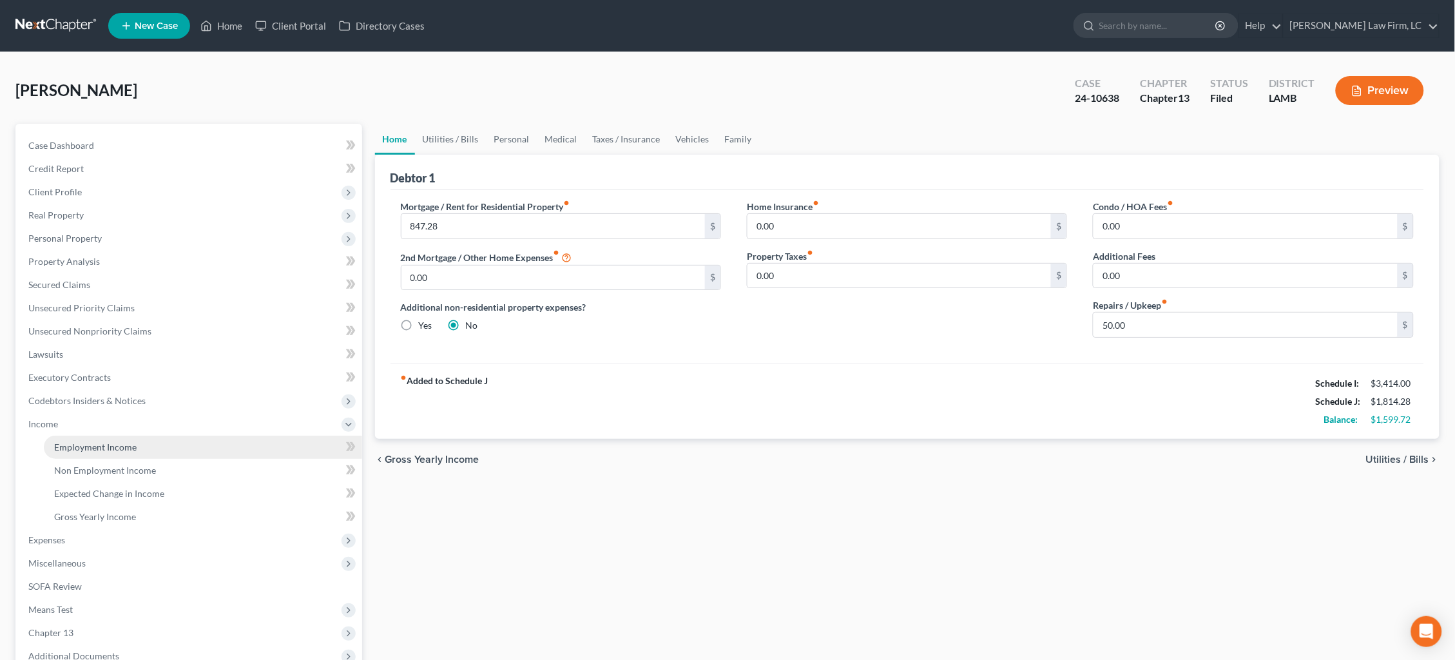
click at [148, 436] on link "Employment Income" at bounding box center [203, 447] width 318 height 23
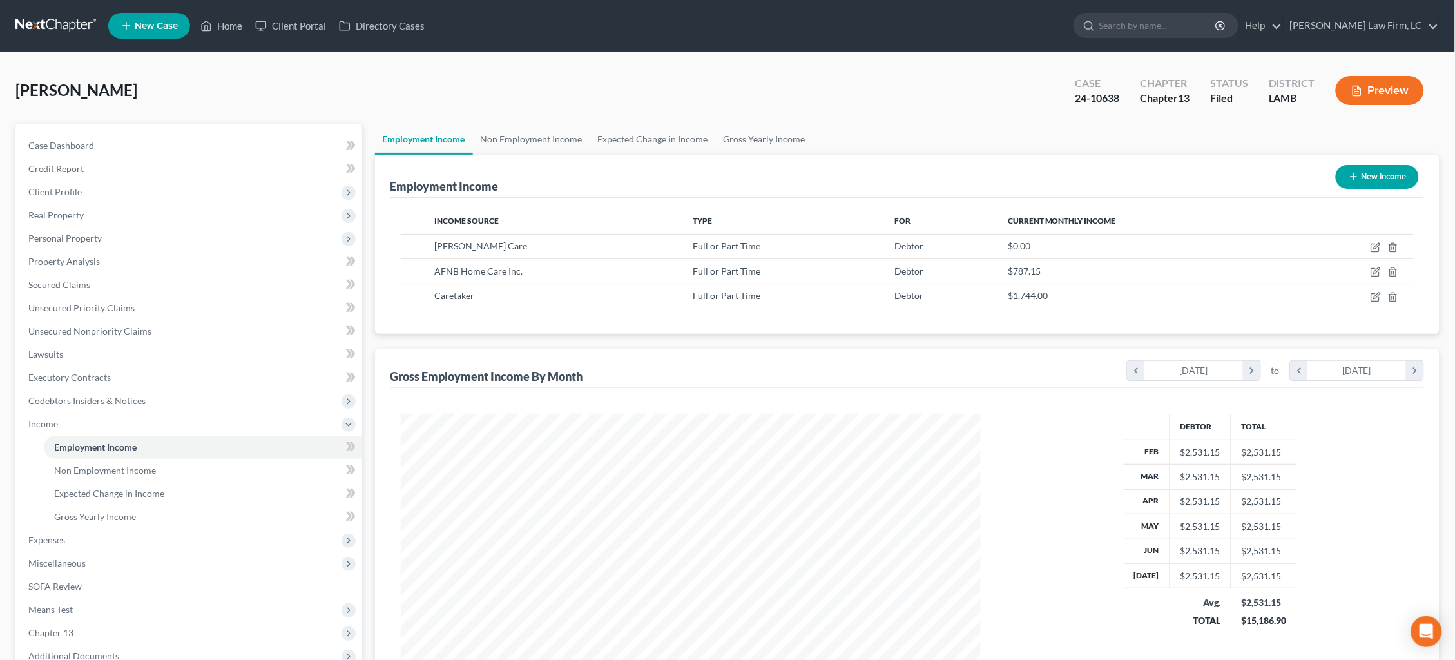
scroll to position [289, 606]
click at [1389, 70] on div "Case 24-10638 Chapter Chapter 13 Status Filed District LAMB Preview" at bounding box center [1249, 91] width 380 height 46
click at [1390, 87] on button "Preview" at bounding box center [1380, 90] width 88 height 29
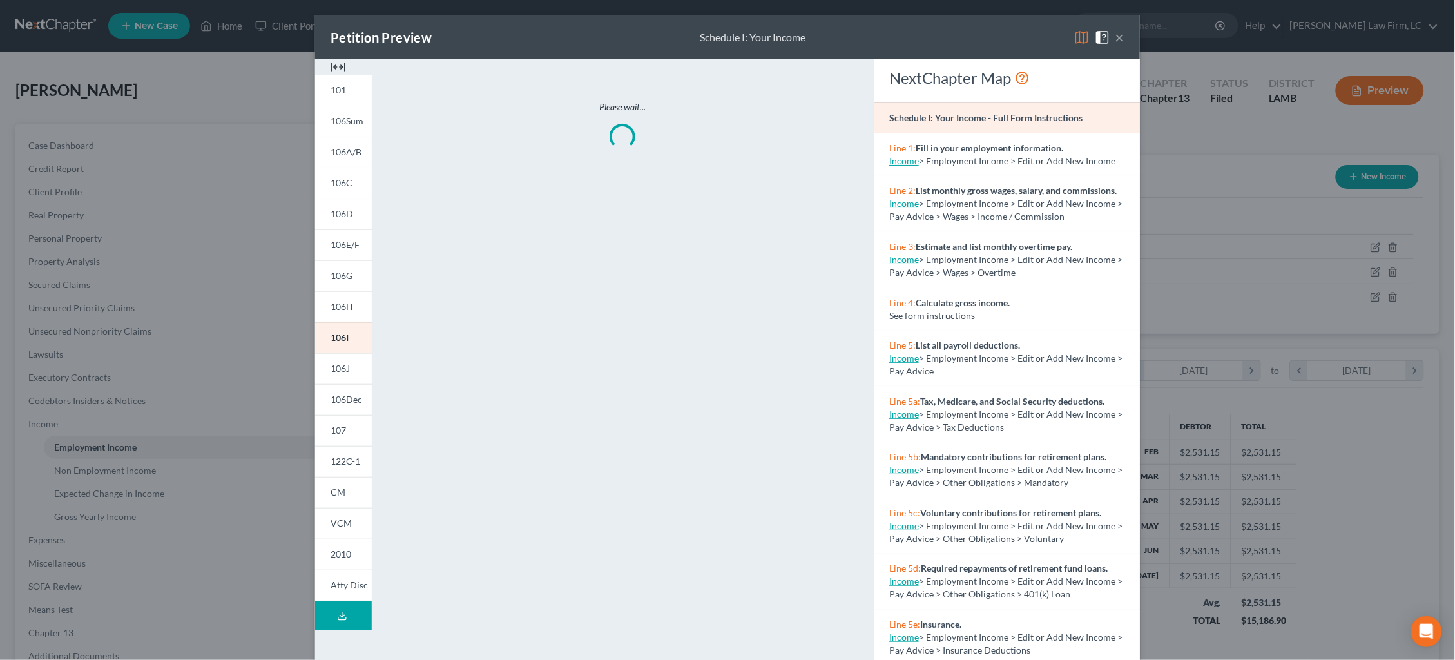
click at [1080, 37] on img at bounding box center [1081, 37] width 15 height 15
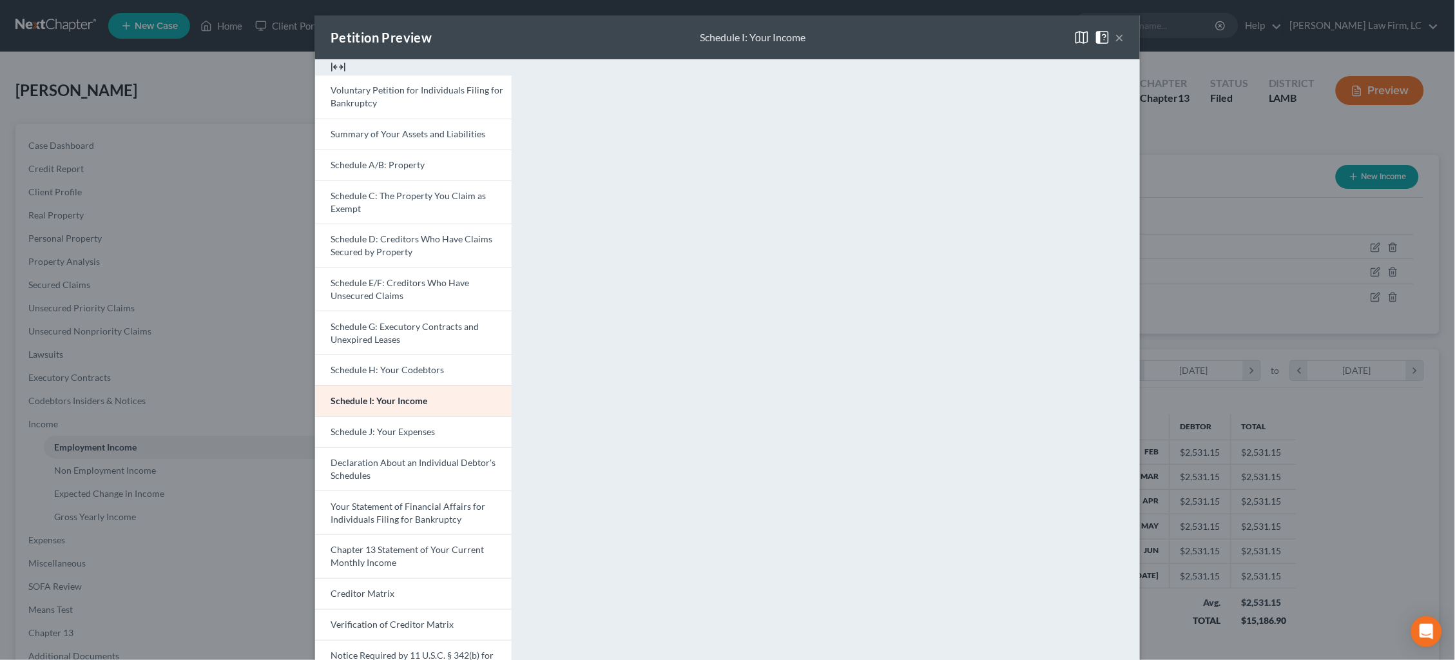
click at [1300, 285] on div "Petition Preview Schedule I: Your Income × Voluntary Petition for Individuals F…" at bounding box center [727, 330] width 1455 height 660
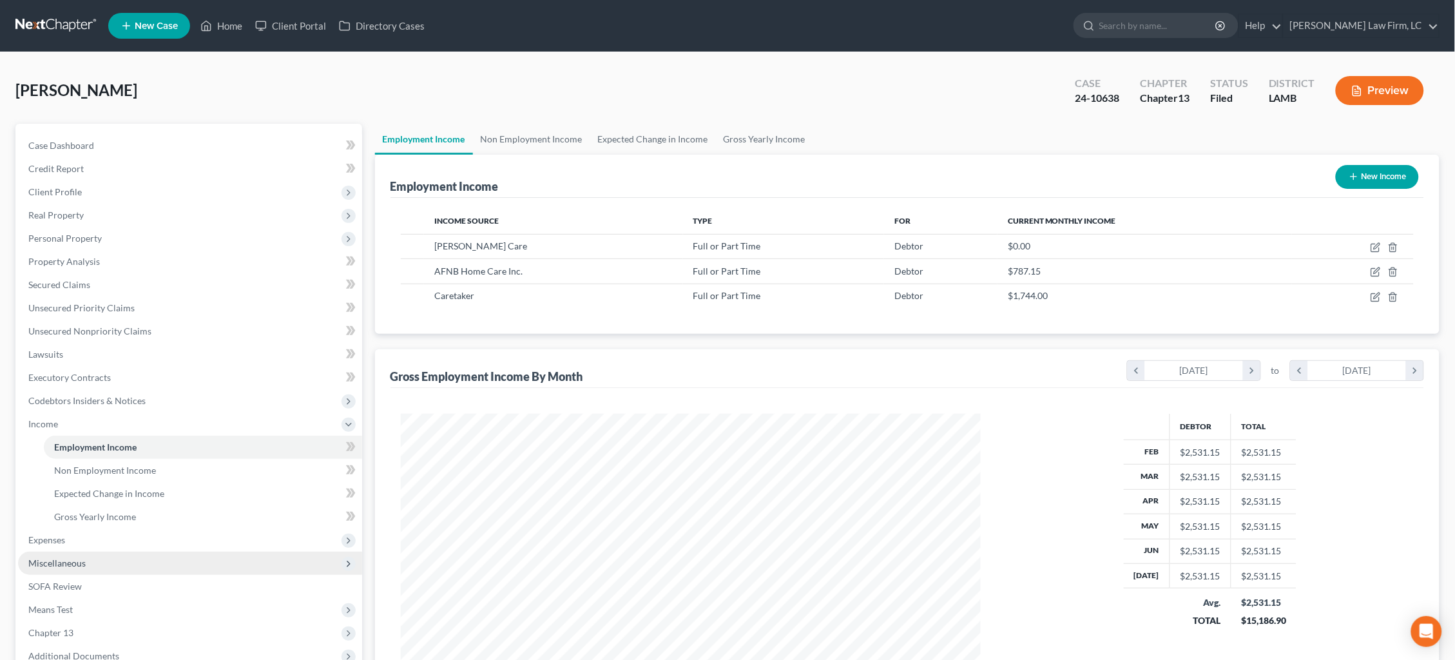
click at [97, 551] on span "Miscellaneous" at bounding box center [190, 562] width 344 height 23
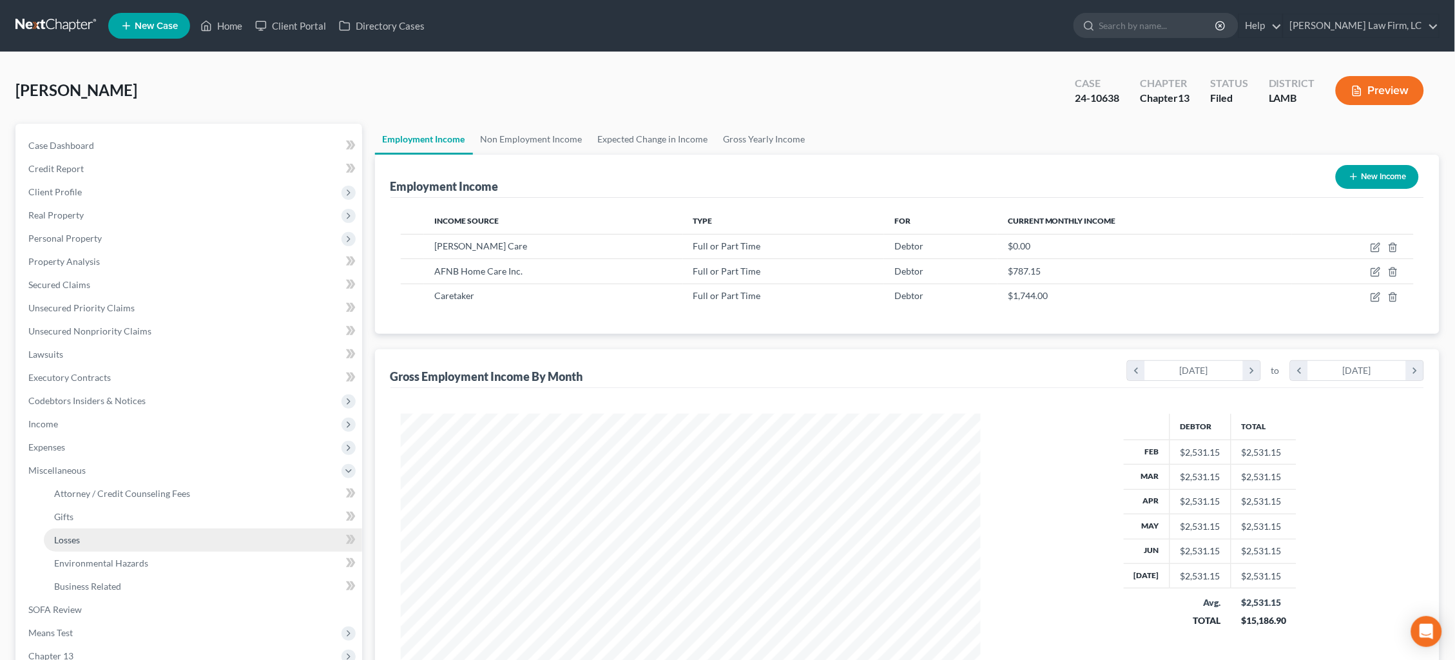
click at [102, 529] on link "Losses" at bounding box center [203, 539] width 318 height 23
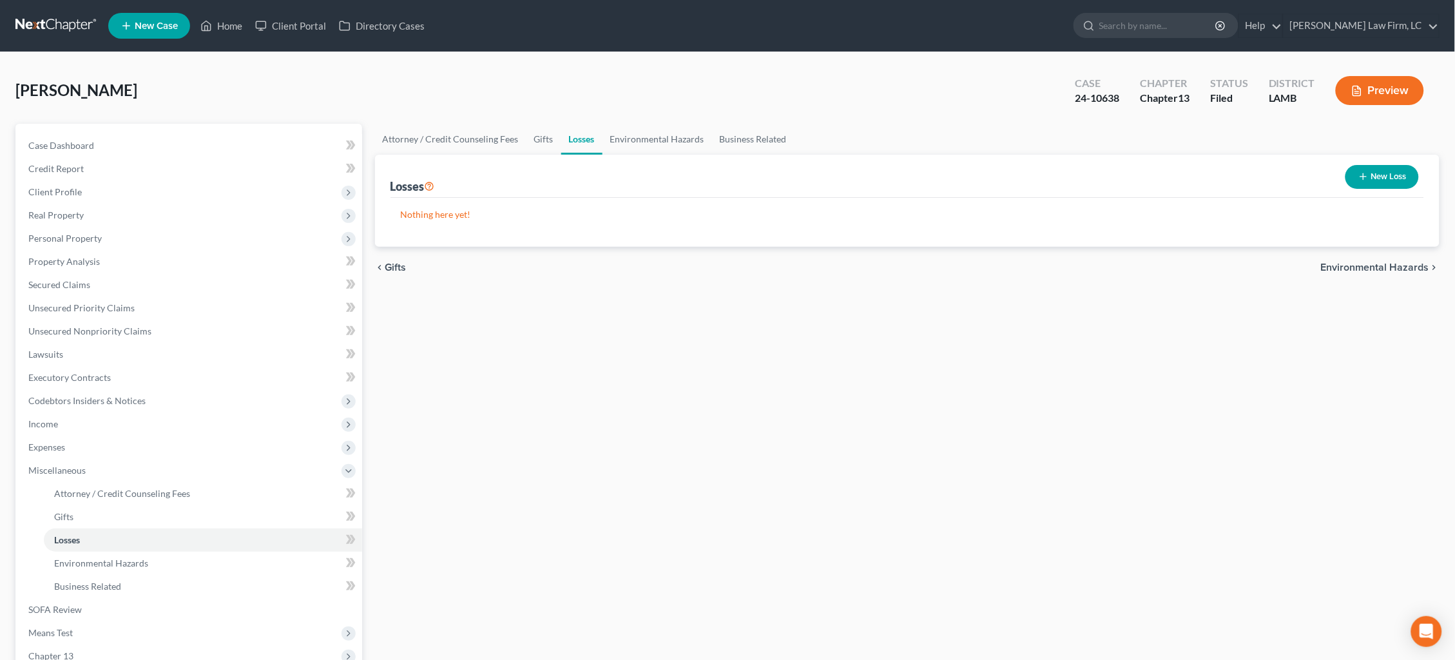
drag, startPoint x: 93, startPoint y: 439, endPoint x: 97, endPoint y: 454, distance: 14.7
click at [93, 439] on span "Expenses" at bounding box center [190, 447] width 344 height 23
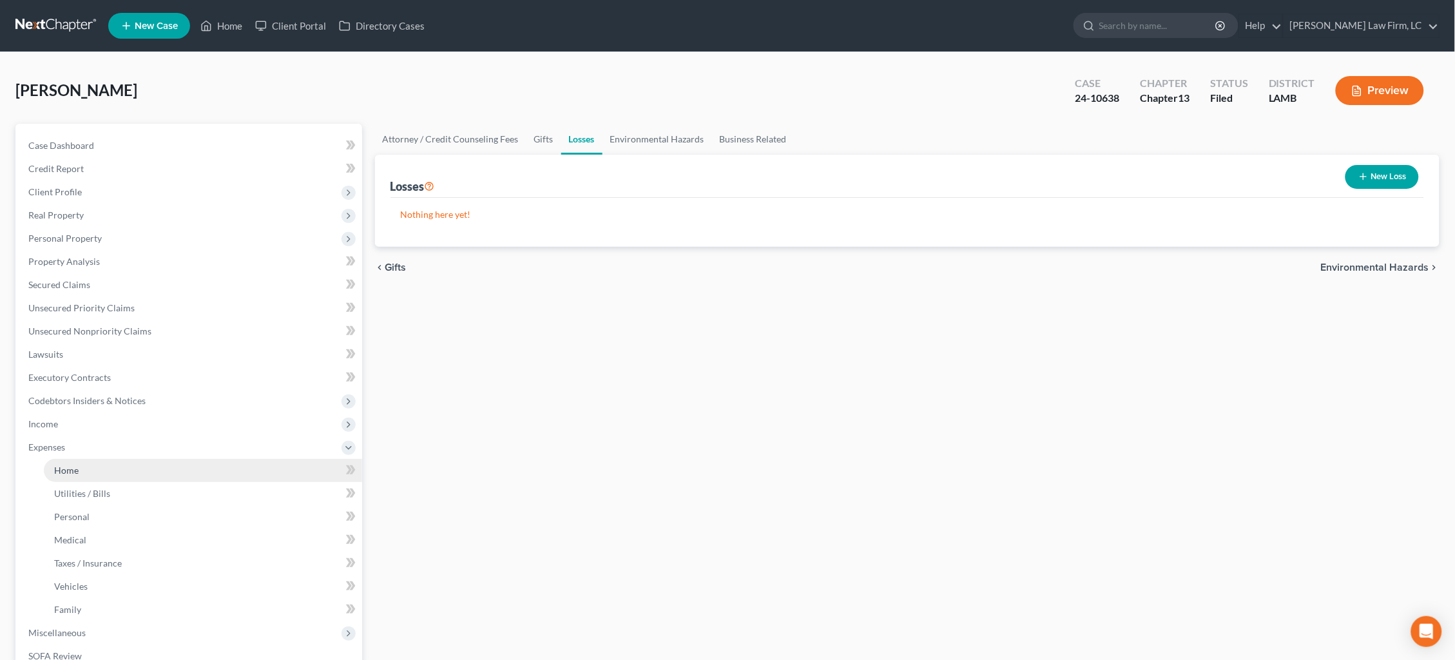
click at [101, 459] on link "Home" at bounding box center [203, 470] width 318 height 23
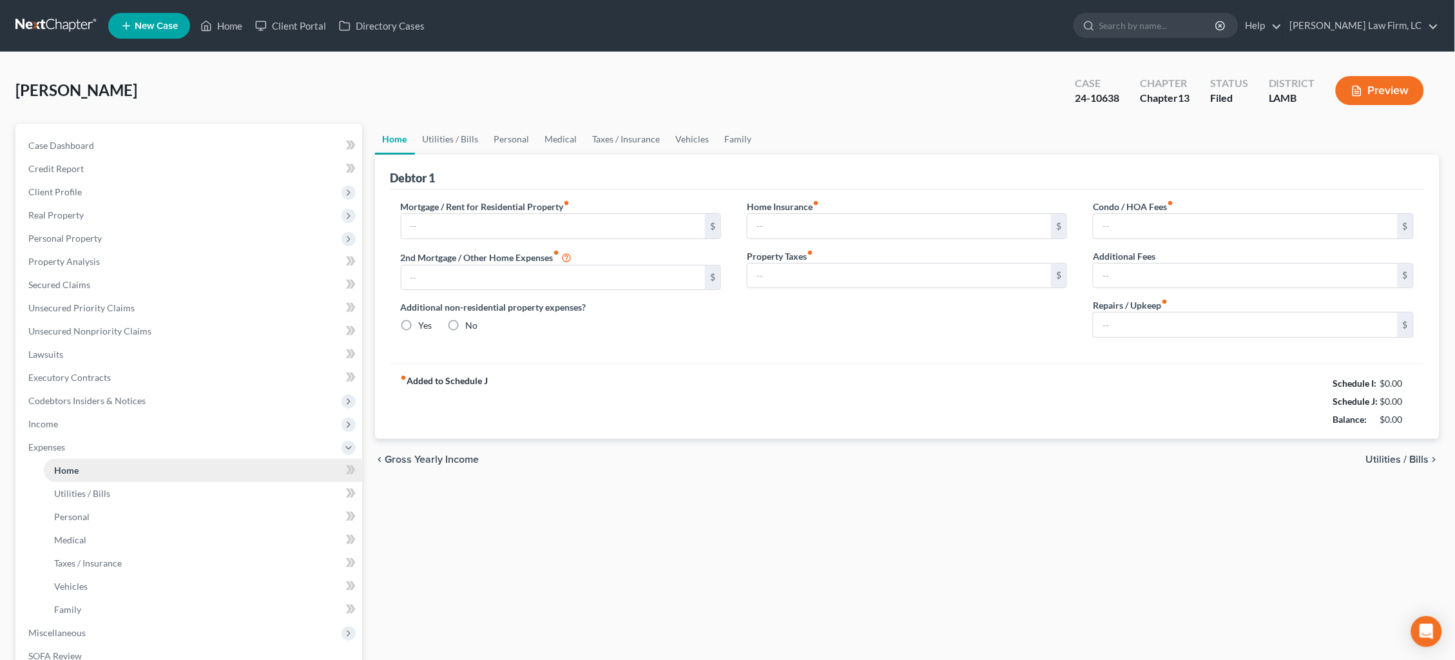
type input "847.28"
type input "0.00"
radio input "true"
type input "0.00"
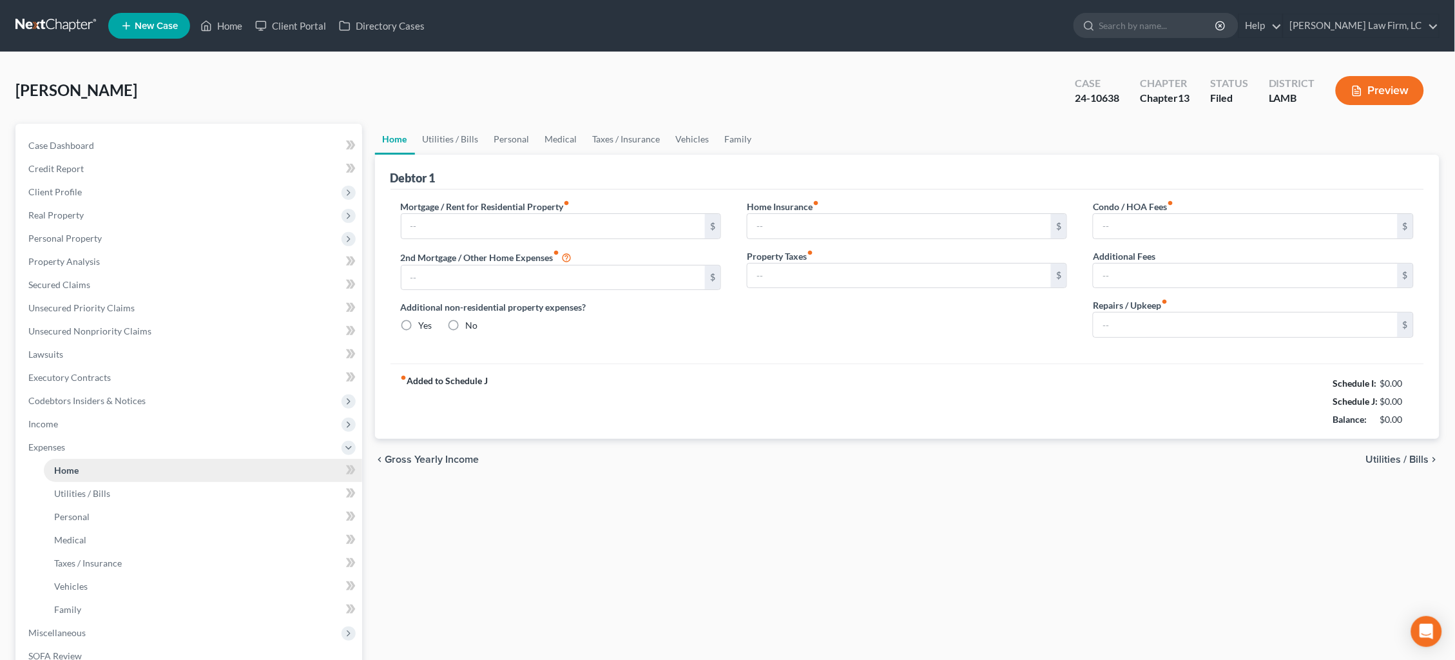
type input "0.00"
type input "50.00"
click at [449, 135] on link "Utilities / Bills" at bounding box center [451, 139] width 72 height 31
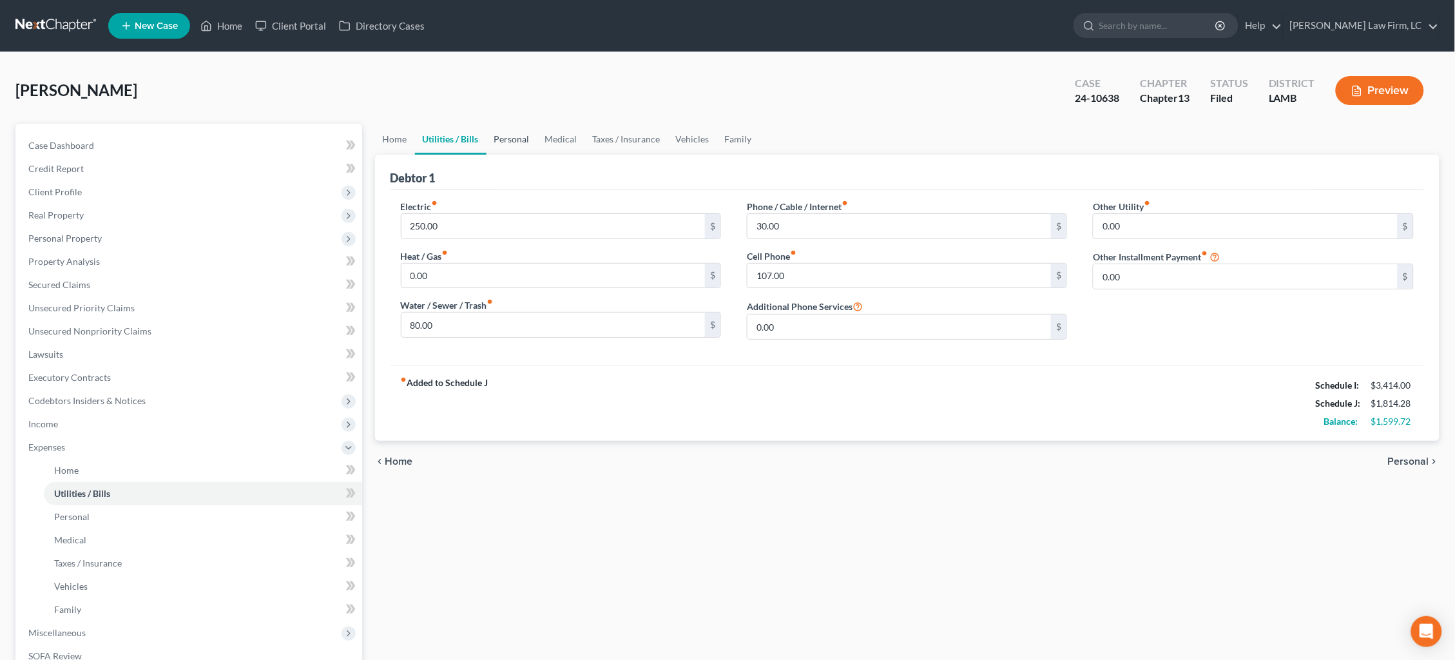
click at [487, 135] on link "Personal" at bounding box center [511, 139] width 51 height 31
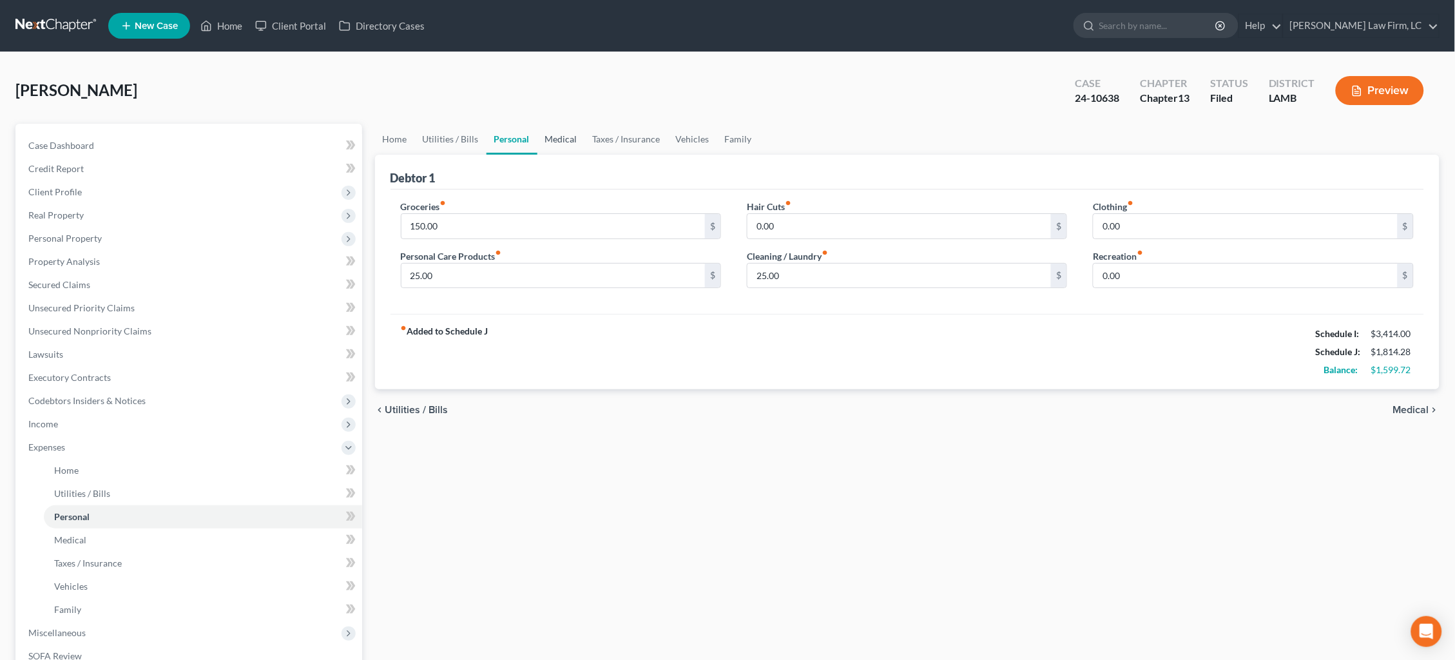
click at [547, 135] on link "Medical" at bounding box center [561, 139] width 48 height 31
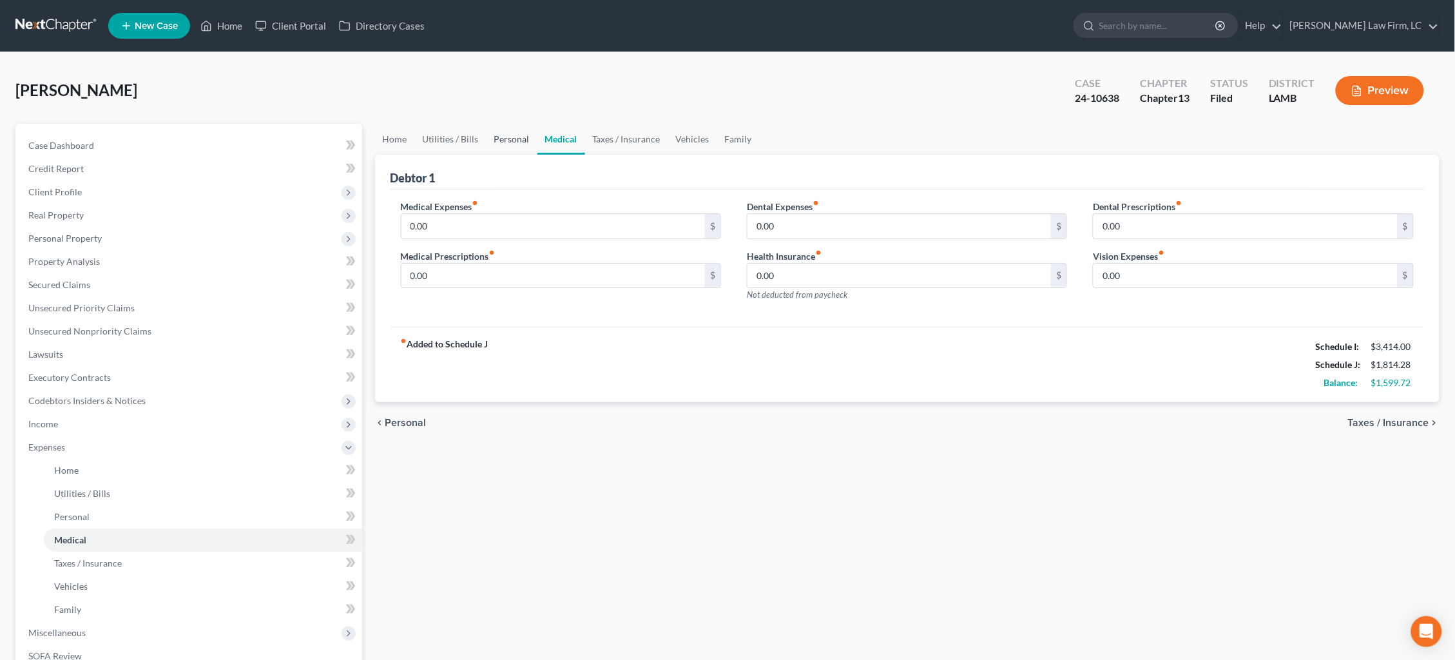
click at [504, 145] on link "Personal" at bounding box center [511, 139] width 51 height 31
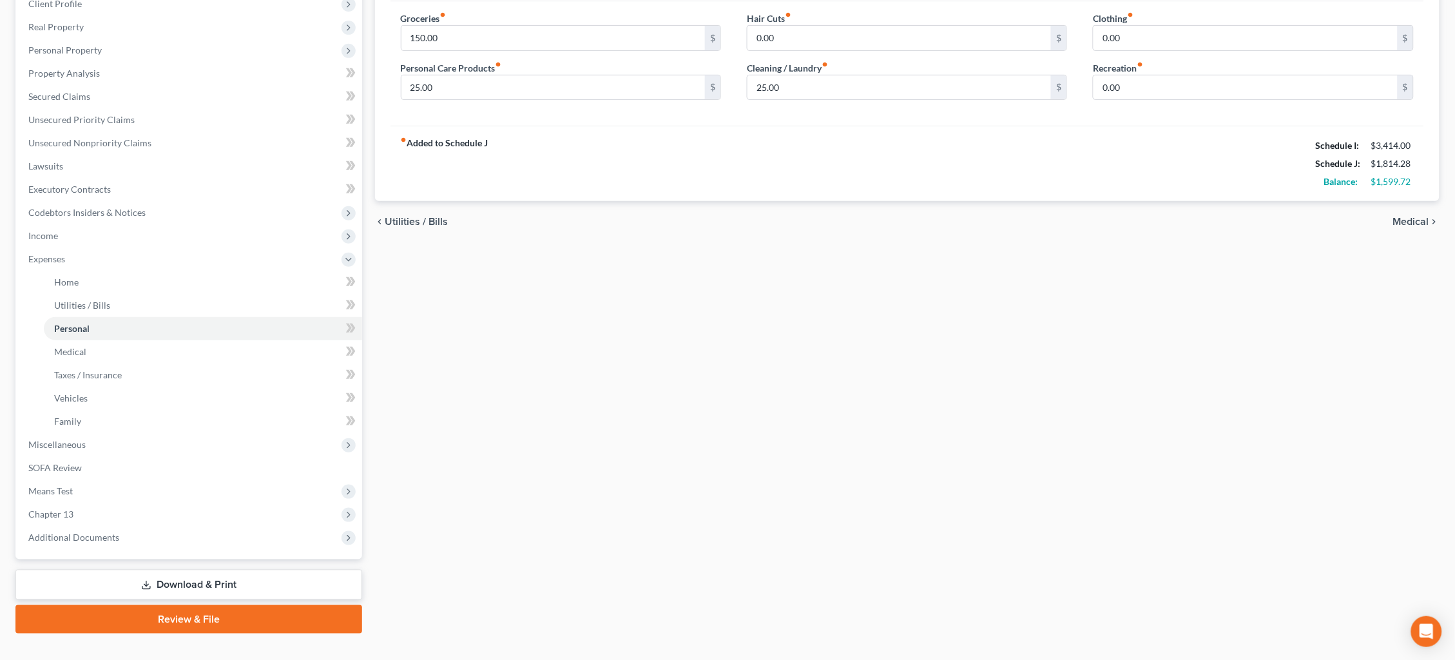
scroll to position [187, 0]
click at [119, 526] on span "Additional Documents" at bounding box center [190, 537] width 344 height 23
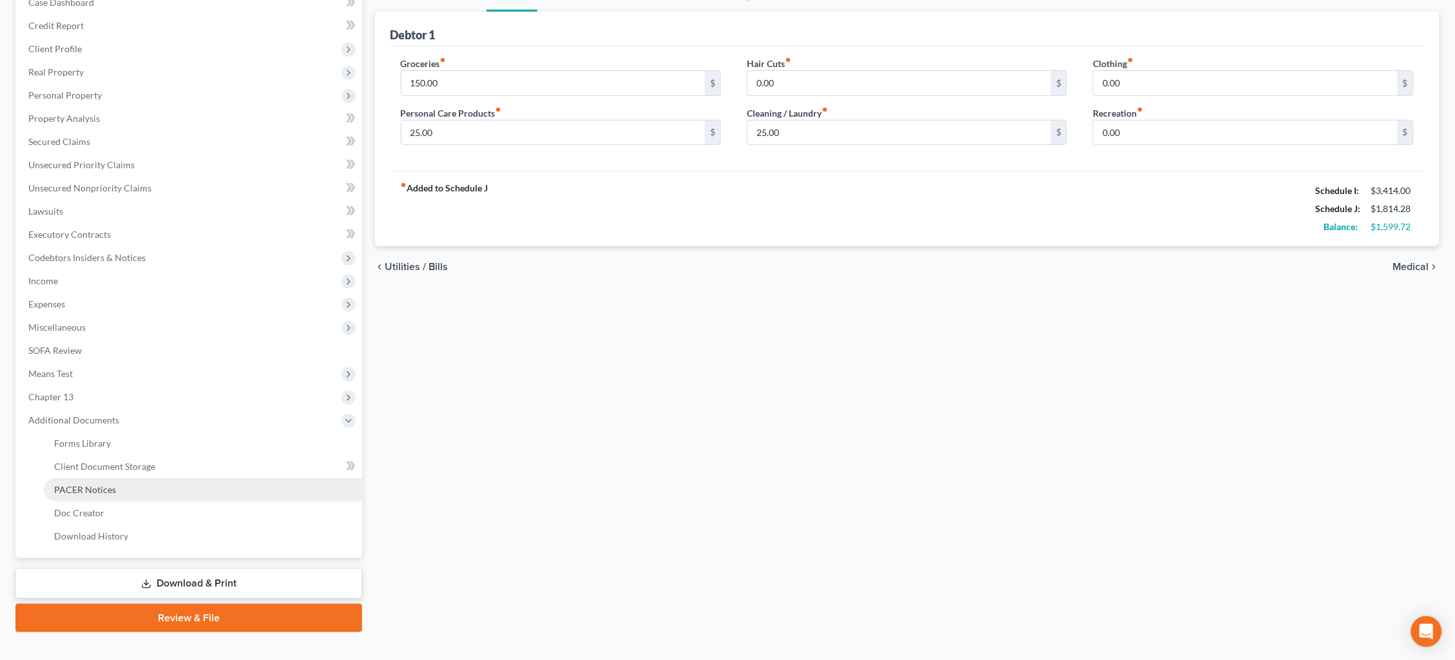
click at [135, 478] on link "PACER Notices" at bounding box center [203, 489] width 318 height 23
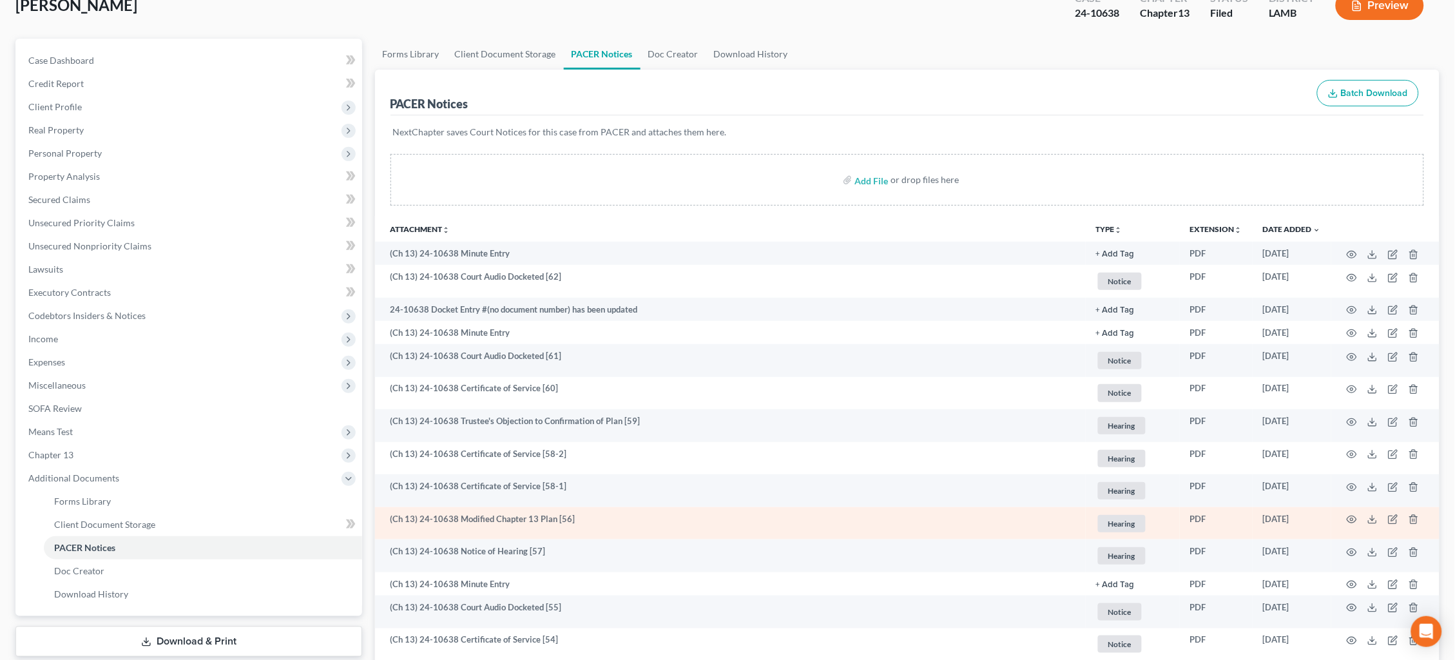
scroll to position [97, 0]
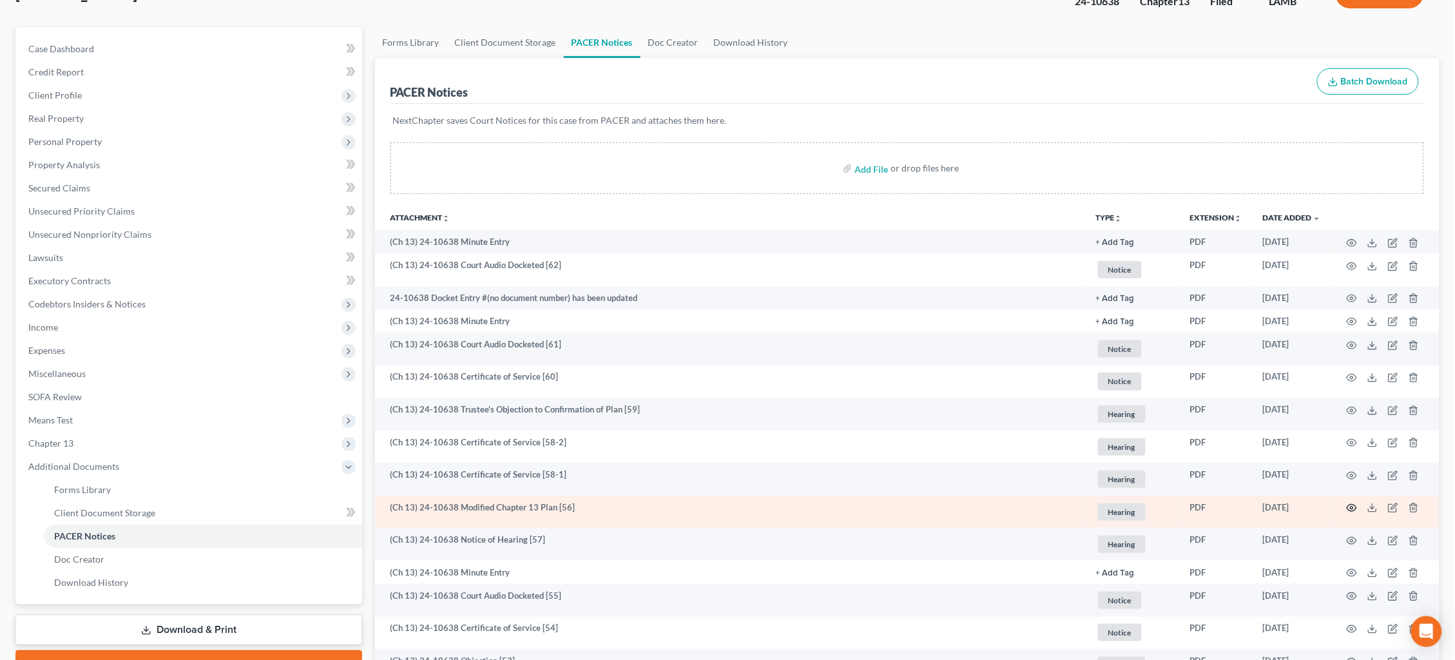
click at [1352, 506] on circle "button" at bounding box center [1351, 507] width 3 height 3
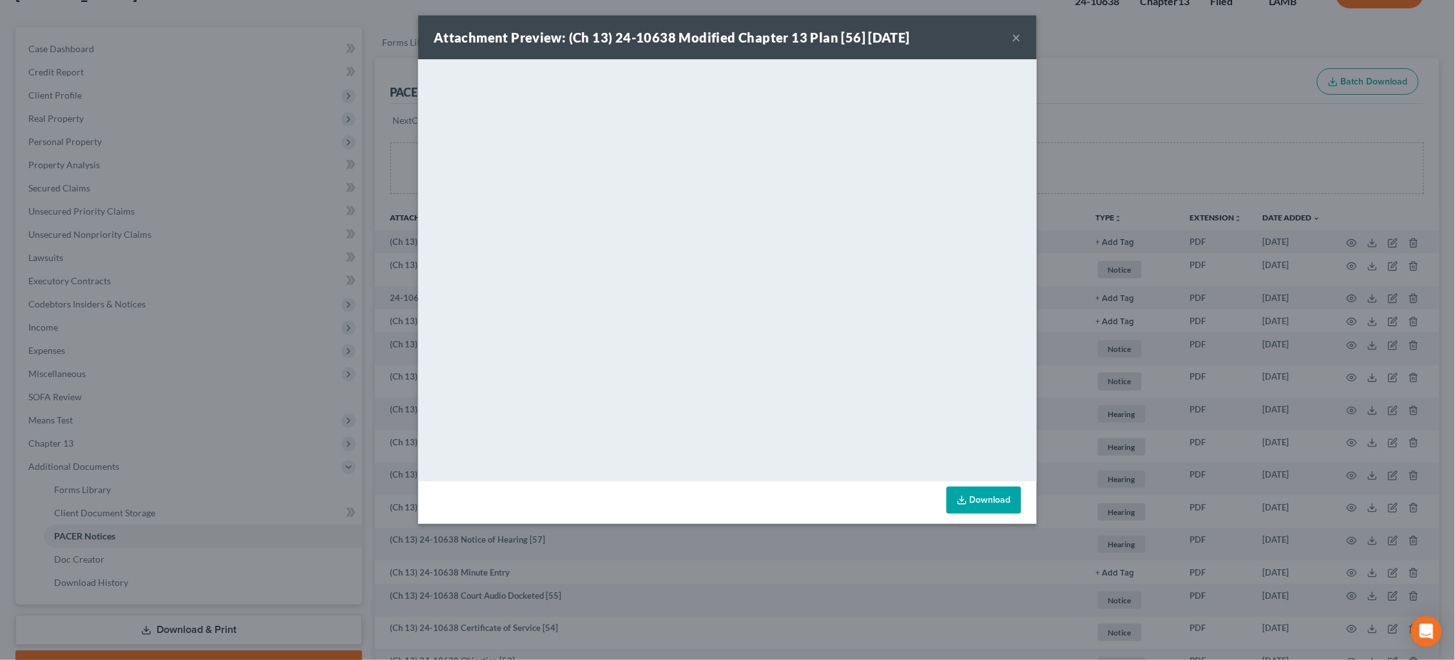
click at [1178, 152] on div "Attachment Preview: (Ch 13) 24-10638 Modified Chapter 13 Plan [56] 07/07/2025 ×…" at bounding box center [727, 330] width 1455 height 660
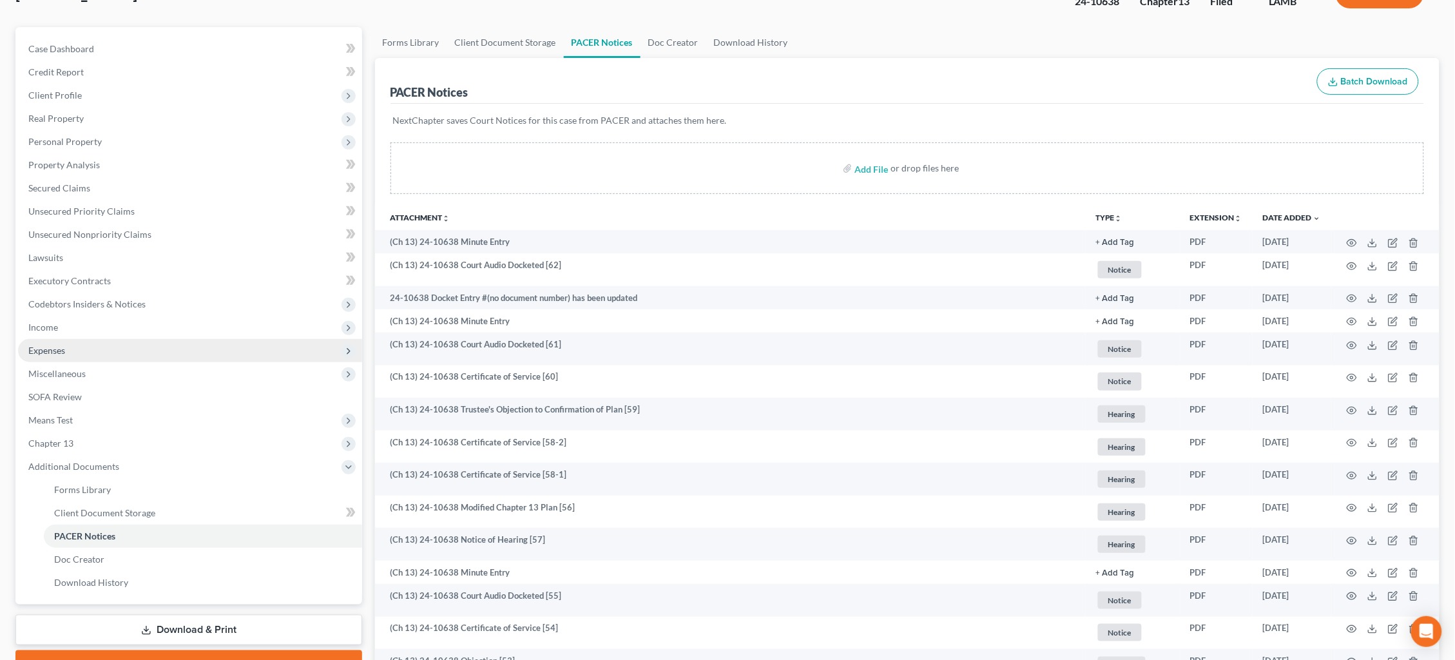
click at [95, 341] on span "Expenses" at bounding box center [190, 350] width 344 height 23
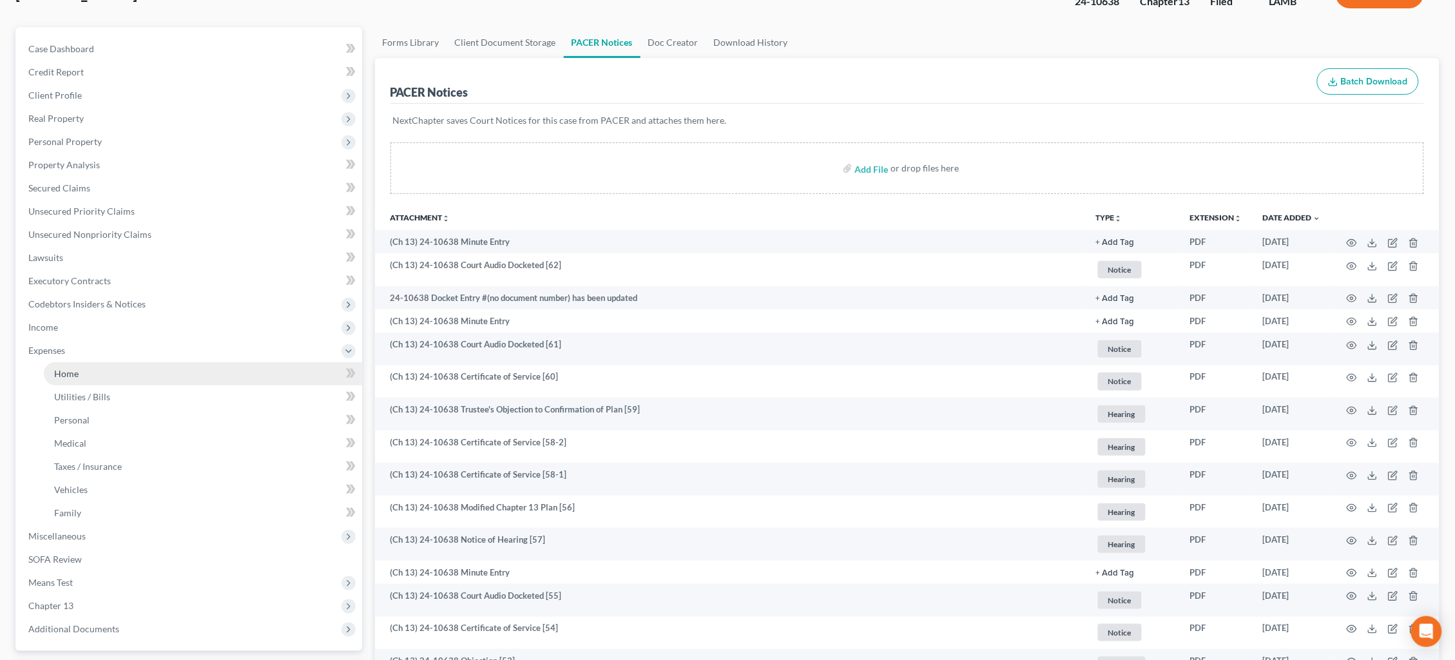
click at [120, 362] on link "Home" at bounding box center [203, 373] width 318 height 23
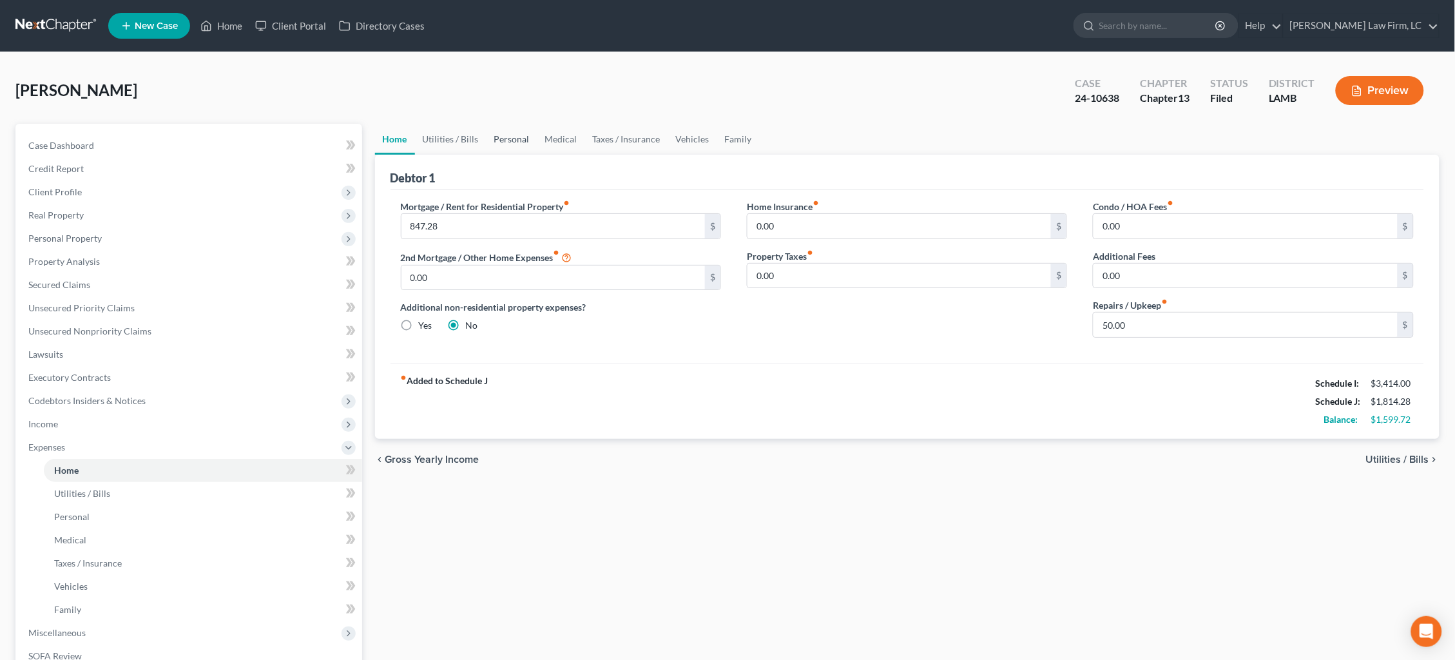
click at [509, 139] on link "Personal" at bounding box center [511, 139] width 51 height 31
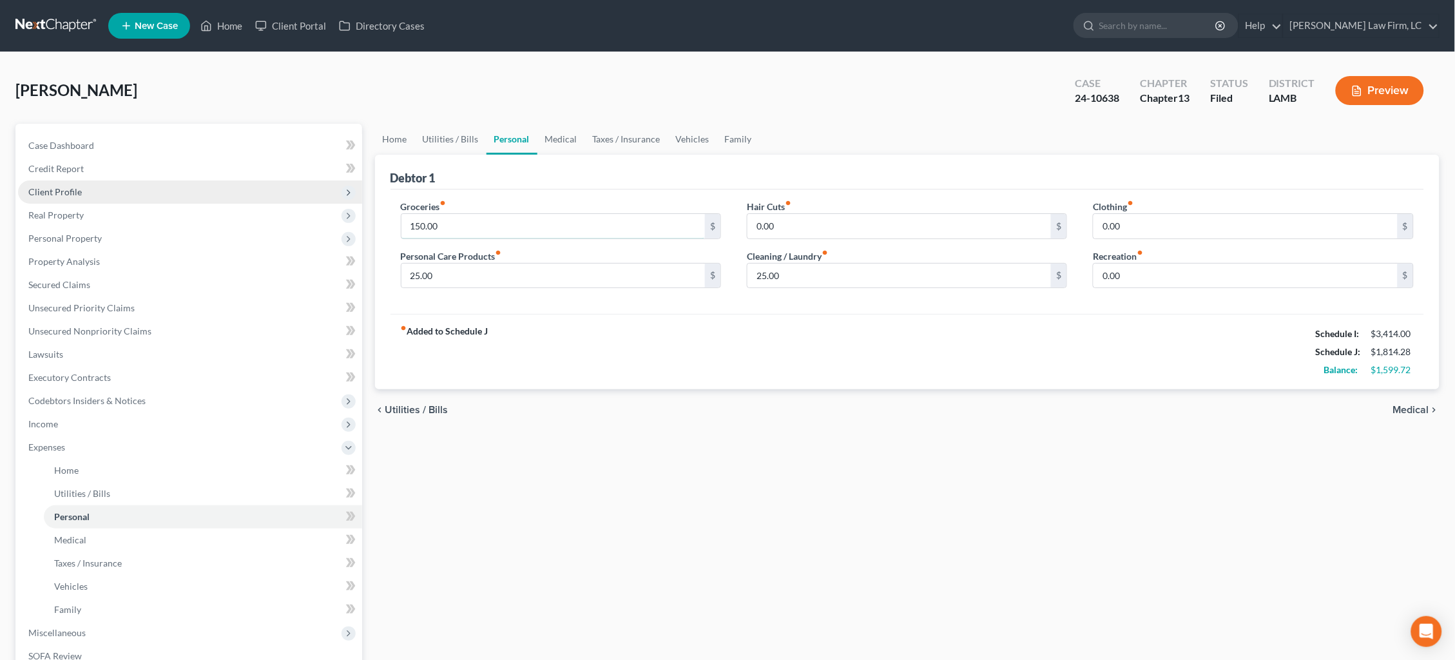
drag, startPoint x: 467, startPoint y: 231, endPoint x: 277, endPoint y: 195, distance: 193.5
click at [277, 195] on div "Petition Navigation Case Dashboard Payments Invoices Payments Payments Credit R…" at bounding box center [727, 473] width 1437 height 698
type input "350.00"
click at [1419, 408] on span "Medical" at bounding box center [1411, 410] width 36 height 10
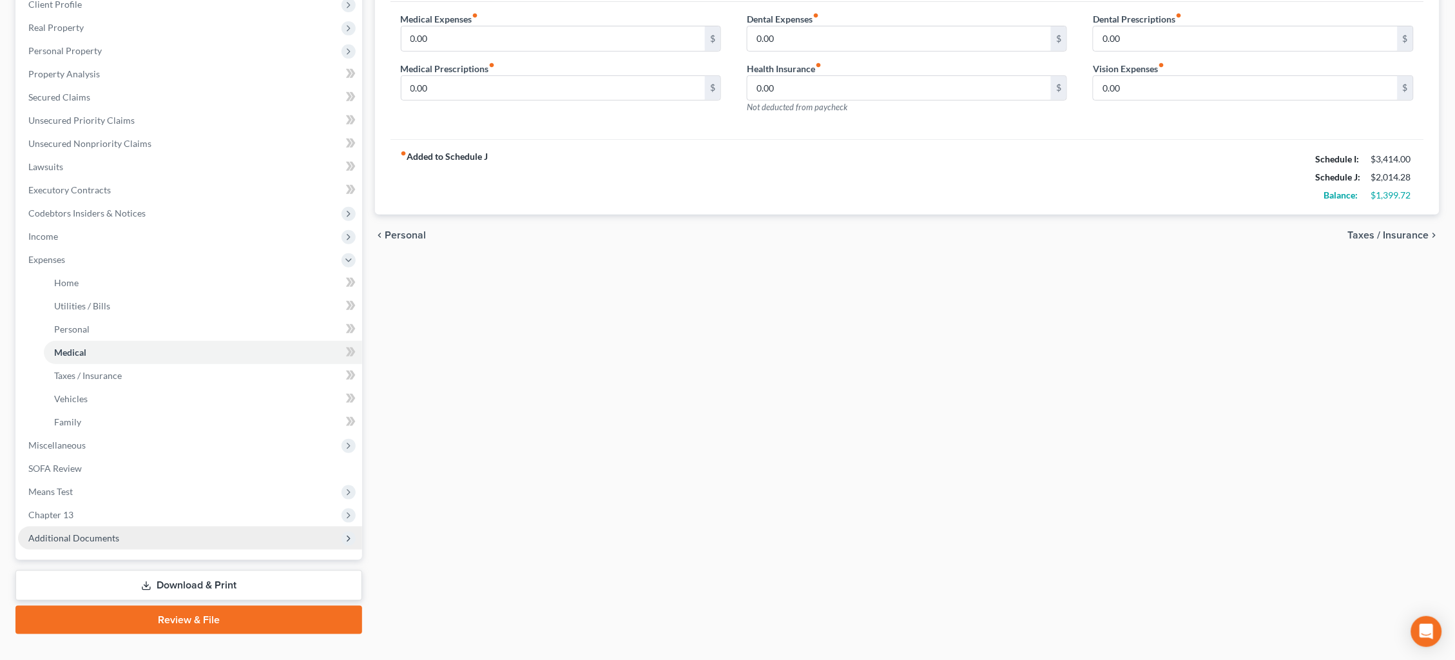
click at [166, 526] on span "Additional Documents" at bounding box center [190, 537] width 344 height 23
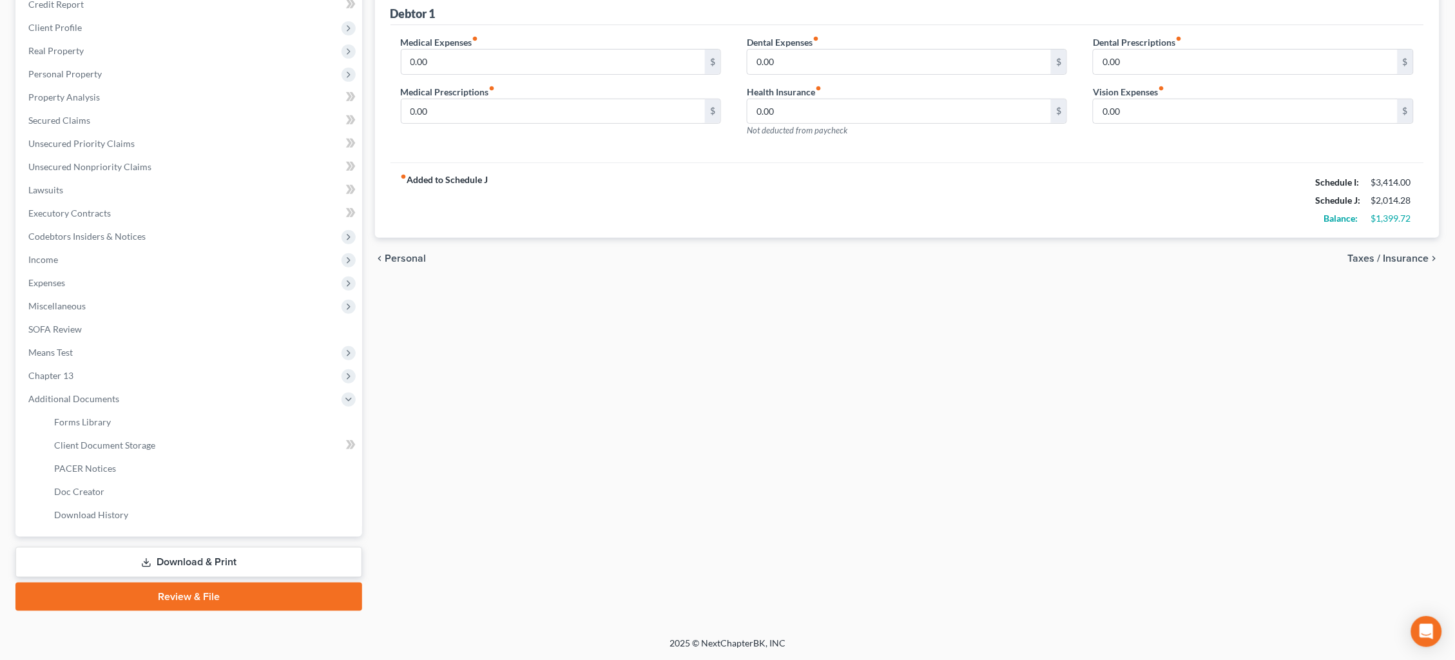
scroll to position [143, 0]
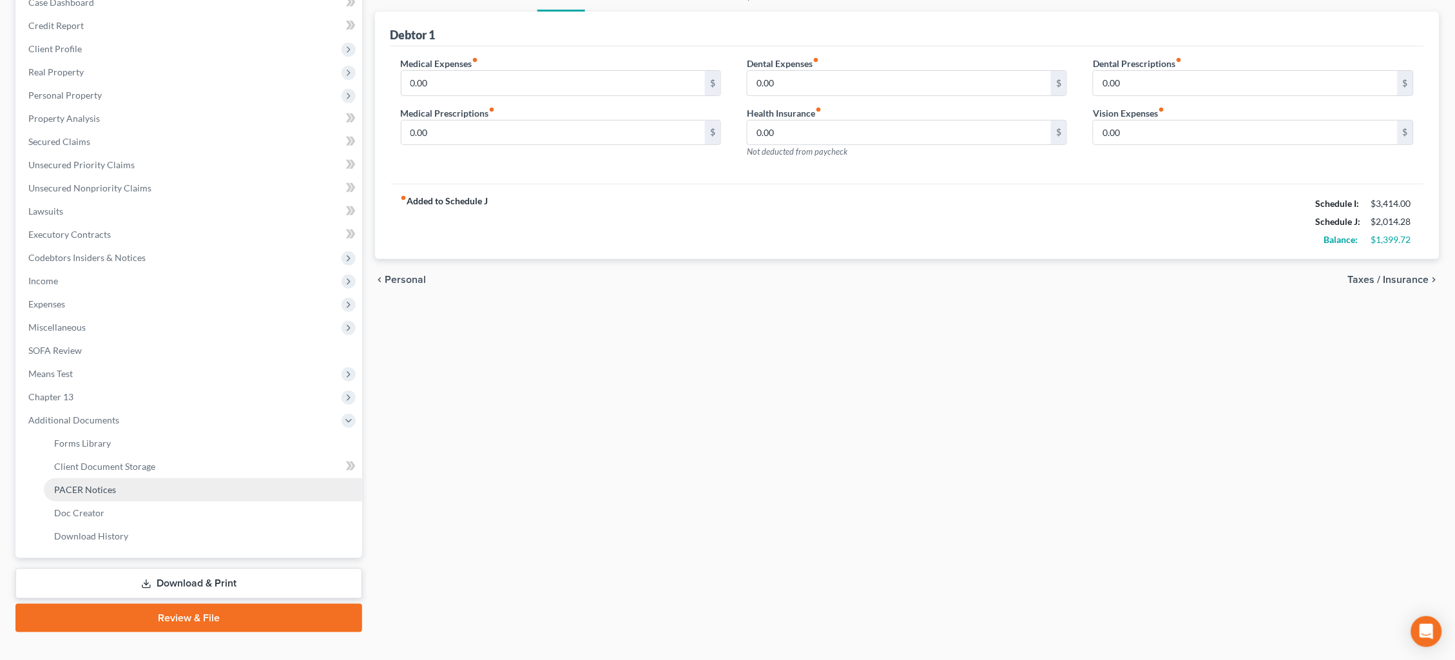
click at [168, 478] on link "PACER Notices" at bounding box center [203, 489] width 318 height 23
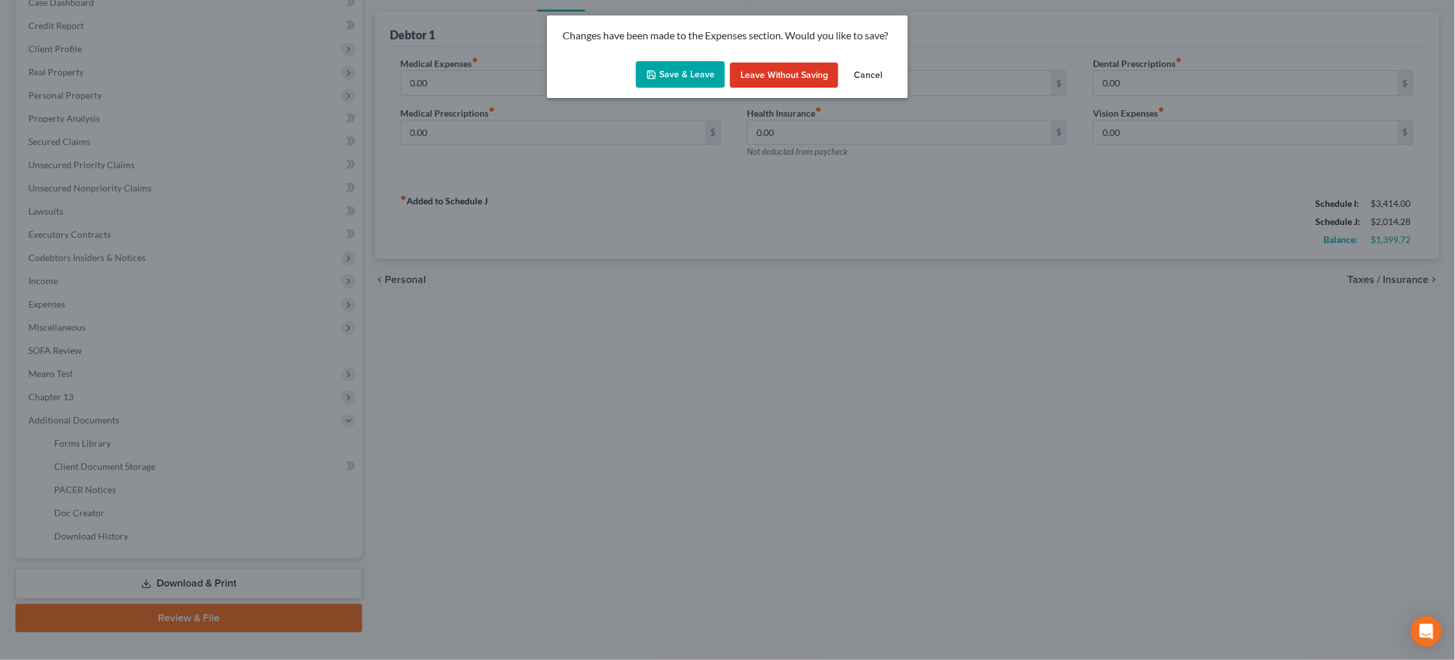
click at [701, 77] on button "Save & Leave" at bounding box center [680, 74] width 89 height 27
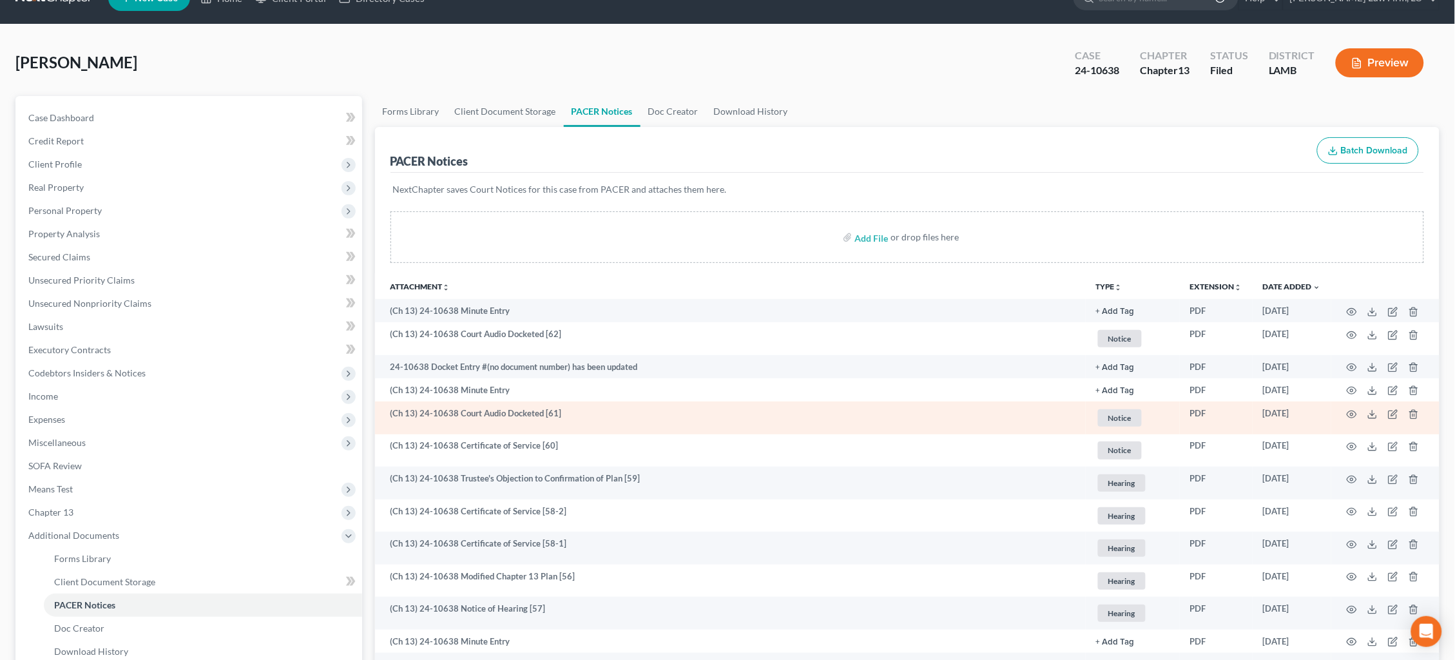
scroll to position [30, 0]
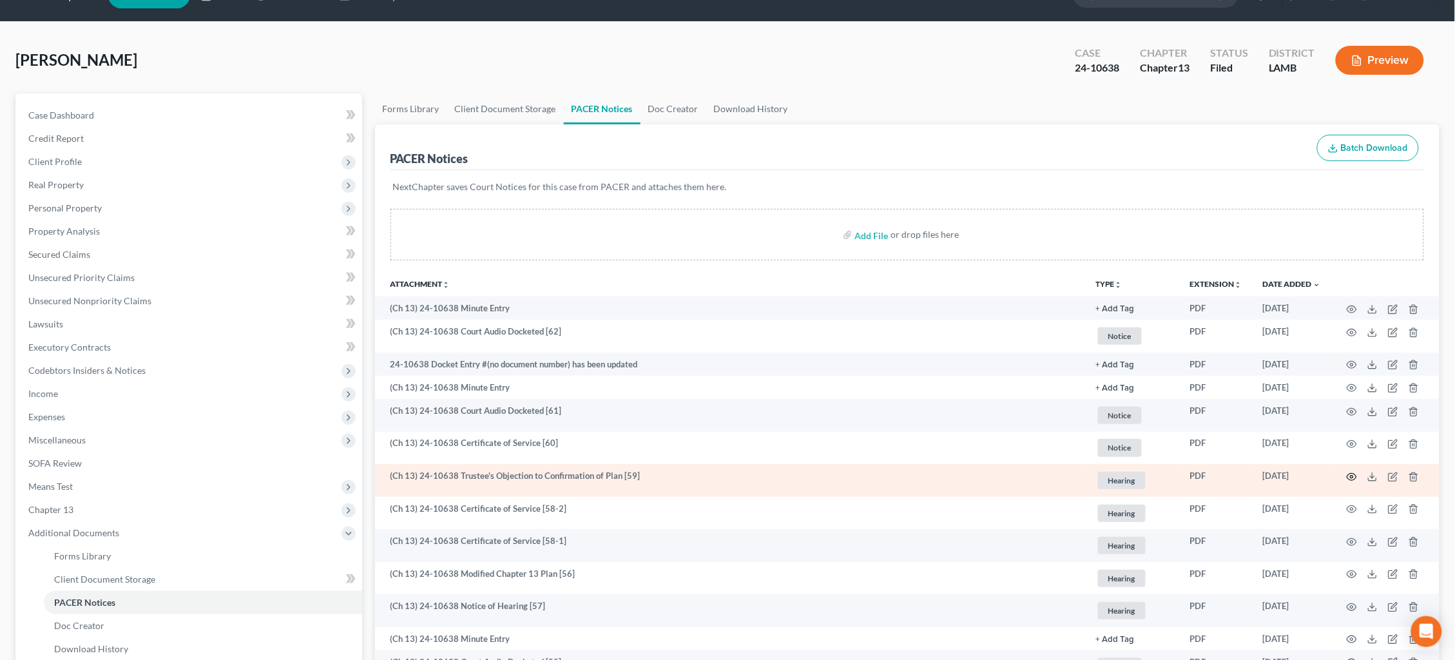
click at [1353, 475] on circle "button" at bounding box center [1351, 476] width 3 height 3
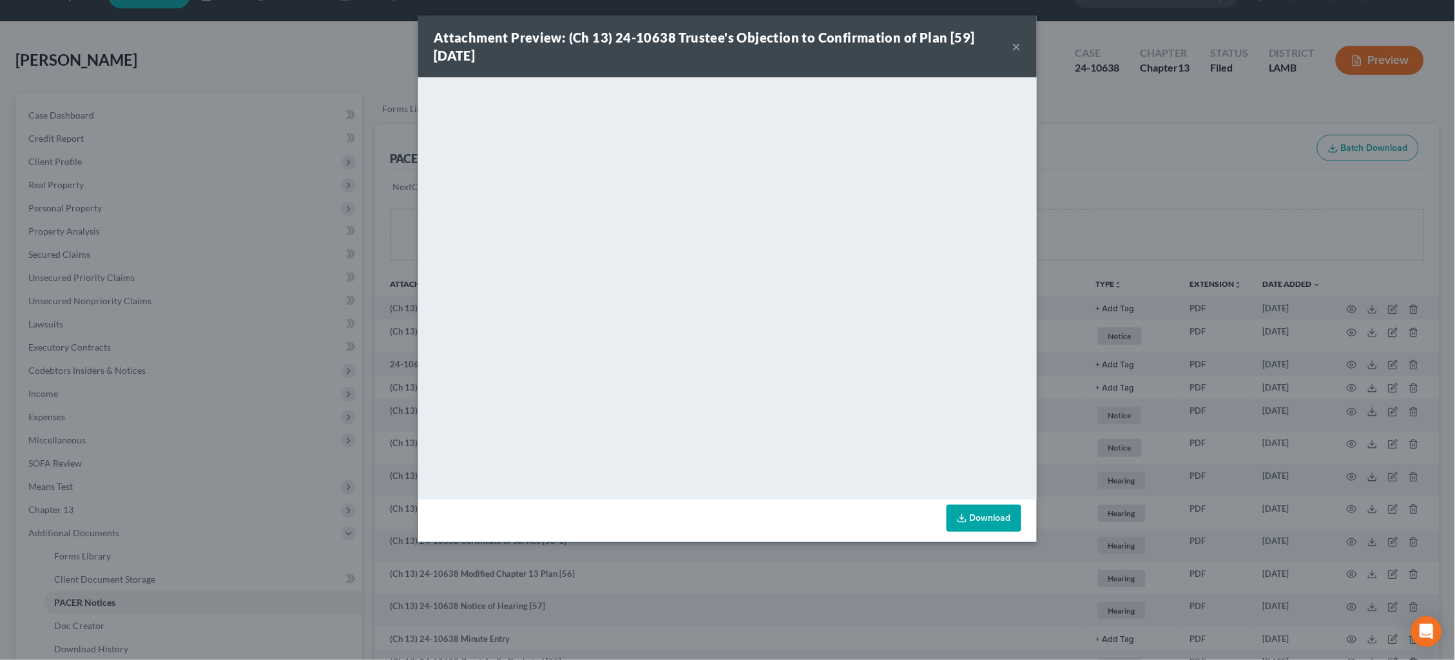
click at [1118, 168] on div "Attachment Preview: (Ch 13) 24-10638 Trustee's Objection to Confirmation of Pla…" at bounding box center [727, 330] width 1455 height 660
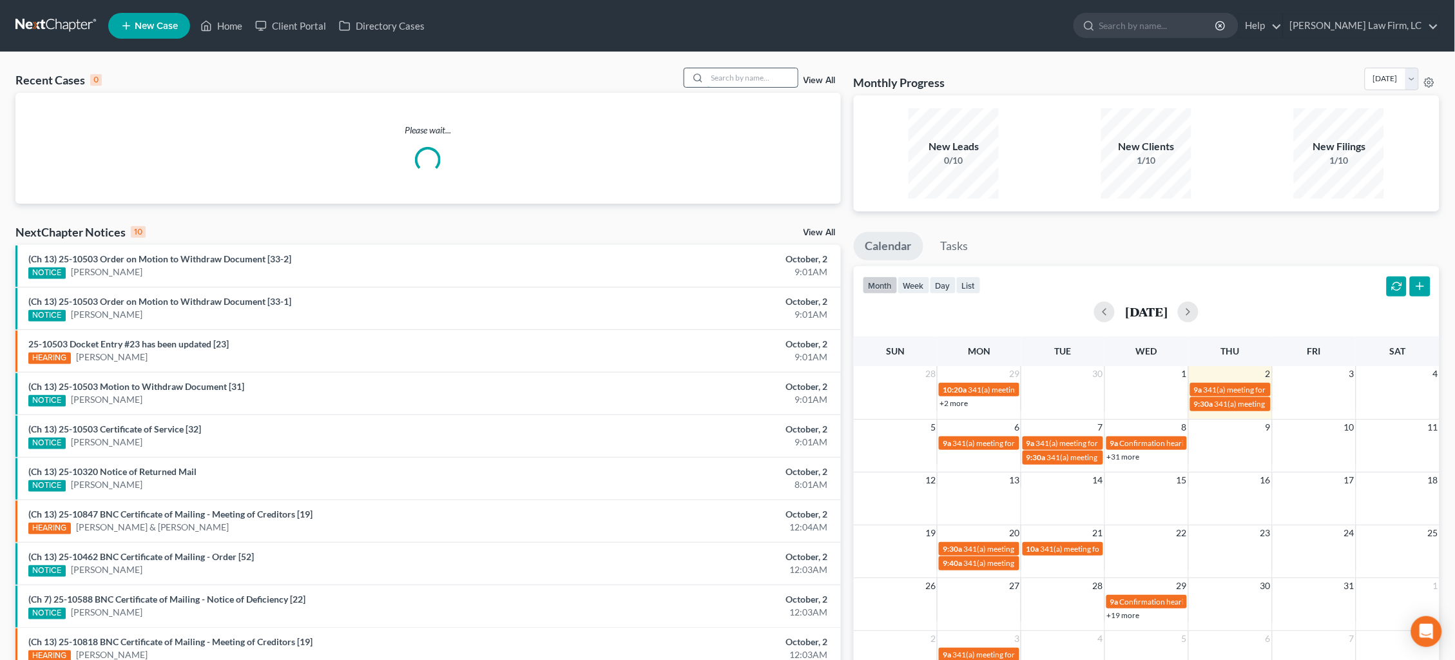
click at [726, 74] on input "search" at bounding box center [752, 77] width 90 height 19
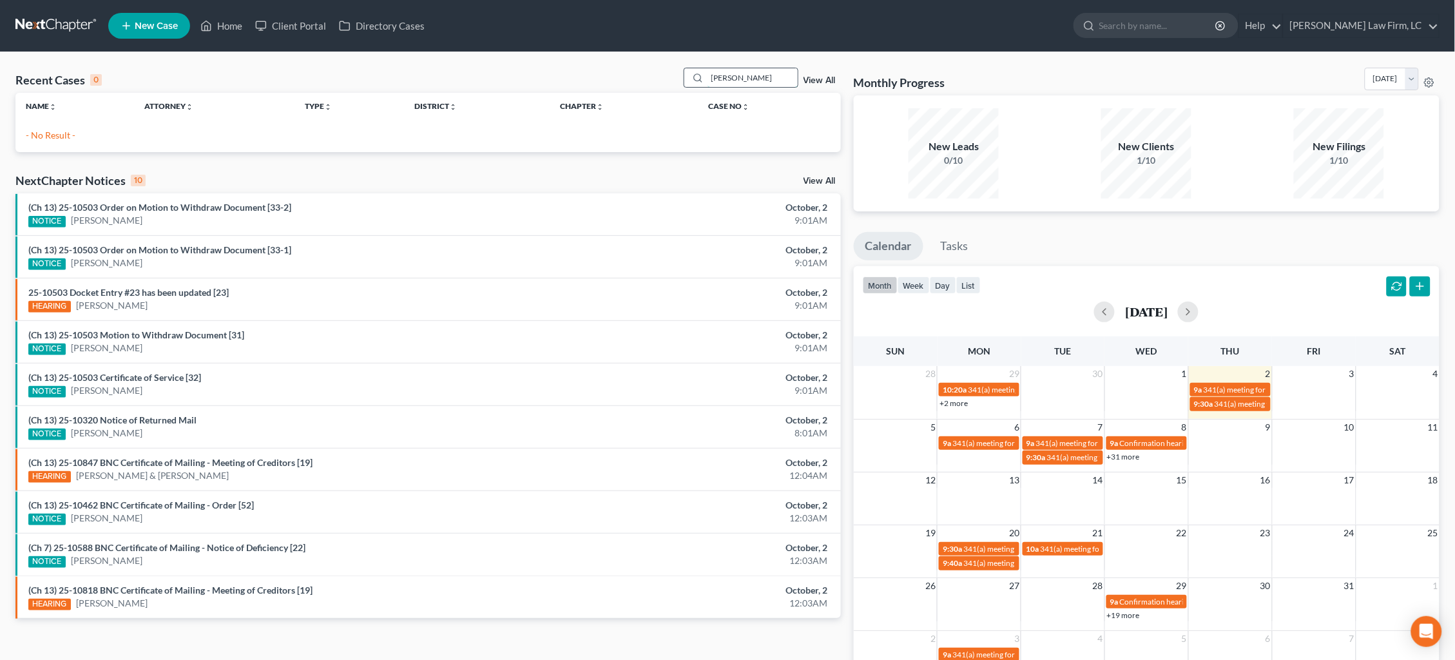
click at [766, 78] on input "[PERSON_NAME]" at bounding box center [752, 77] width 90 height 19
drag, startPoint x: 762, startPoint y: 79, endPoint x: 681, endPoint y: 76, distance: 81.2
click at [681, 76] on div "Recent Cases 0 [PERSON_NAME] View All" at bounding box center [427, 80] width 825 height 25
type input "[PERSON_NAME]"
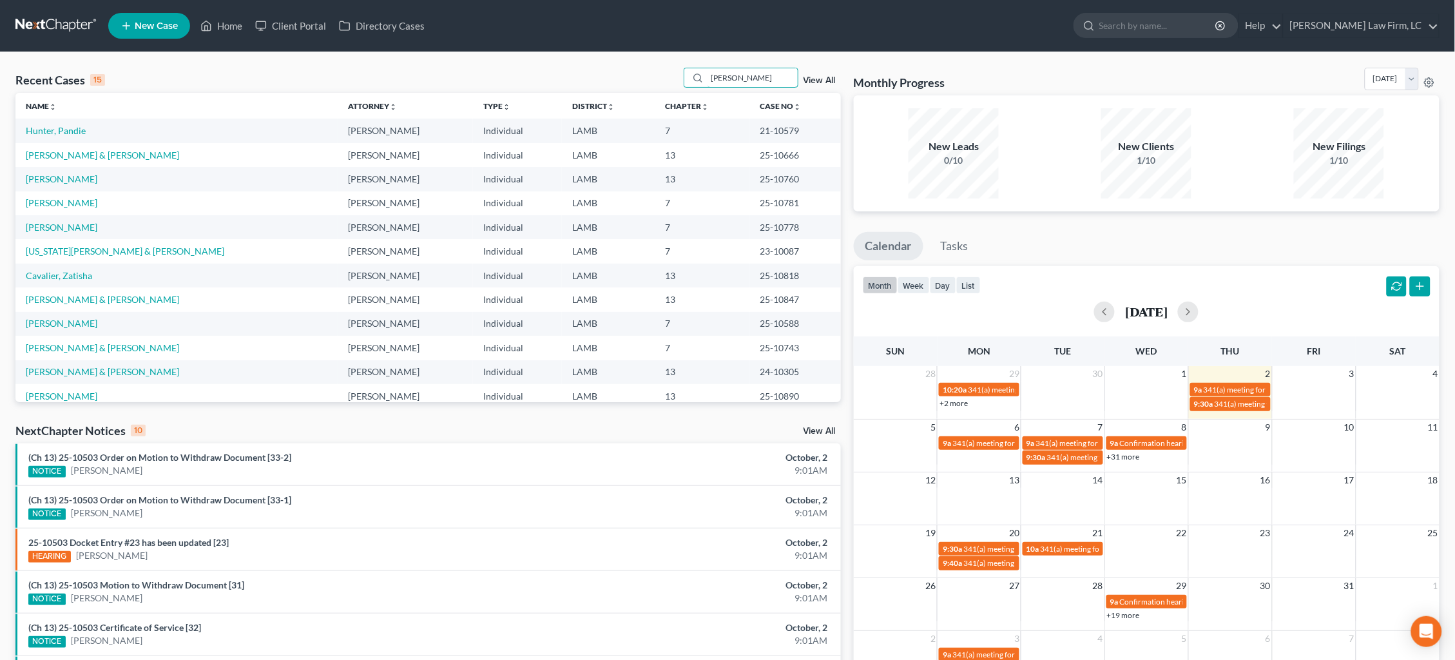
type input "[PERSON_NAME]"
